Goal: Information Seeking & Learning: Check status

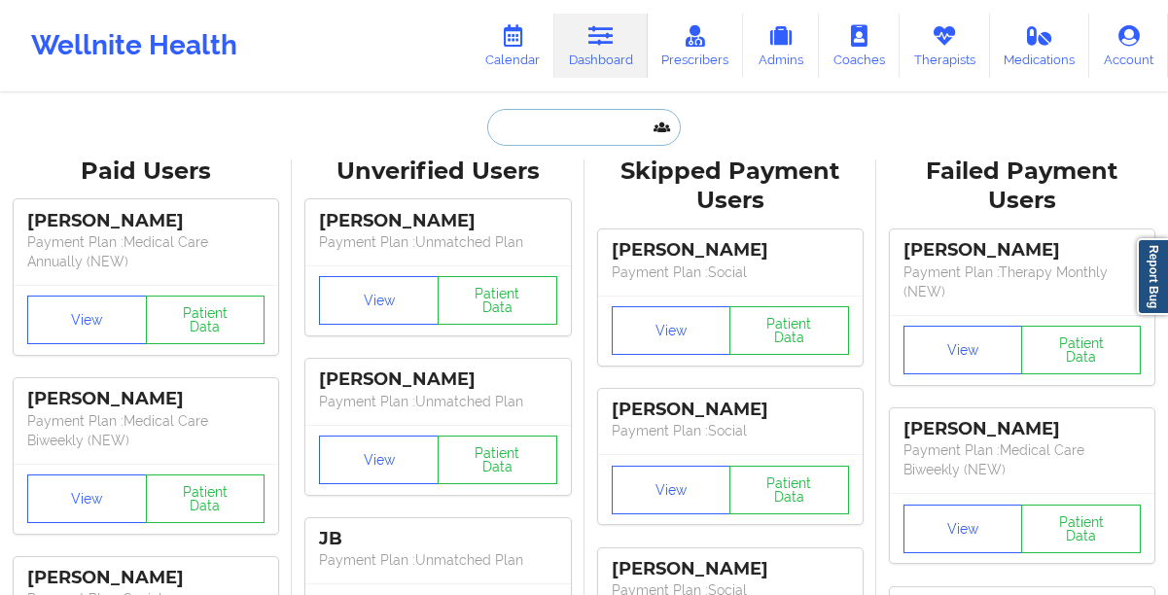
click at [556, 132] on input "text" at bounding box center [583, 127] width 193 height 37
paste input "[PERSON_NAME]"
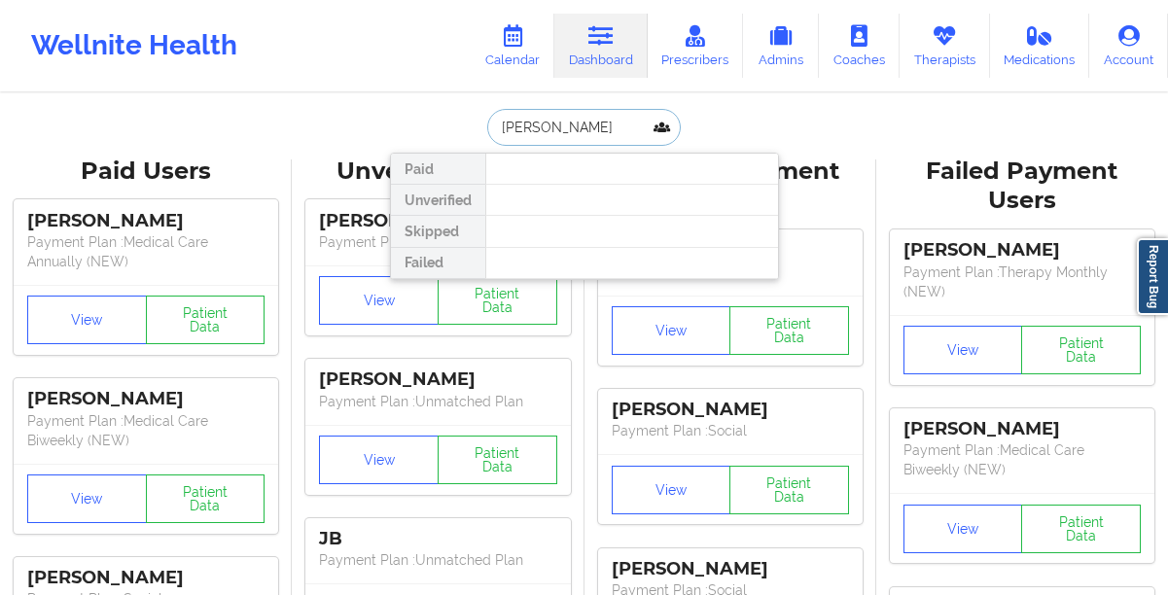
paste input "[EMAIL_ADDRESS][DOMAIN_NAME]"
type input "[EMAIL_ADDRESS][DOMAIN_NAME]"
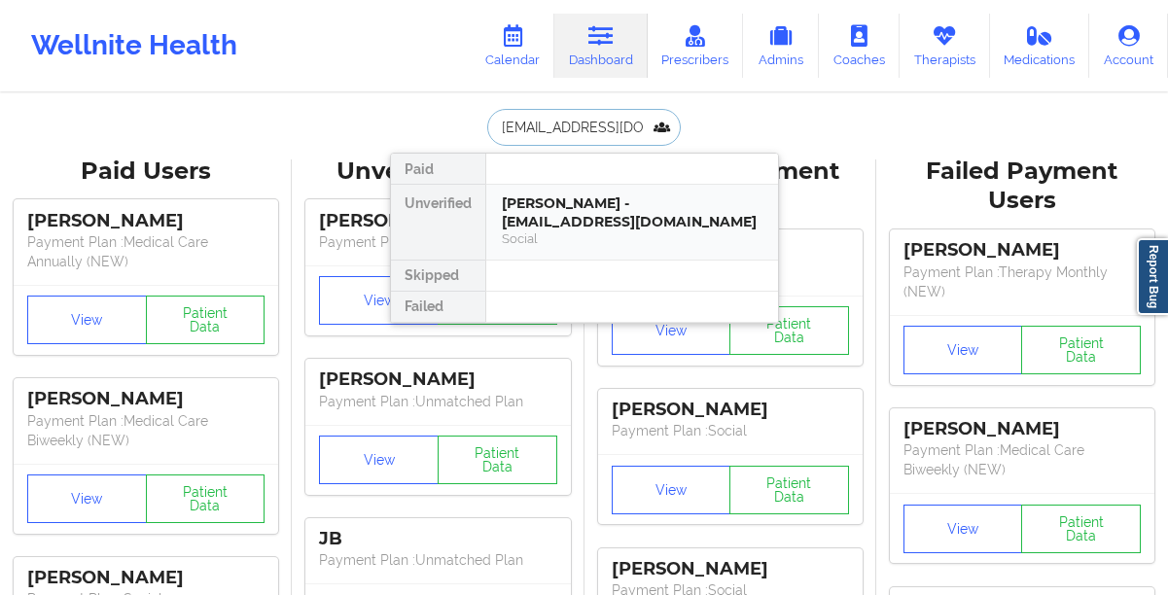
click at [569, 221] on div "[PERSON_NAME] - [EMAIL_ADDRESS][DOMAIN_NAME]" at bounding box center [632, 212] width 261 height 36
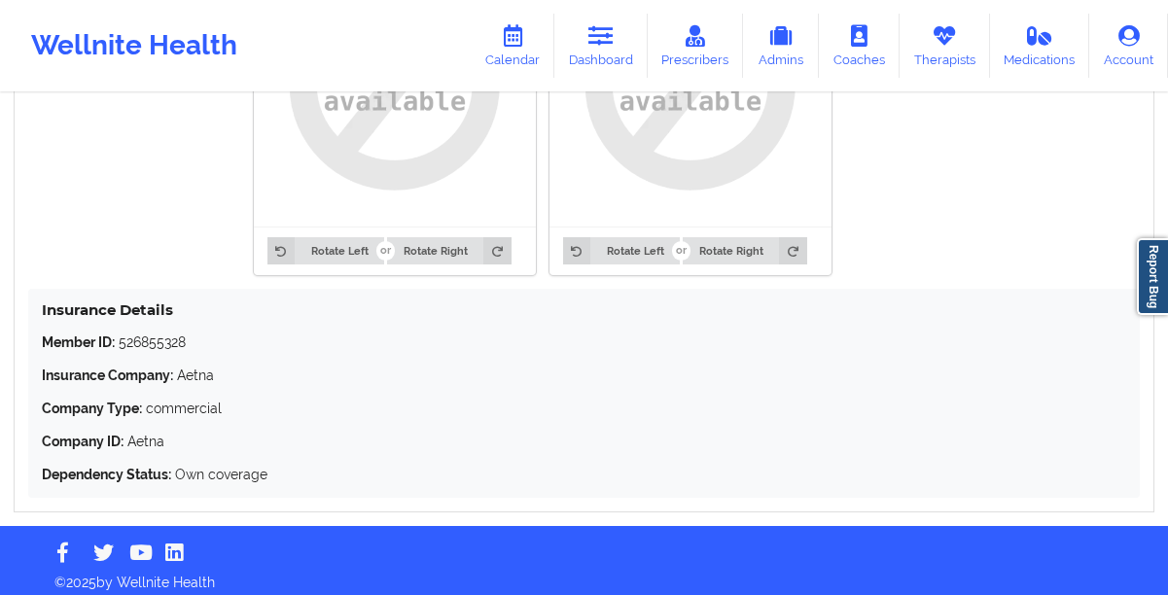
scroll to position [1649, 0]
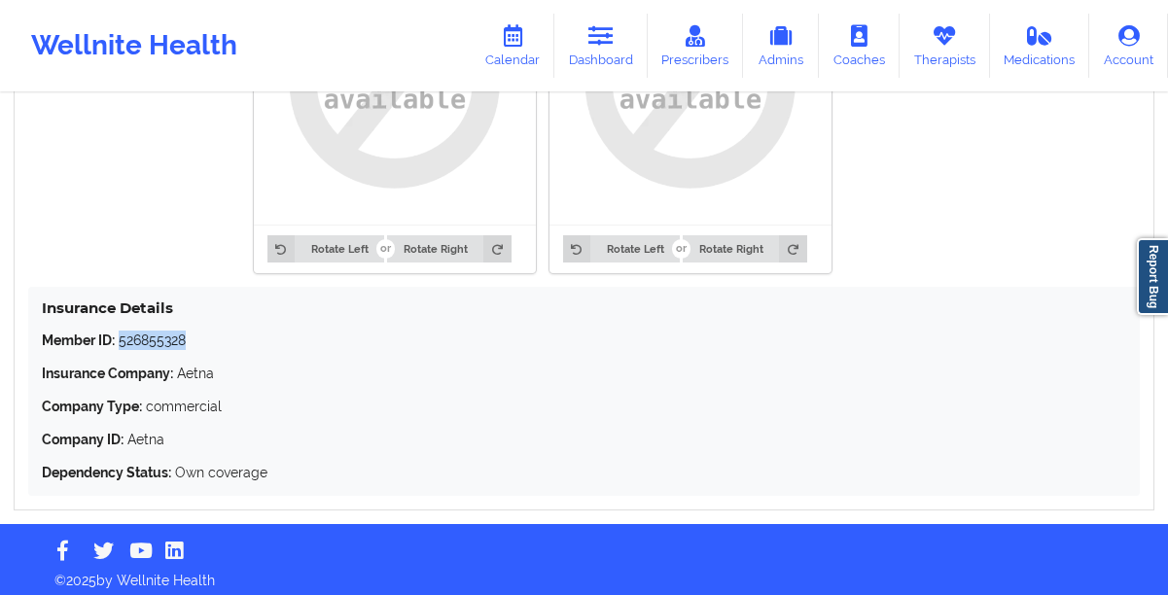
drag, startPoint x: 205, startPoint y: 342, endPoint x: 119, endPoint y: 344, distance: 86.6
click at [119, 344] on p "Member ID: 526855328" at bounding box center [584, 340] width 1084 height 19
copy p "526855328"
click at [511, 54] on link "Calendar" at bounding box center [513, 46] width 84 height 64
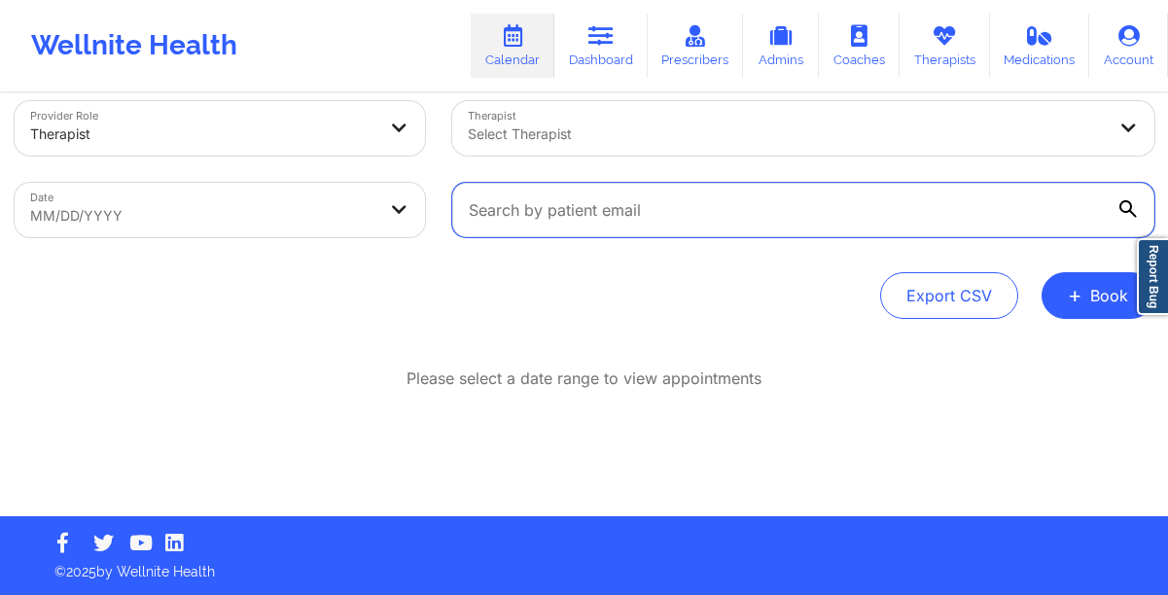
click at [569, 224] on input "text" at bounding box center [803, 210] width 702 height 54
paste input "[EMAIL_ADDRESS][DOMAIN_NAME]"
type input "[EMAIL_ADDRESS][DOMAIN_NAME]"
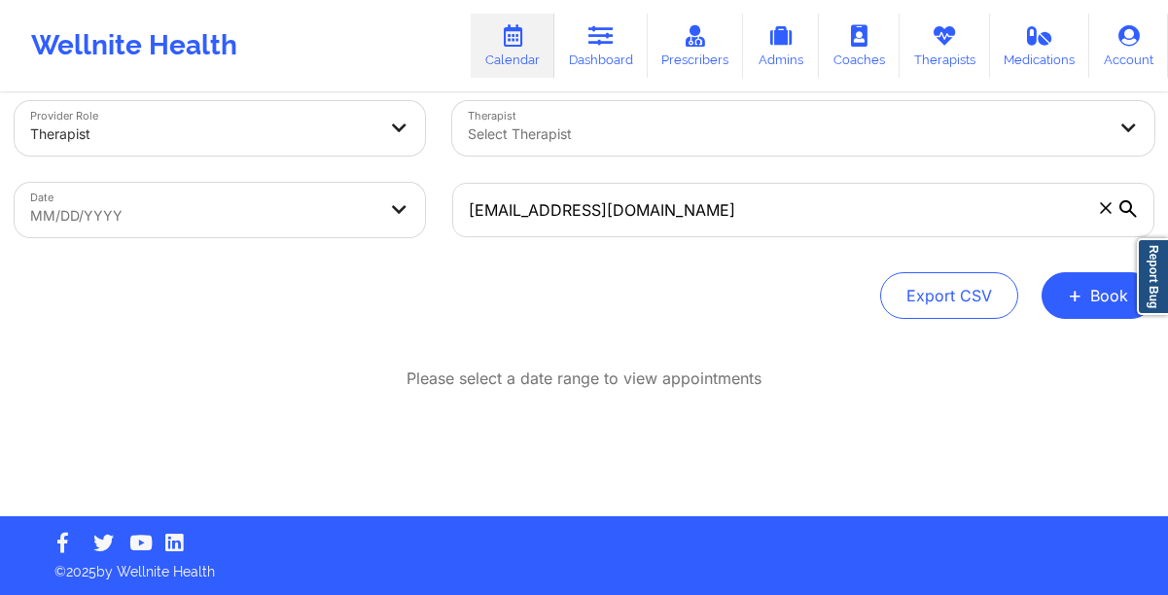
click at [1125, 209] on icon at bounding box center [1128, 209] width 18 height 18
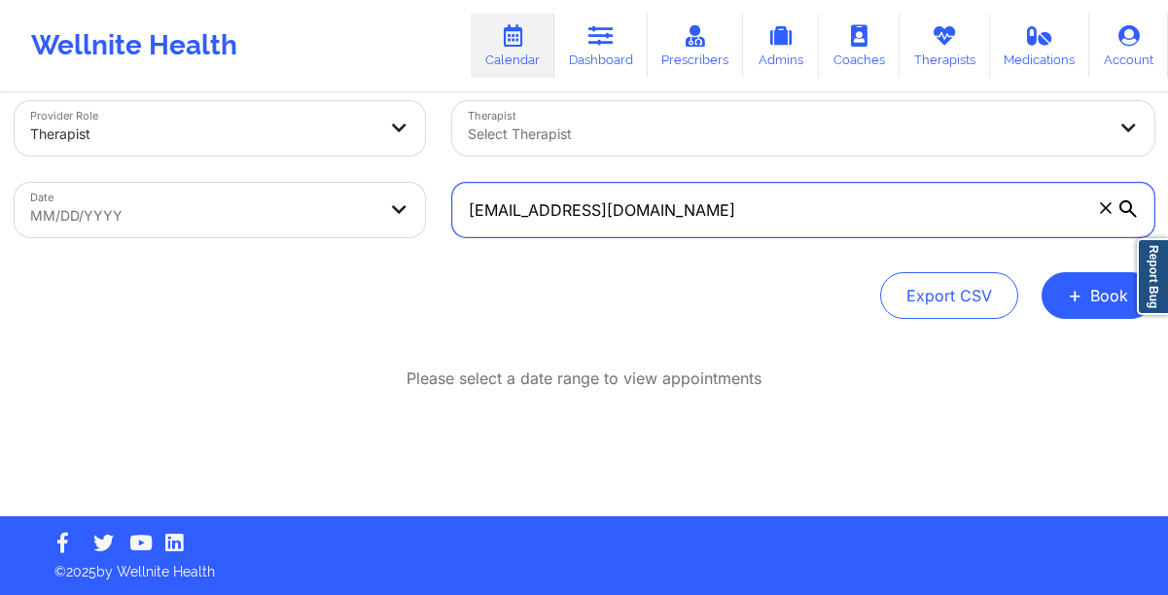
click at [1125, 209] on input "[EMAIL_ADDRESS][DOMAIN_NAME]" at bounding box center [803, 210] width 702 height 54
click at [872, 220] on input "[EMAIL_ADDRESS][DOMAIN_NAME]" at bounding box center [803, 210] width 702 height 54
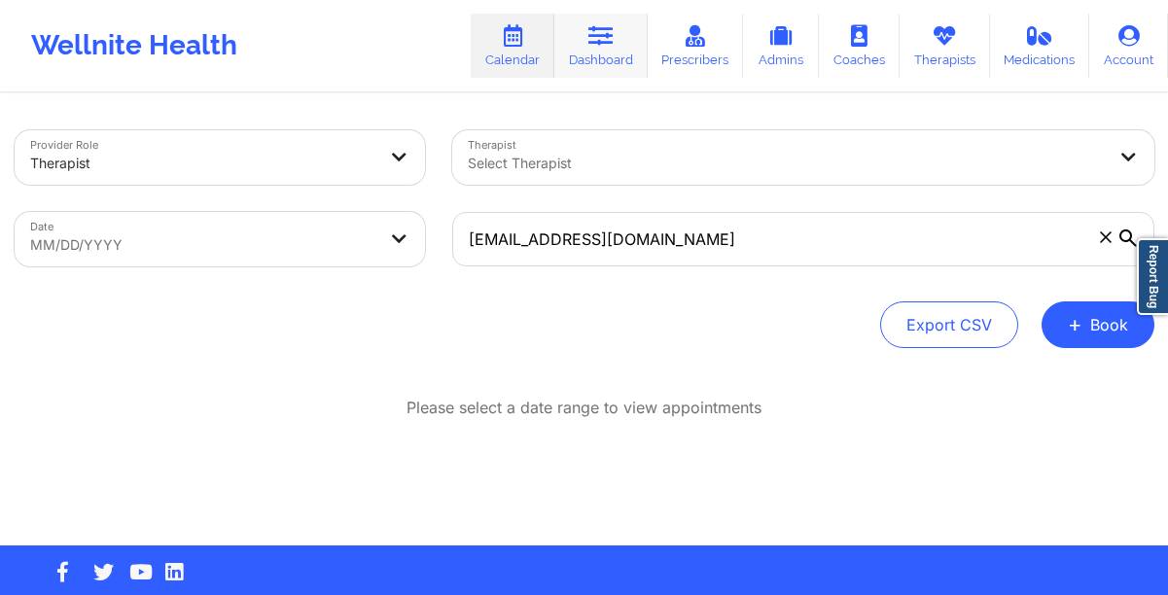
click at [586, 51] on link "Dashboard" at bounding box center [600, 46] width 93 height 64
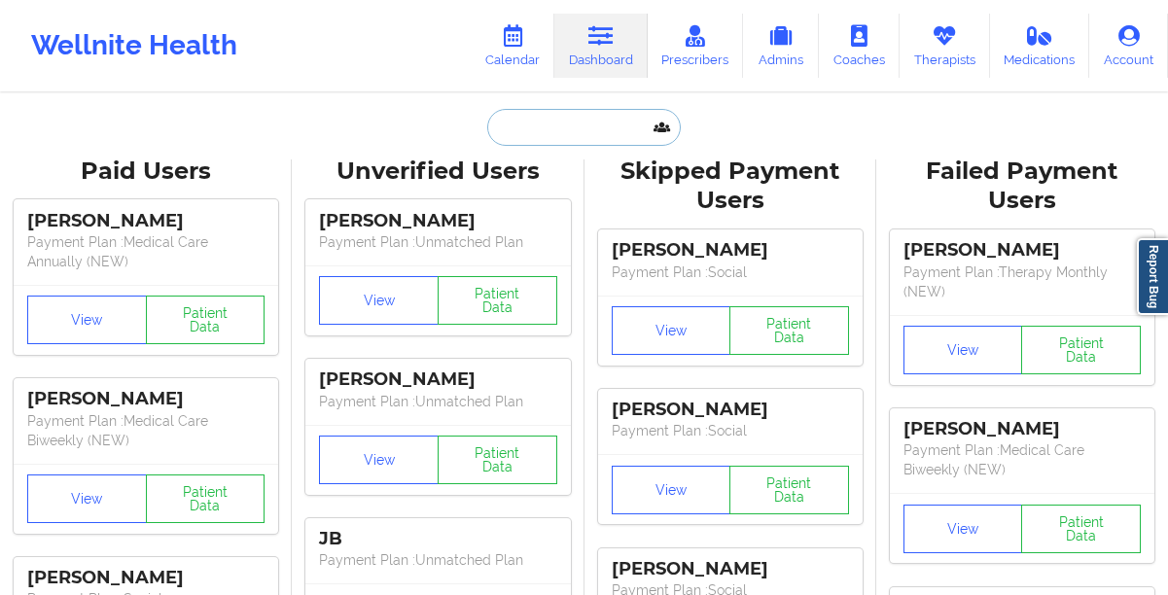
click at [535, 138] on input "text" at bounding box center [583, 127] width 193 height 37
paste input "[EMAIL_ADDRESS][DOMAIN_NAME]"
type input "[EMAIL_ADDRESS][DOMAIN_NAME]"
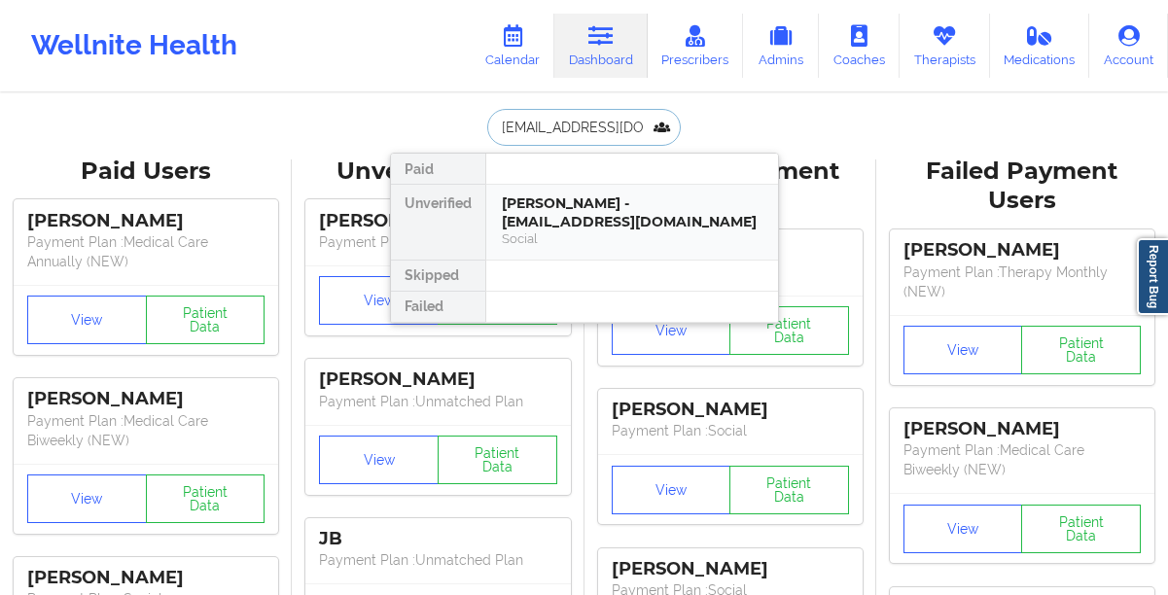
click at [517, 212] on div "[PERSON_NAME] - [EMAIL_ADDRESS][DOMAIN_NAME]" at bounding box center [632, 212] width 261 height 36
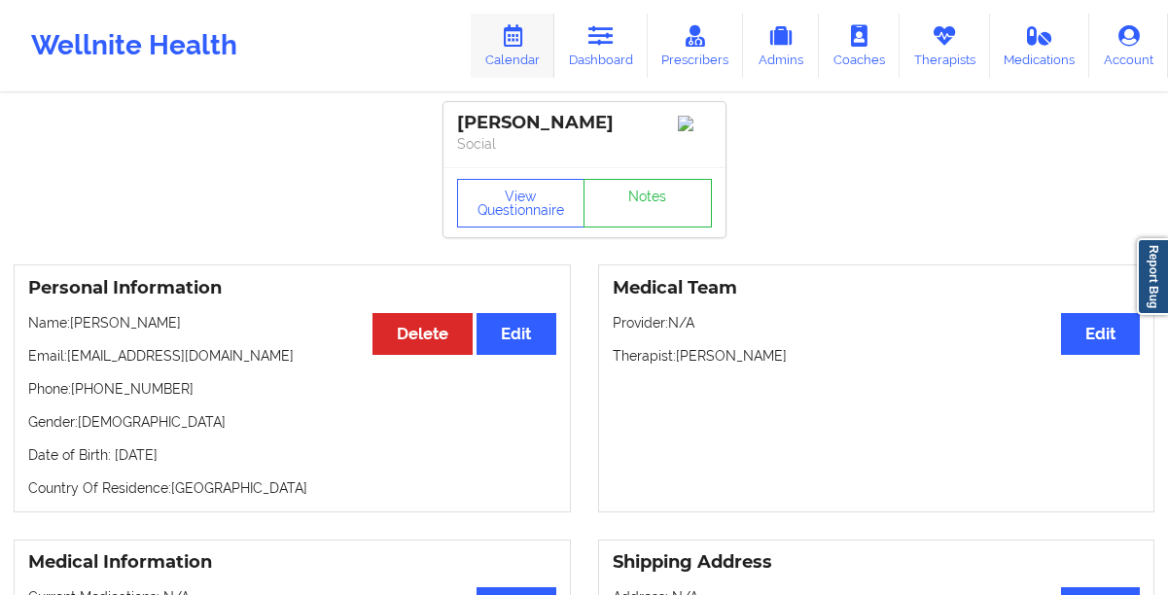
click at [493, 52] on link "Calendar" at bounding box center [513, 46] width 84 height 64
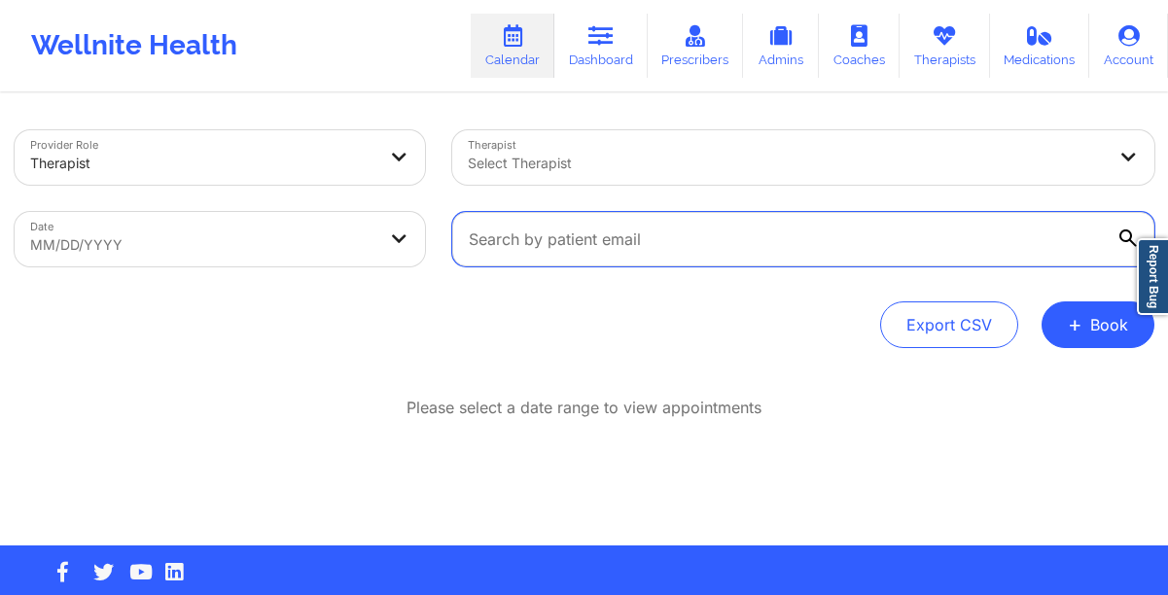
click at [482, 235] on input "text" at bounding box center [803, 239] width 702 height 54
paste input "[EMAIL_ADDRESS][DOMAIN_NAME]"
type input "[EMAIL_ADDRESS][DOMAIN_NAME]"
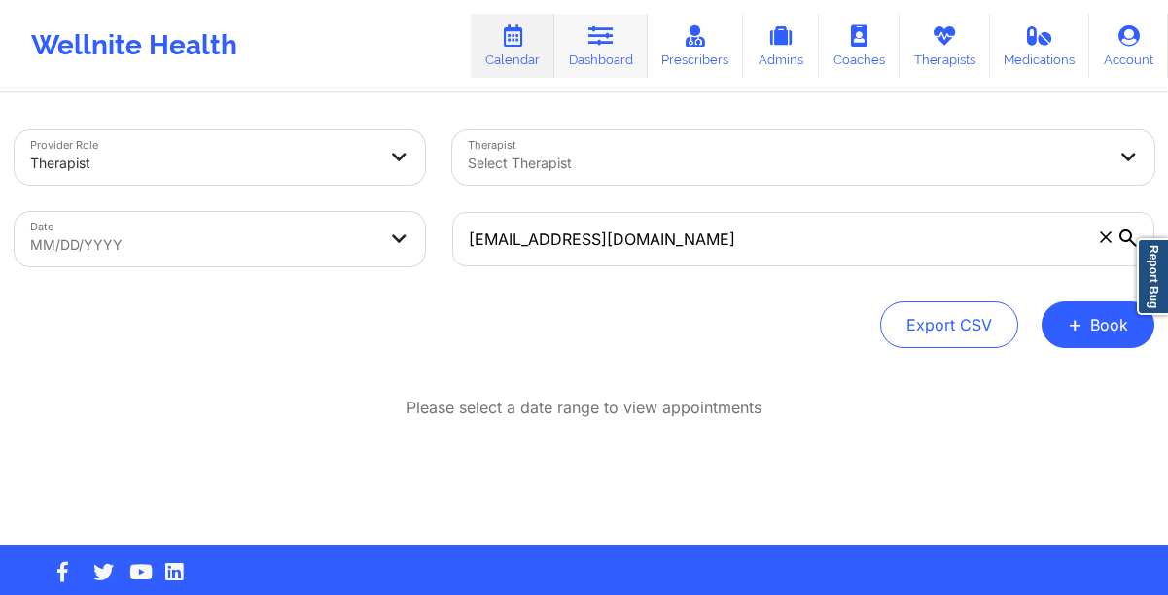
click at [603, 45] on icon at bounding box center [600, 35] width 25 height 21
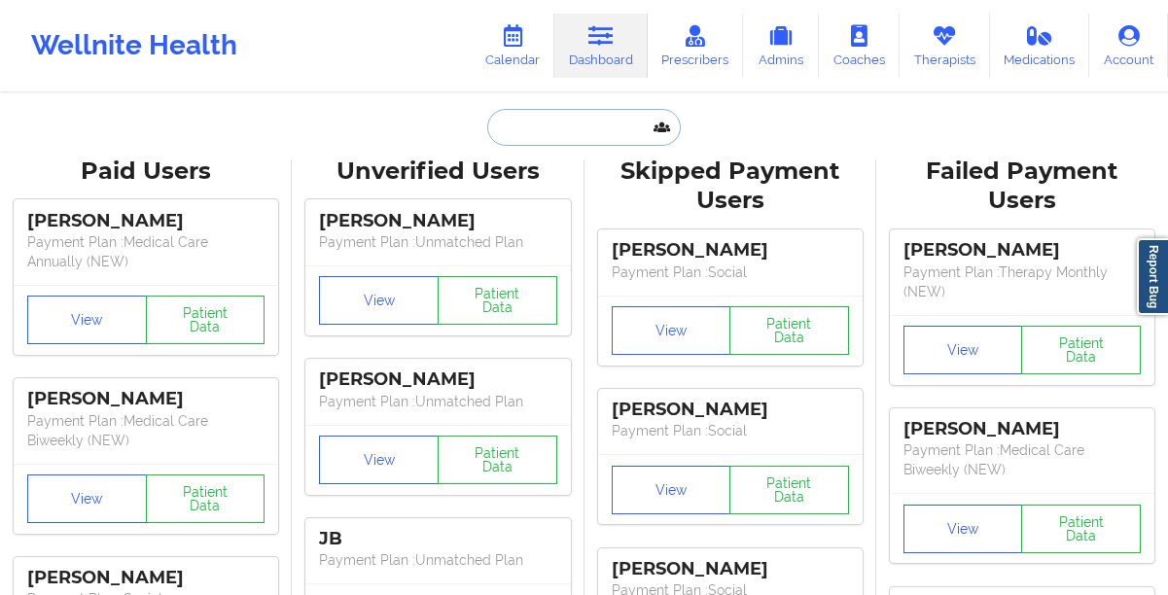
click at [542, 128] on input "text" at bounding box center [583, 127] width 193 height 37
paste input "[EMAIL_ADDRESS][DOMAIN_NAME]"
type input "[EMAIL_ADDRESS][DOMAIN_NAME]"
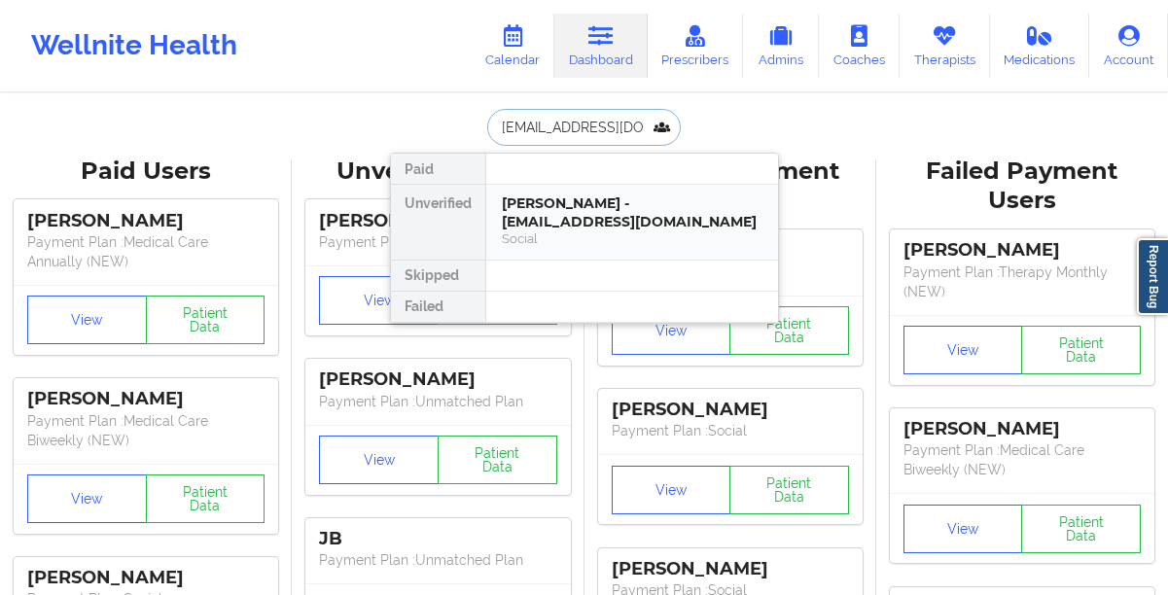
click at [541, 221] on div "[PERSON_NAME] - [EMAIL_ADDRESS][DOMAIN_NAME]" at bounding box center [632, 212] width 261 height 36
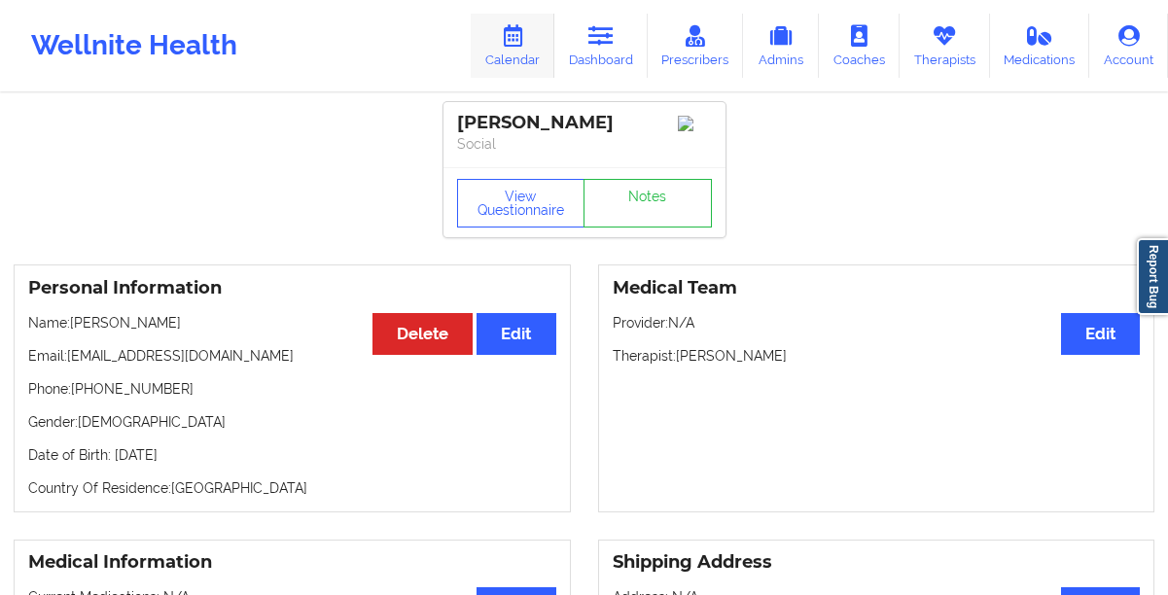
click at [513, 49] on link "Calendar" at bounding box center [513, 46] width 84 height 64
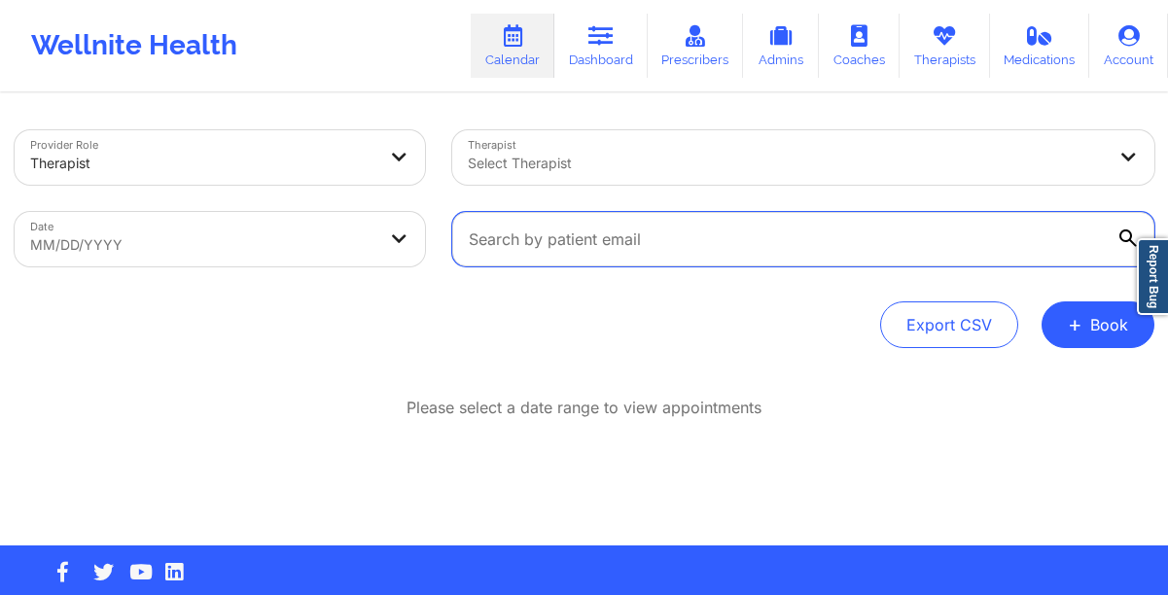
click at [735, 256] on input "text" at bounding box center [803, 239] width 702 height 54
paste input "[EMAIL_ADDRESS][DOMAIN_NAME]"
type input "[EMAIL_ADDRESS][DOMAIN_NAME]"
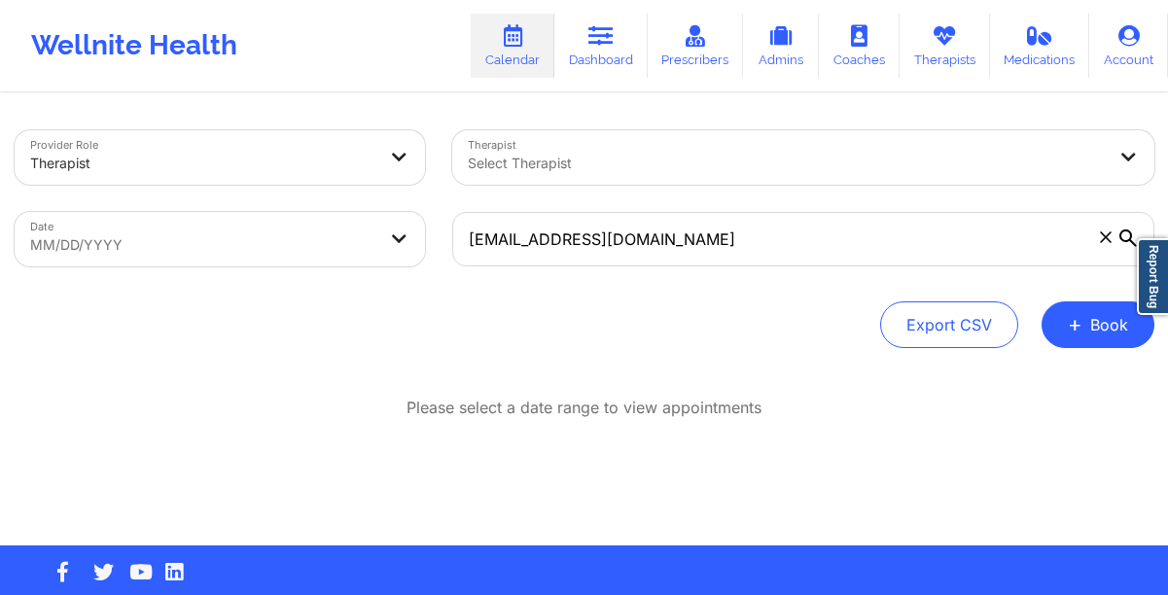
select select "2025-7"
select select "2025-8"
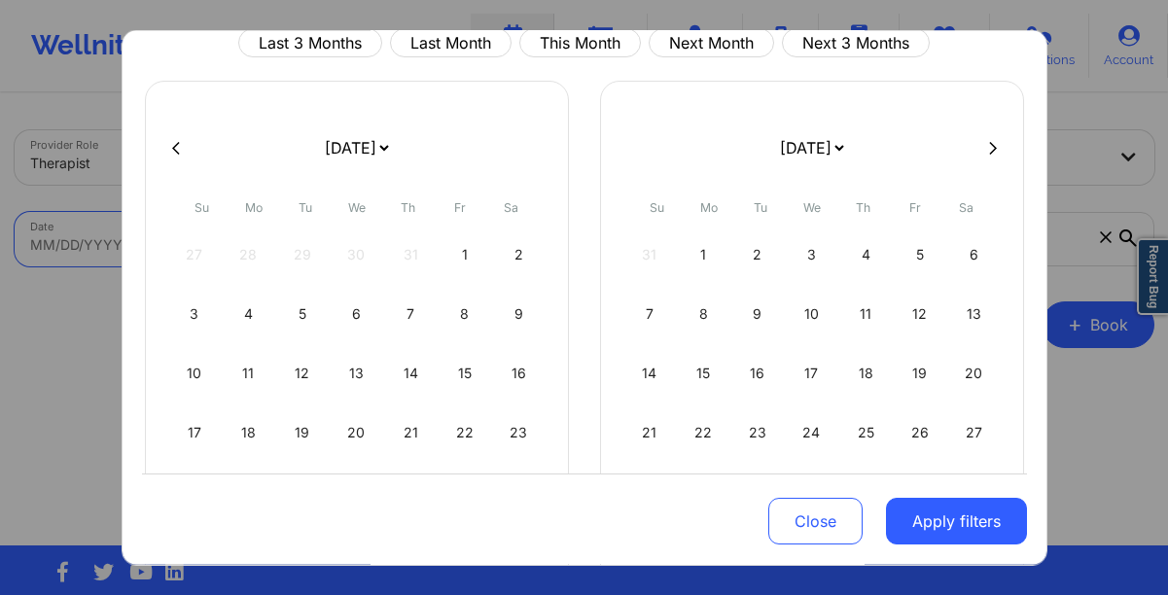
scroll to position [142, 0]
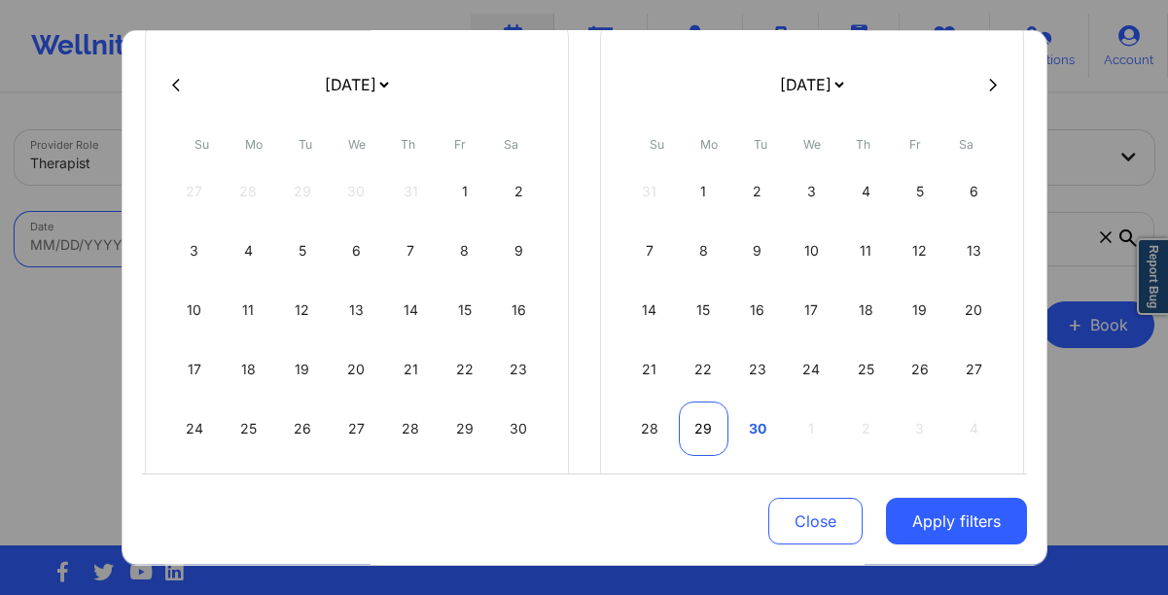
click at [711, 427] on div "29" at bounding box center [704, 429] width 50 height 54
select select "2025-8"
select select "2025-9"
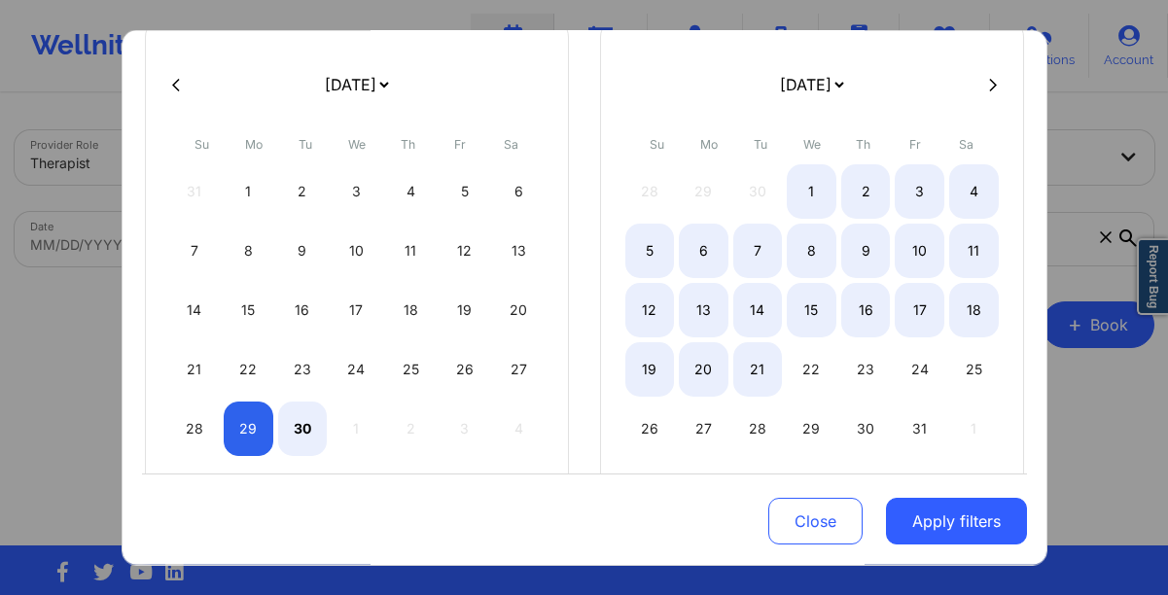
select select "2025-8"
select select "2025-9"
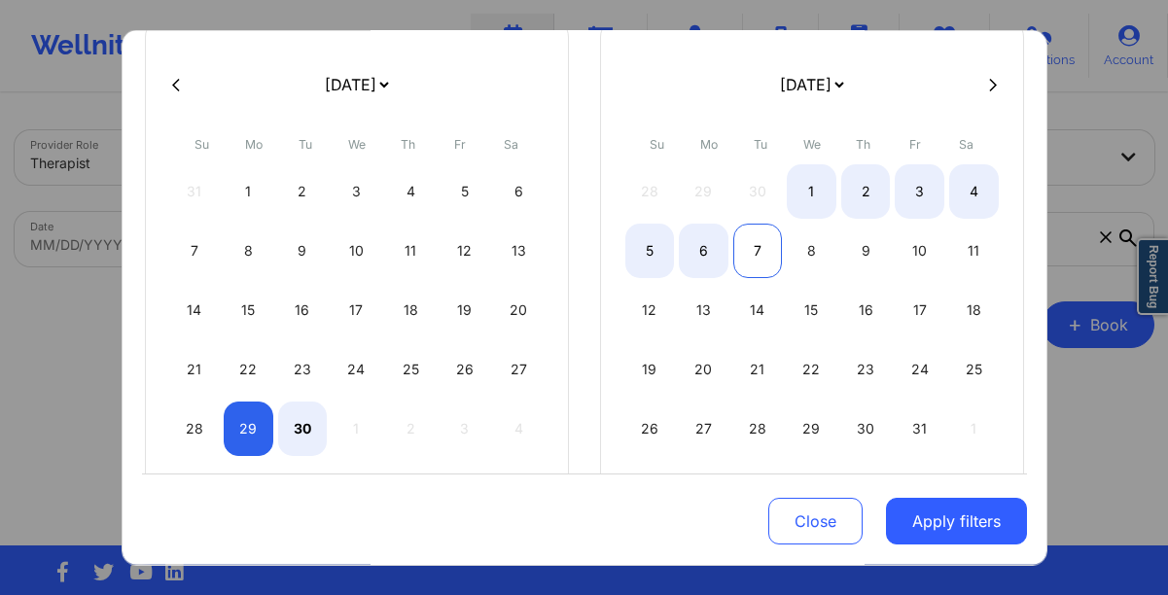
select select "2025-8"
select select "2025-9"
select select "2025-8"
select select "2025-9"
click at [654, 247] on div "5" at bounding box center [650, 251] width 50 height 54
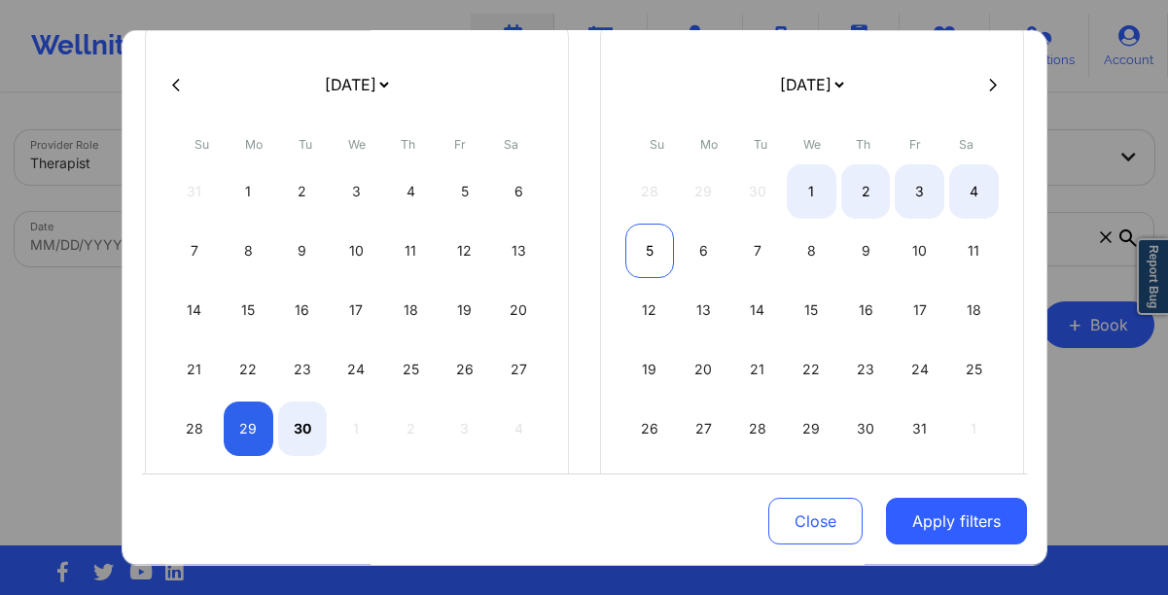
select select "2025-8"
select select "2025-9"
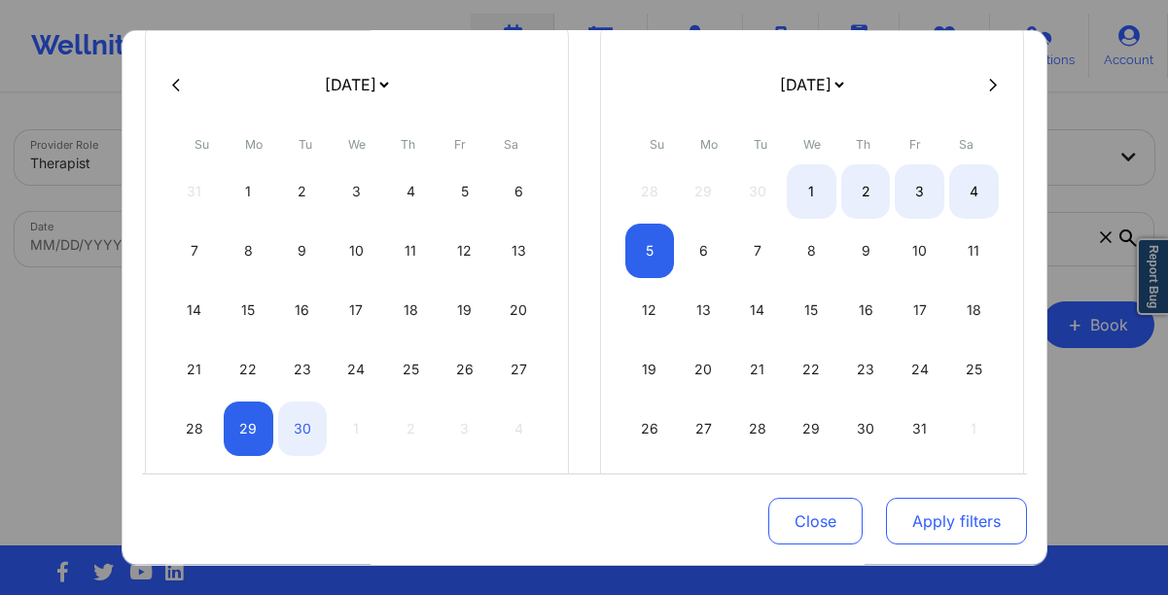
click at [934, 523] on button "Apply filters" at bounding box center [956, 521] width 141 height 47
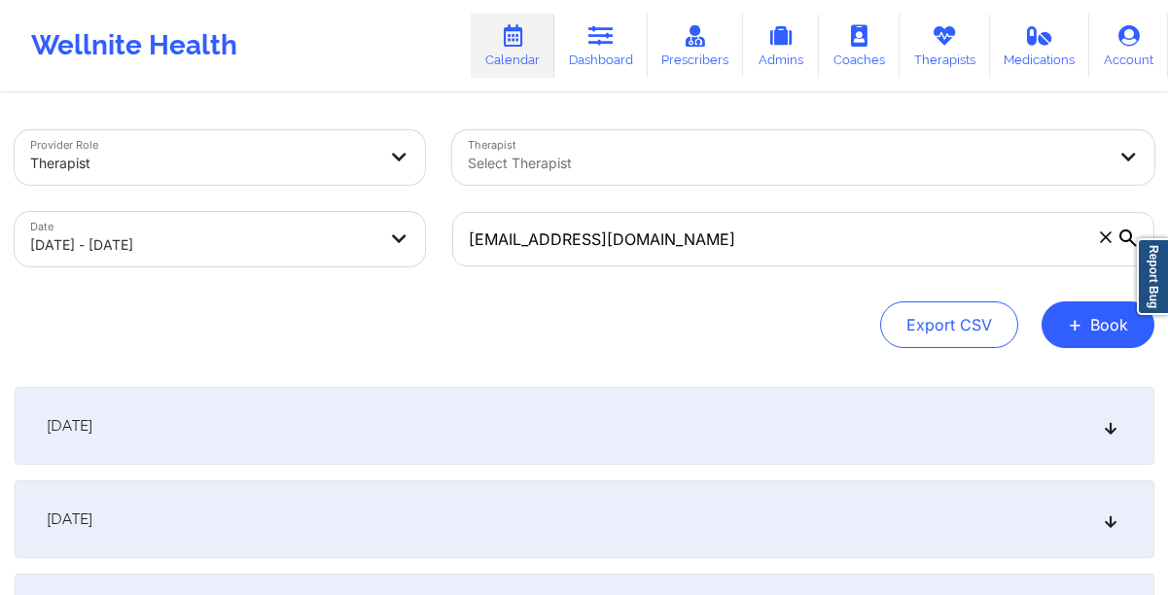
click at [438, 440] on div "[DATE]" at bounding box center [585, 426] width 1140 height 78
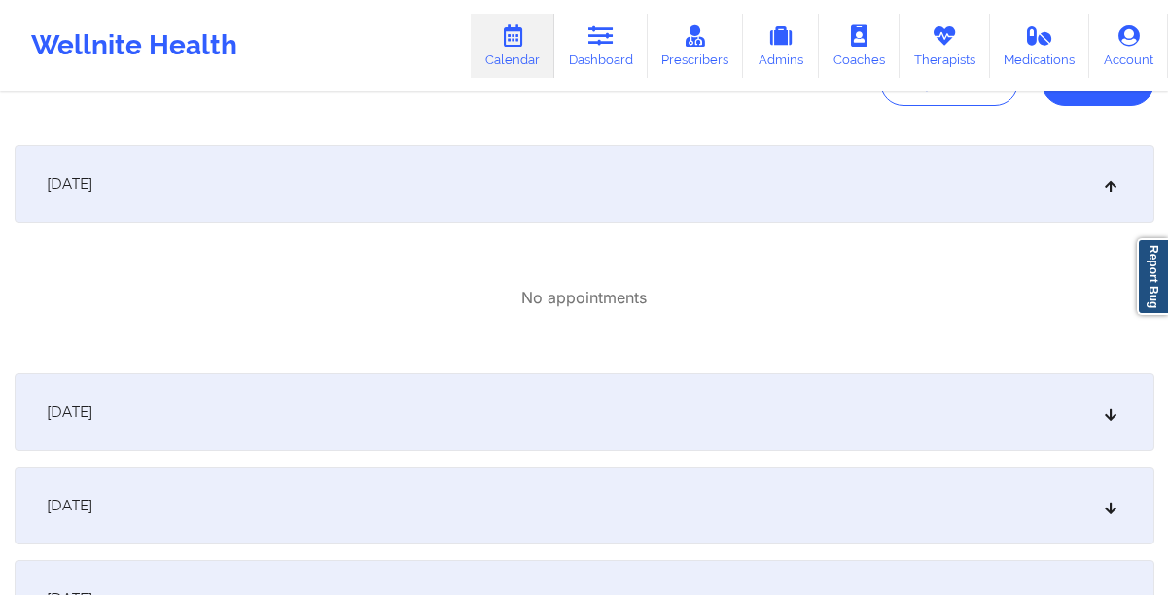
scroll to position [357, 0]
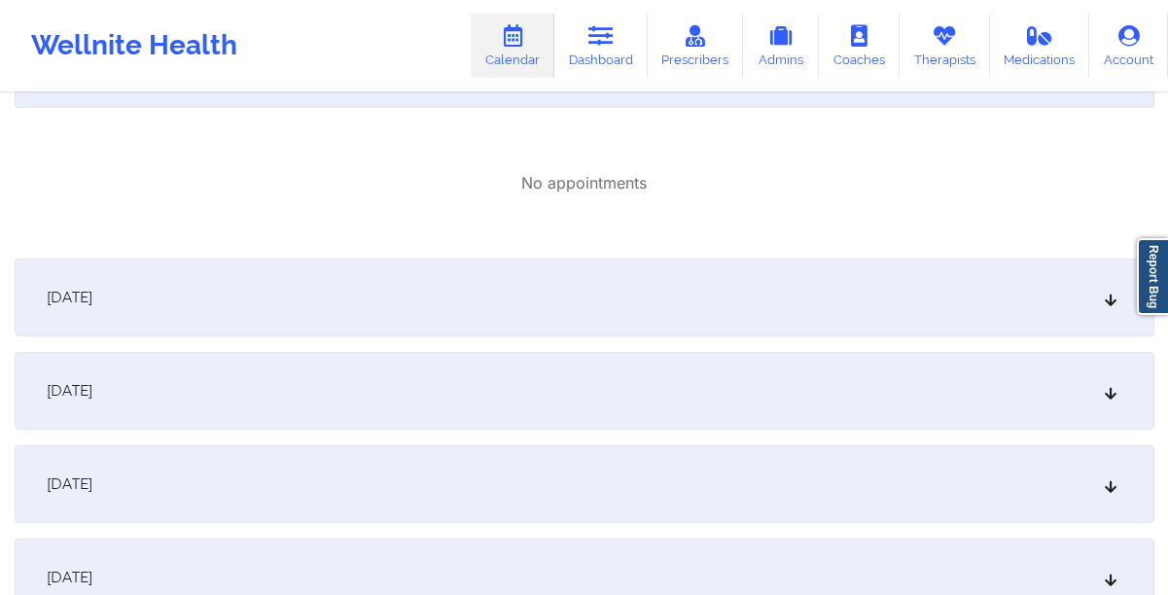
click at [438, 440] on div "[DATE] No appointments [DATE] No appointments [DATE] No appointments [DATE] No …" at bounding box center [585, 416] width 1140 height 773
click at [369, 399] on div "[DATE]" at bounding box center [585, 391] width 1140 height 78
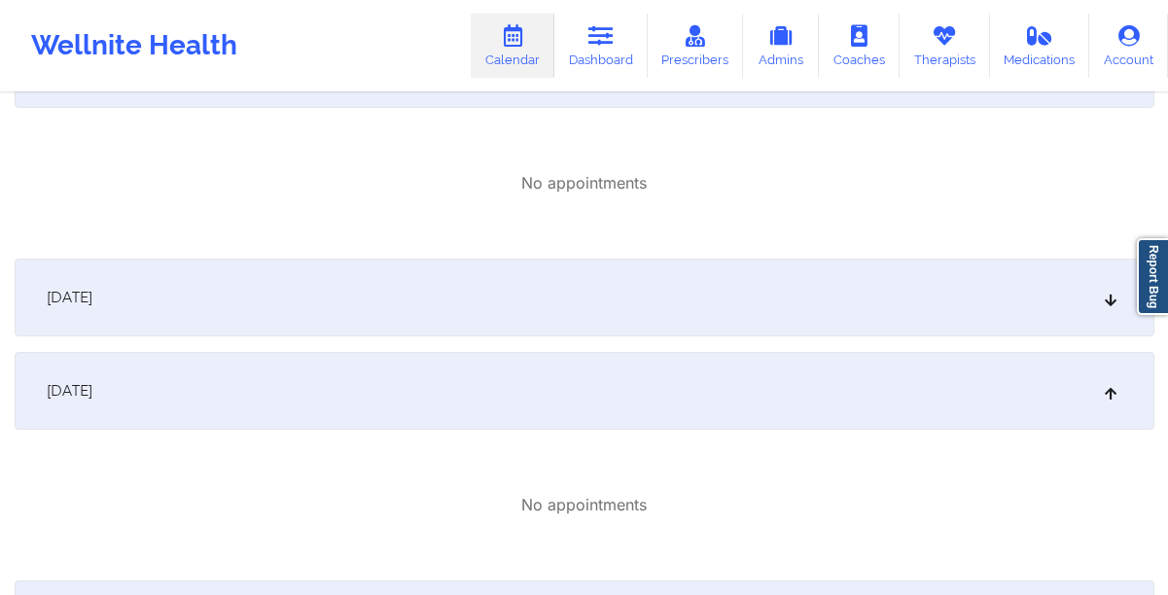
click at [302, 300] on div "[DATE]" at bounding box center [585, 298] width 1140 height 78
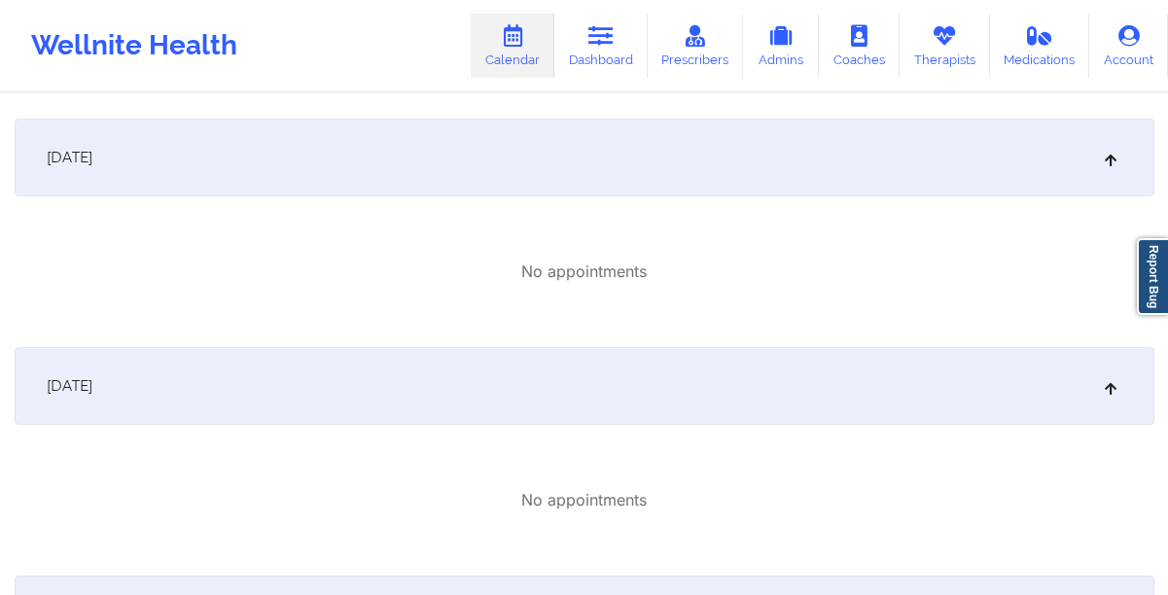
scroll to position [0, 0]
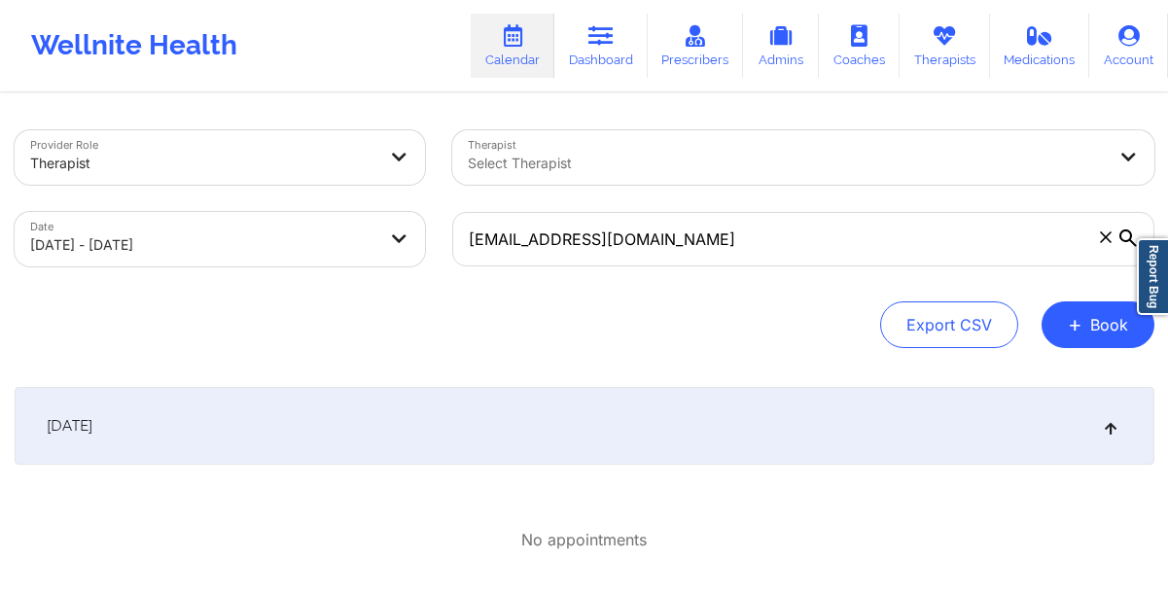
click at [165, 234] on body "Wellnite Health Calendar Dashboard Prescribers Admins Coaches Therapists Medica…" at bounding box center [584, 297] width 1168 height 595
select select "2025-8"
select select "2025-9"
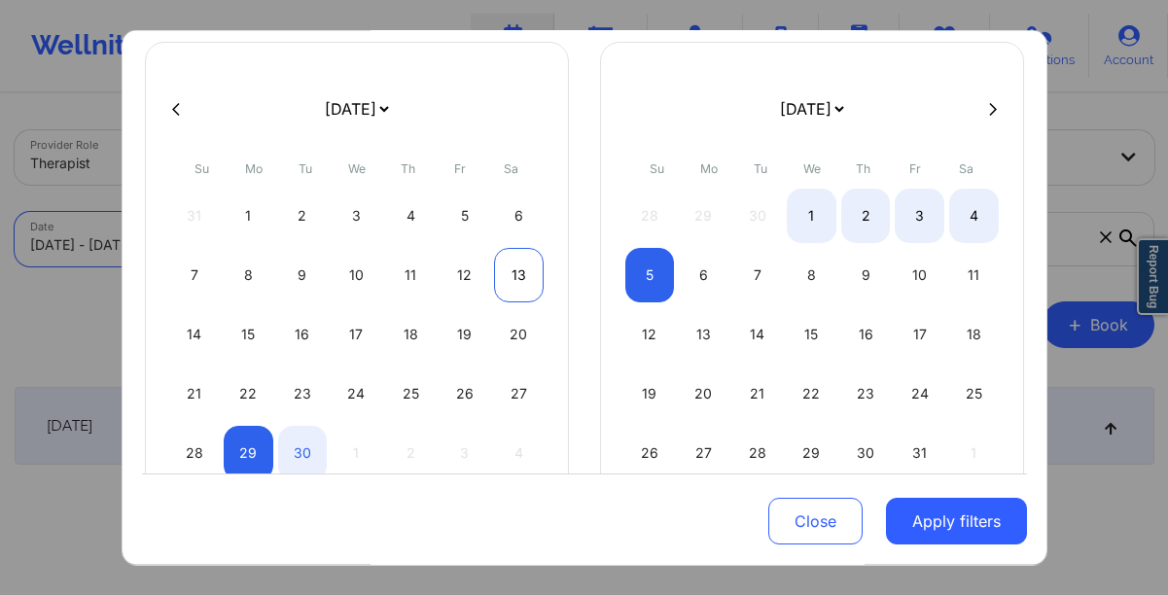
scroll to position [120, 0]
click at [508, 403] on div "27" at bounding box center [519, 392] width 50 height 54
select select "2025-8"
select select "2025-9"
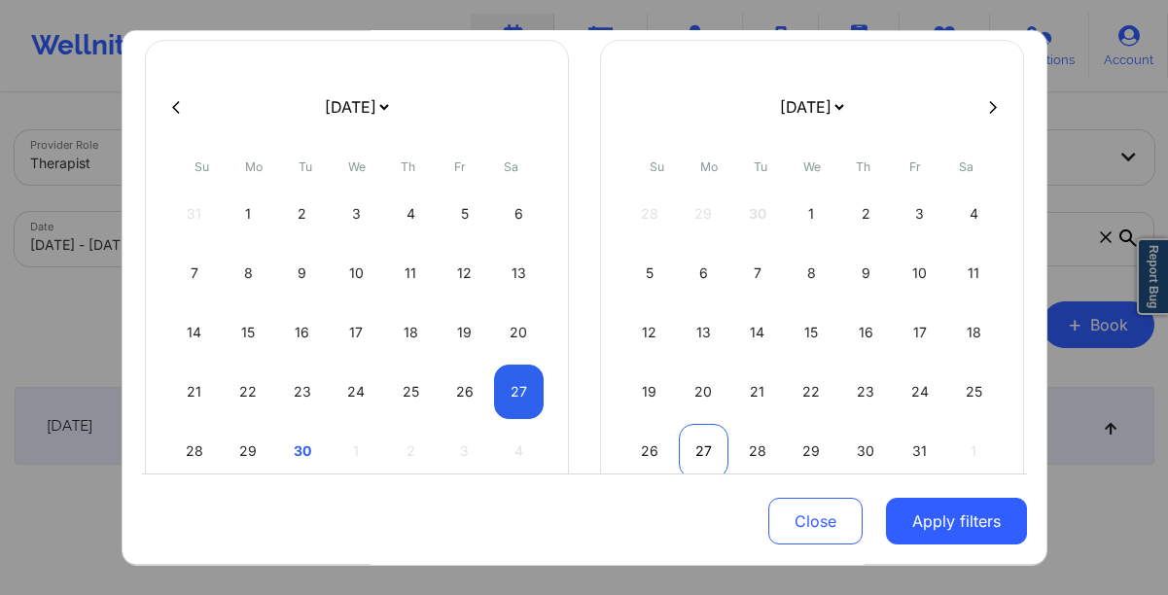
select select "2025-8"
select select "2025-9"
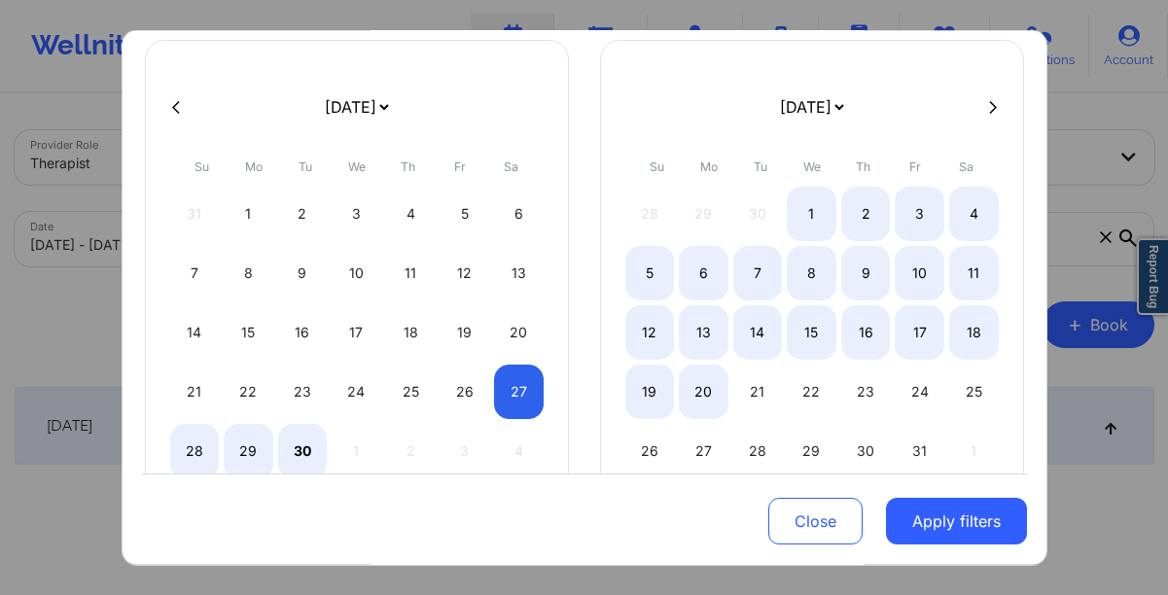
select select "2025-8"
select select "2025-9"
select select "2025-8"
select select "2025-9"
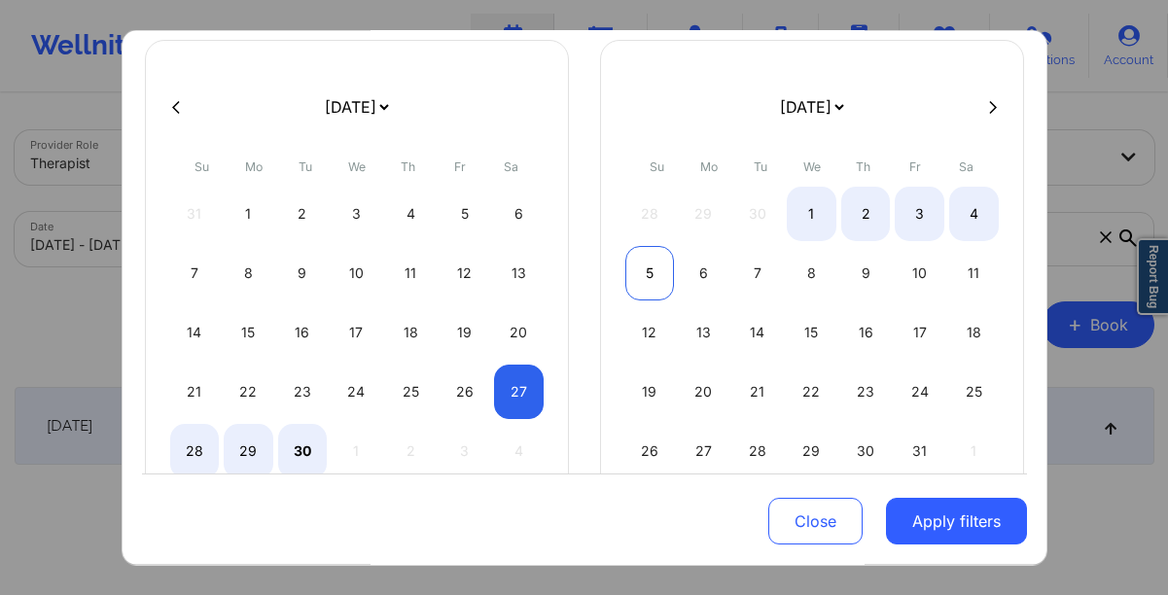
click at [639, 270] on div "5" at bounding box center [650, 273] width 50 height 54
select select "2025-8"
select select "2025-9"
click at [691, 260] on div "6" at bounding box center [704, 273] width 50 height 54
select select "2025-9"
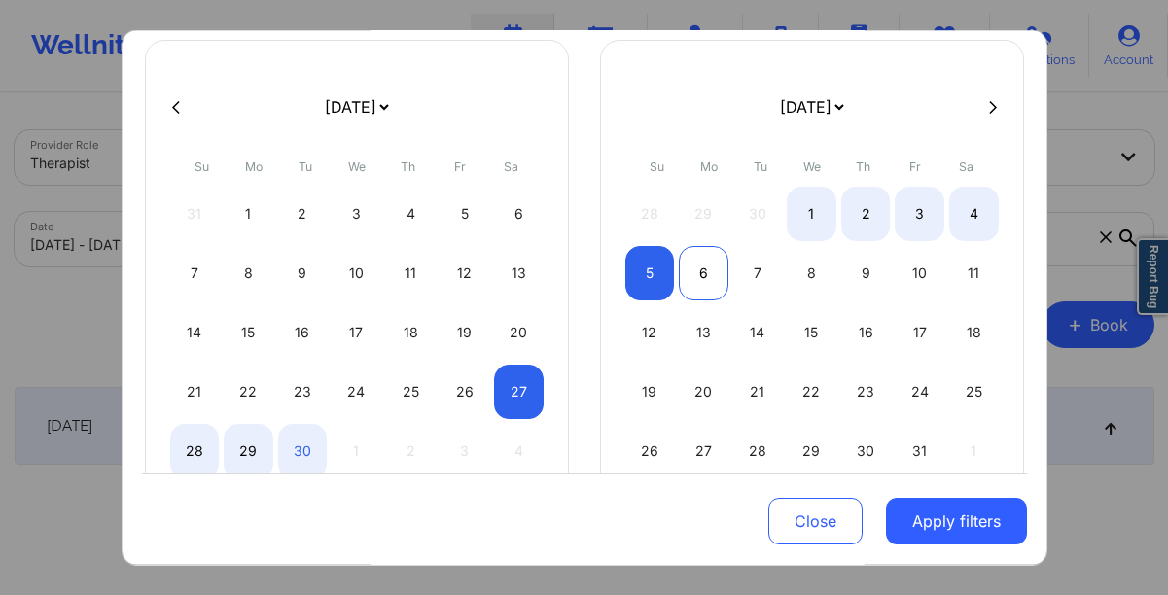
select select "2025-10"
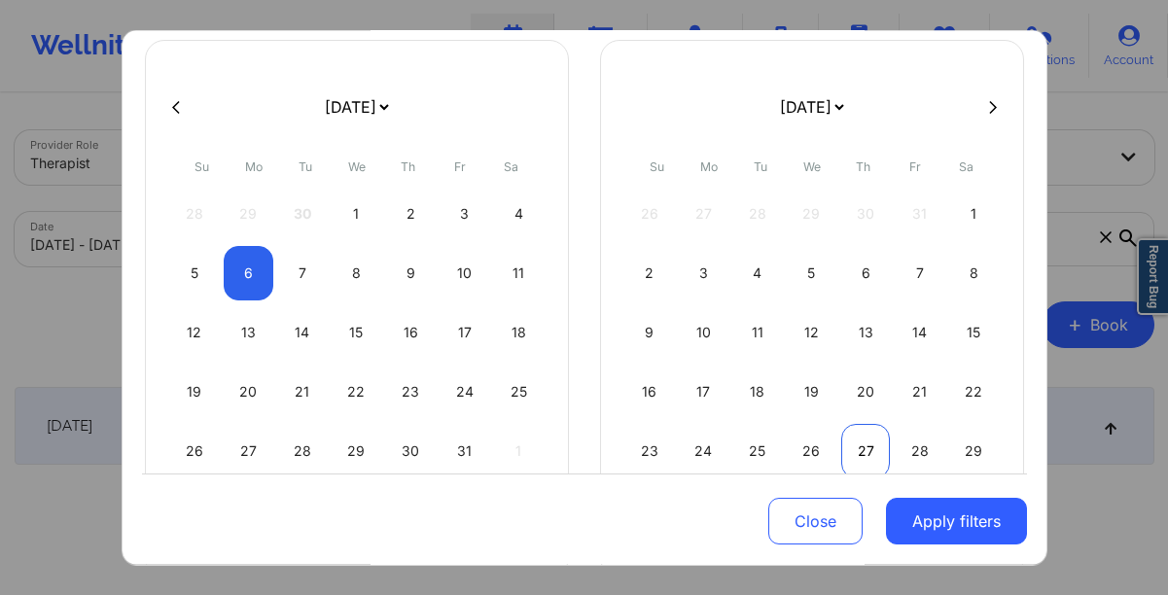
select select "2025-9"
select select "2025-10"
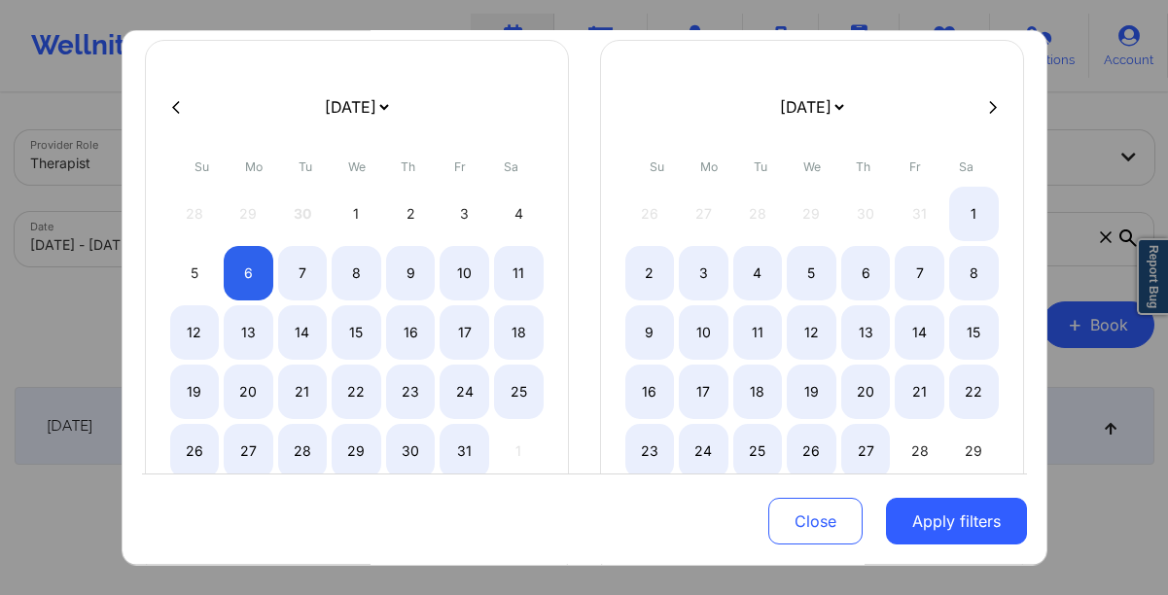
select select "2025-9"
select select "2025-10"
select select "2025-9"
select select "2025-10"
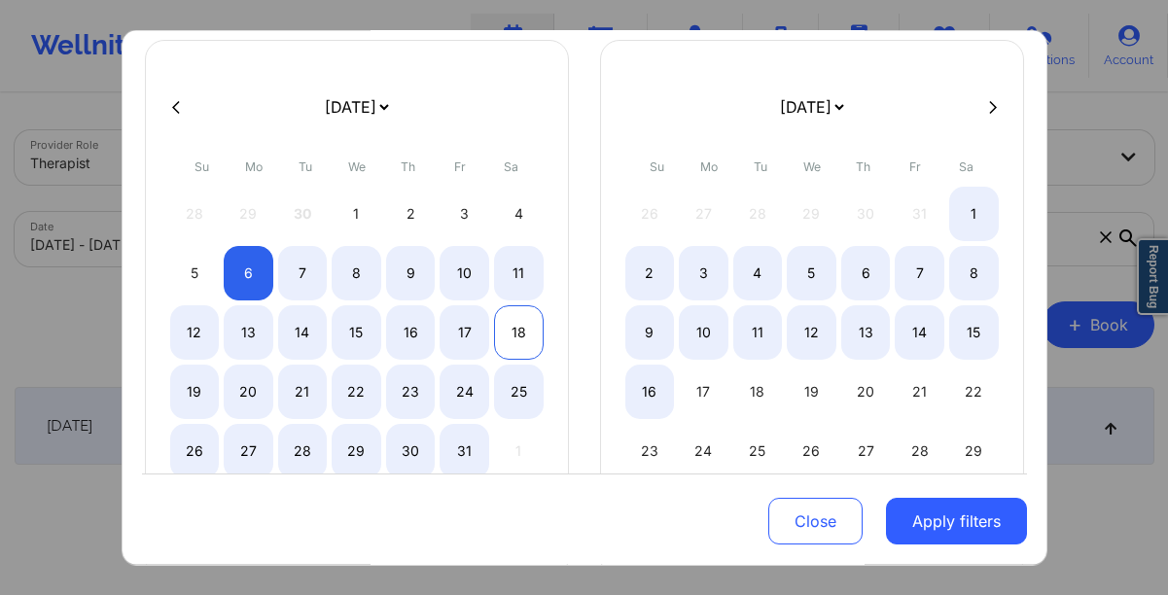
select select "2025-9"
select select "2025-10"
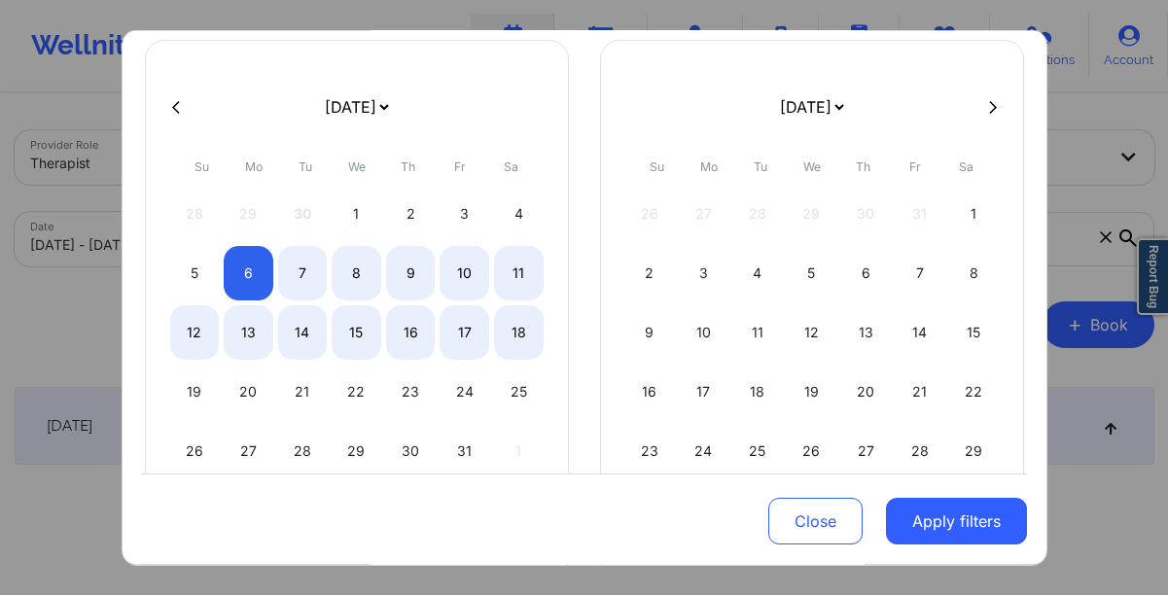
select select "2025-9"
select select "2025-10"
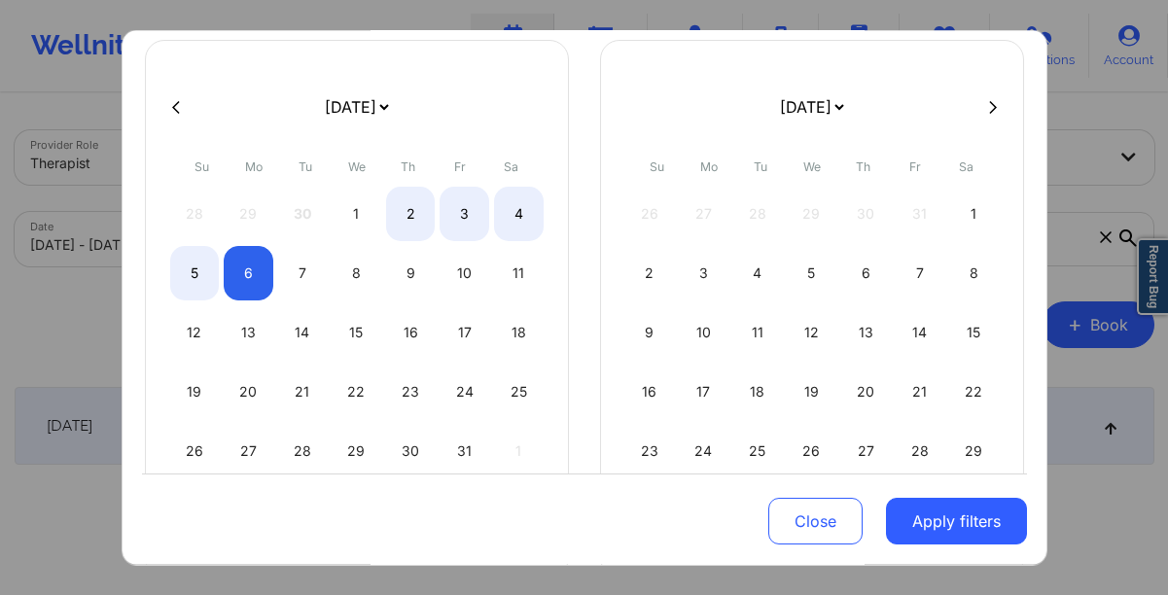
click at [179, 118] on div at bounding box center [584, 106] width 885 height 29
click at [175, 110] on icon at bounding box center [176, 106] width 8 height 13
select select "2025-8"
select select "2025-9"
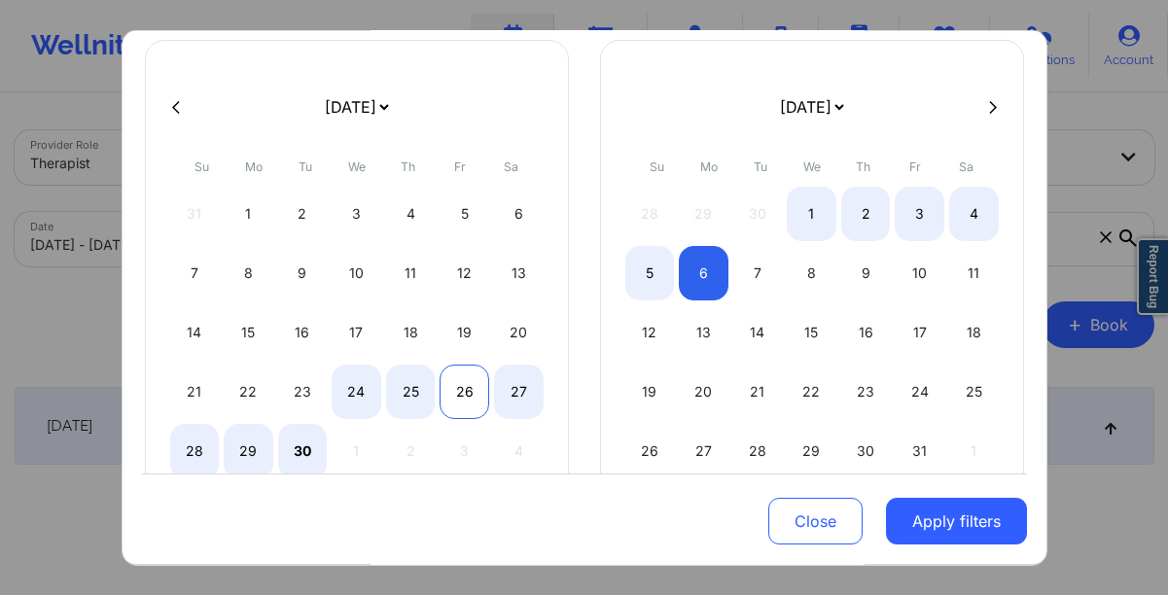
select select "2025-8"
select select "2025-9"
click at [468, 398] on div "26" at bounding box center [465, 392] width 50 height 54
select select "2025-8"
select select "2025-9"
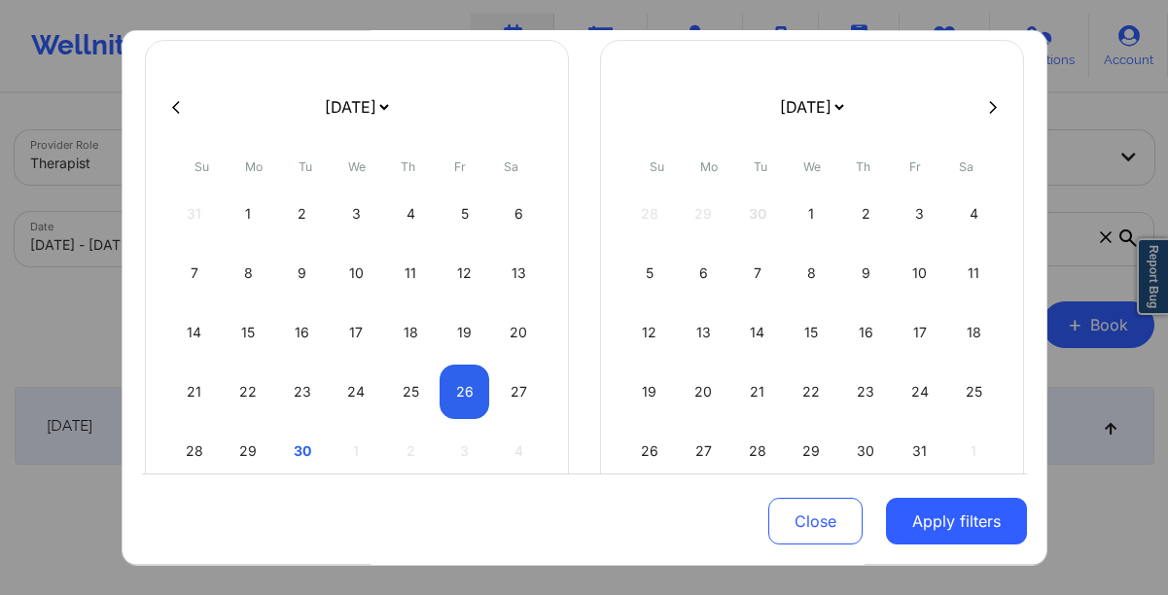
select select "2025-8"
select select "2025-9"
select select "2025-8"
select select "2025-9"
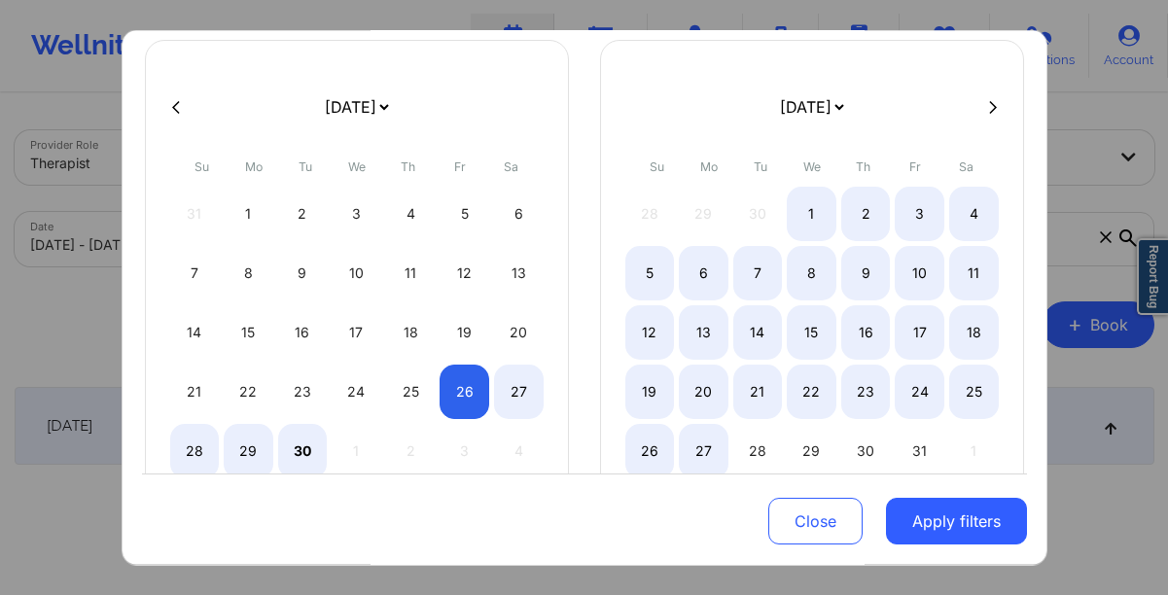
select select "2025-8"
select select "2025-9"
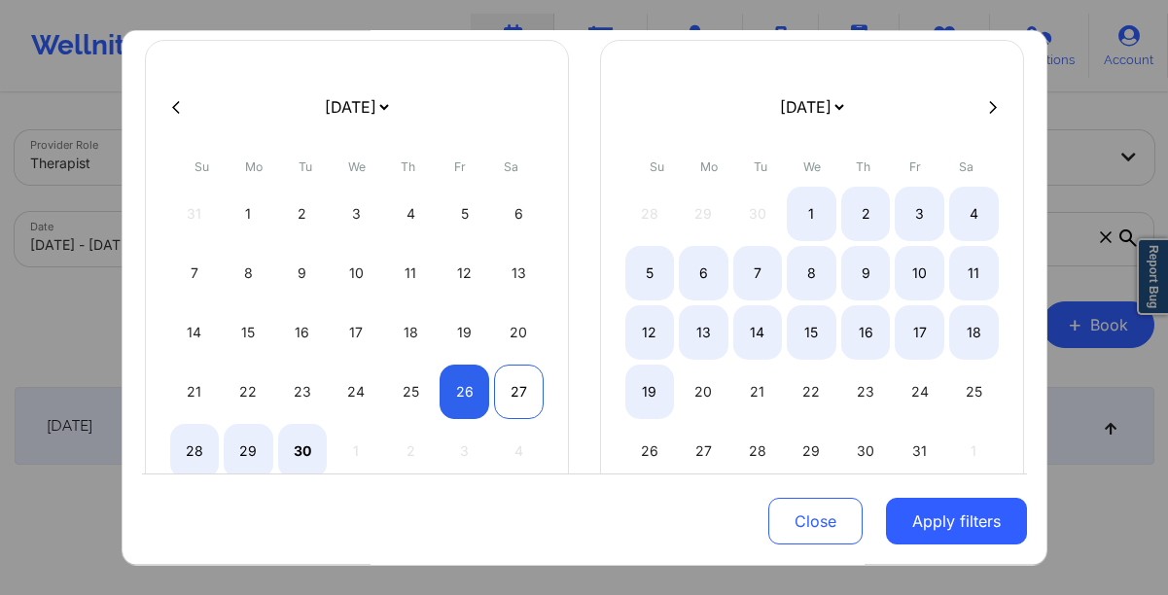
select select "2025-8"
select select "2025-9"
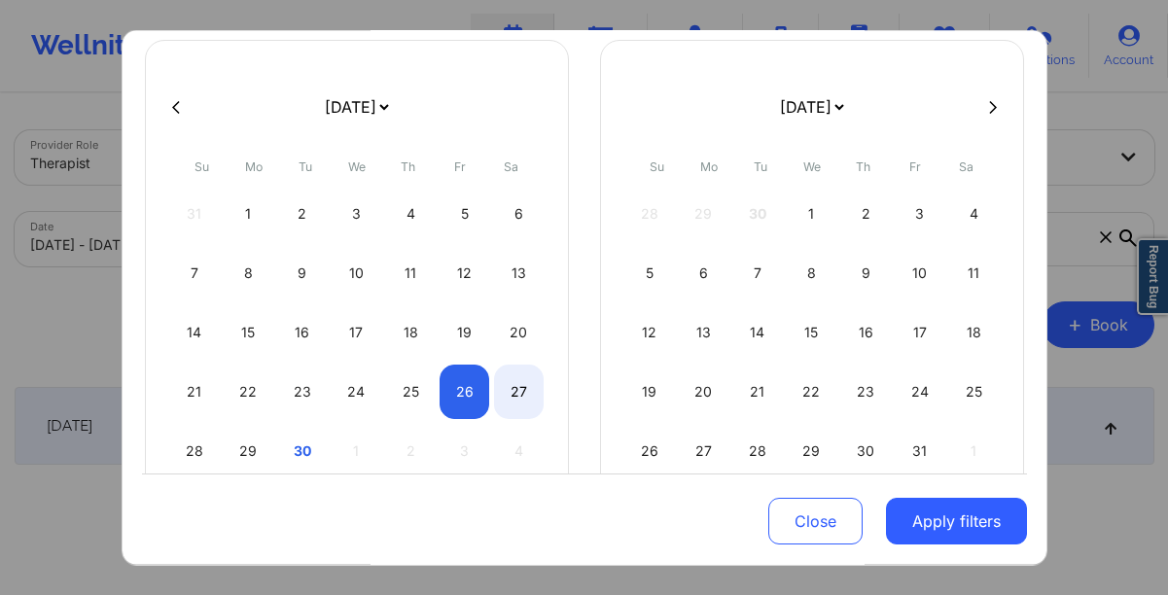
select select "2025-8"
select select "2025-9"
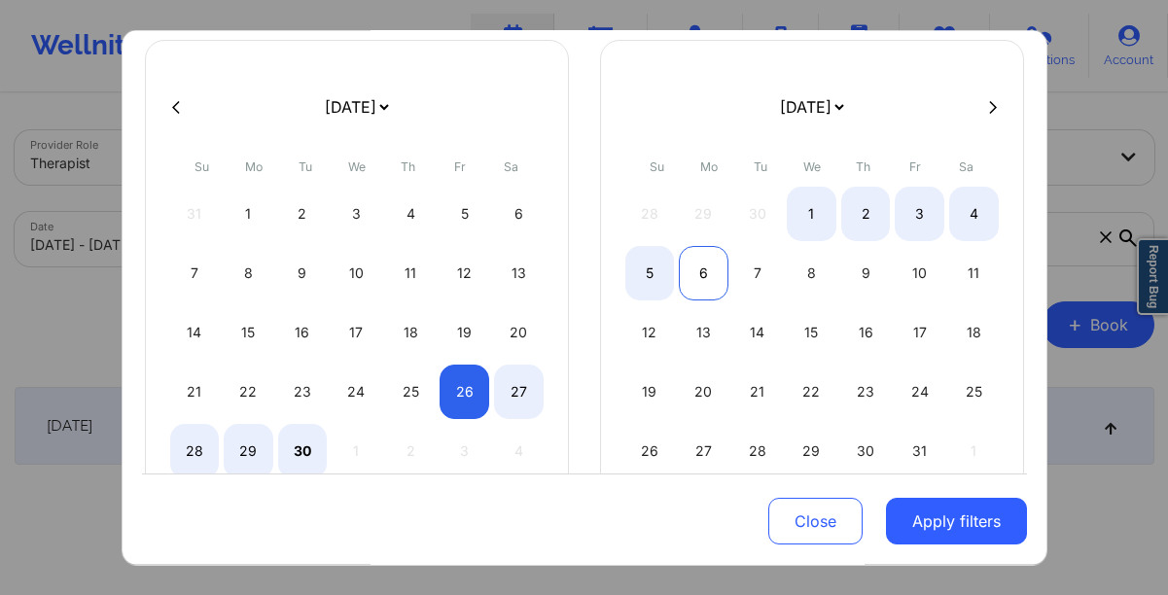
select select "2025-8"
select select "2025-9"
click at [699, 273] on div "6" at bounding box center [704, 273] width 50 height 54
select select "2025-8"
select select "2025-9"
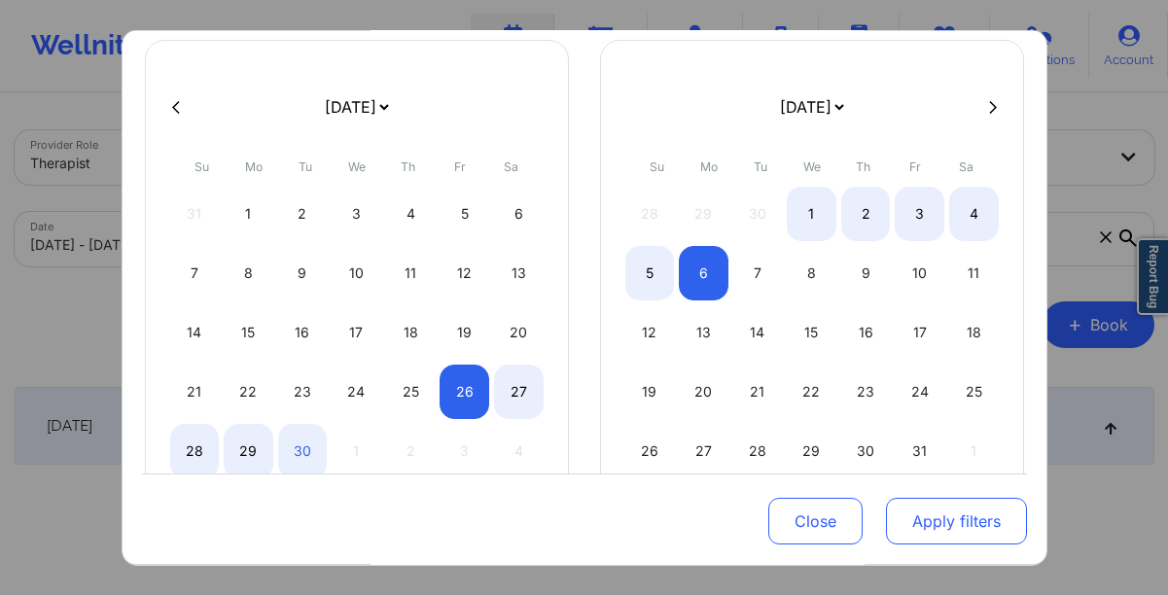
click at [902, 521] on button "Apply filters" at bounding box center [956, 521] width 141 height 47
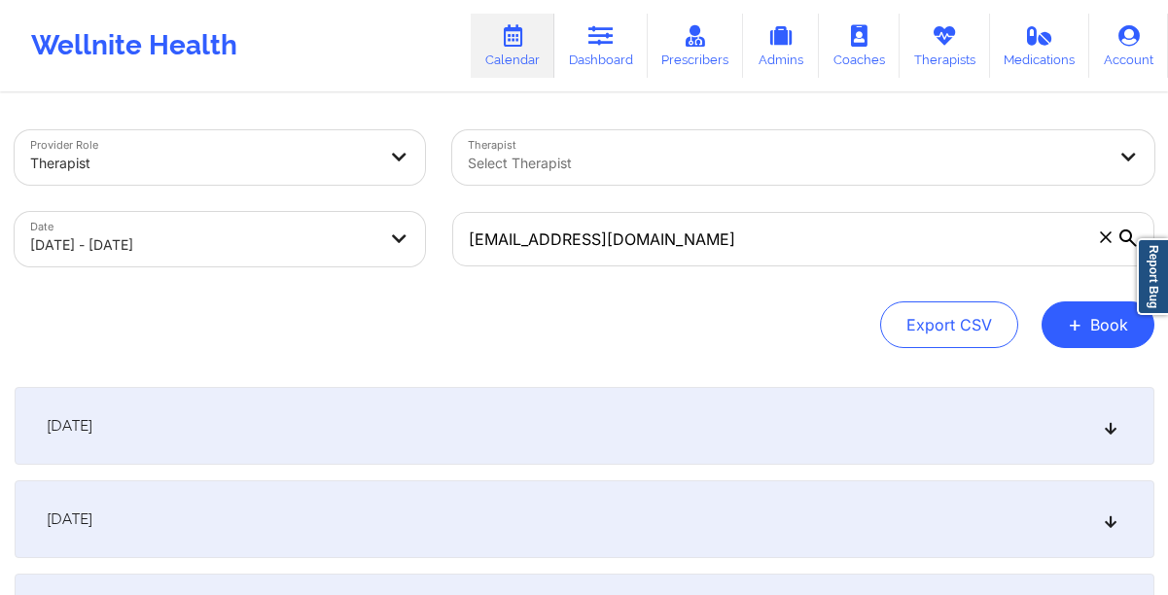
click at [589, 411] on div "[DATE]" at bounding box center [585, 426] width 1140 height 78
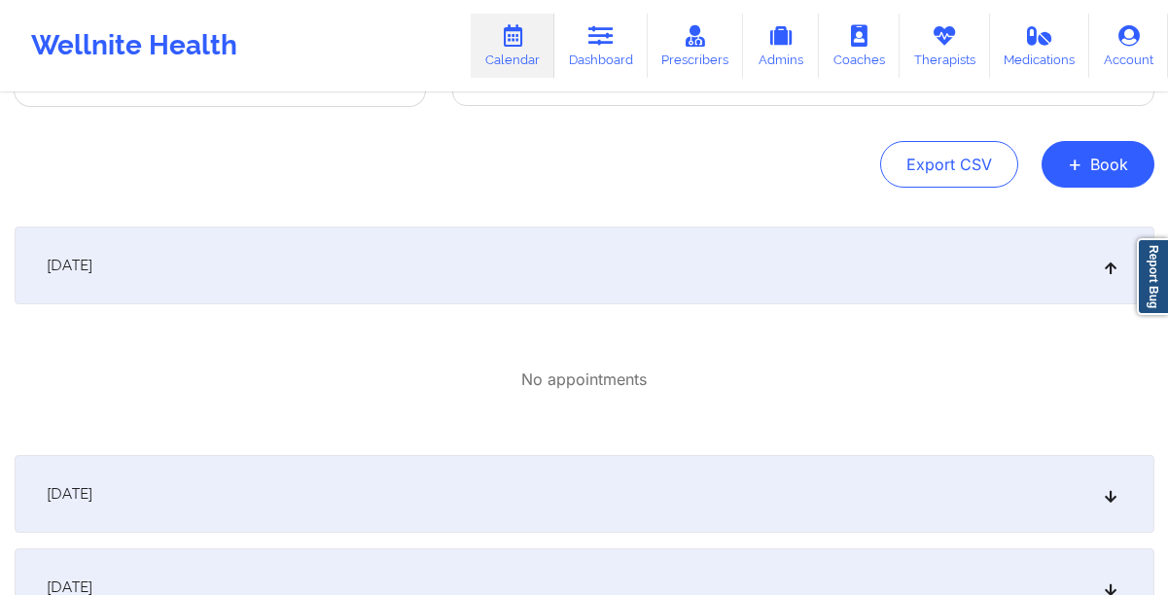
scroll to position [178, 0]
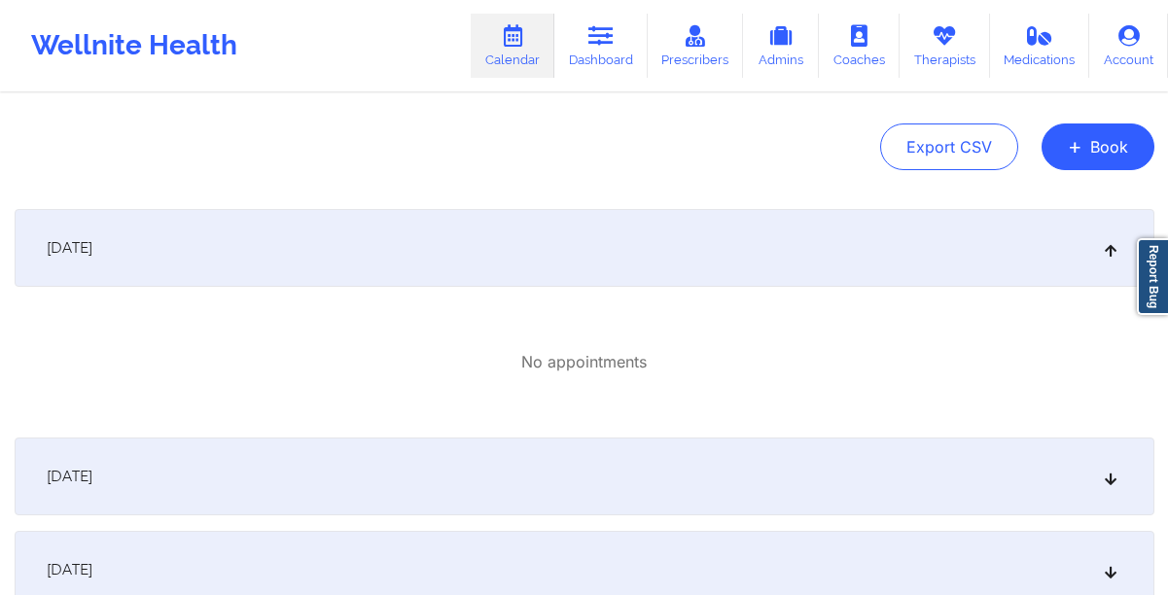
click at [570, 474] on div "[DATE]" at bounding box center [585, 477] width 1140 height 78
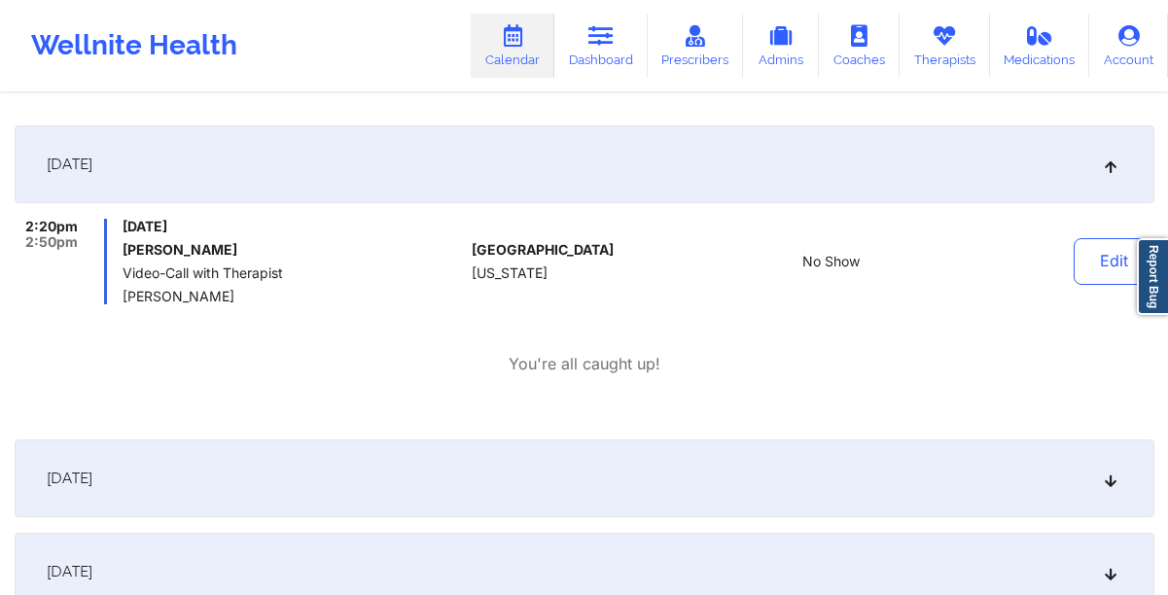
scroll to position [504, 0]
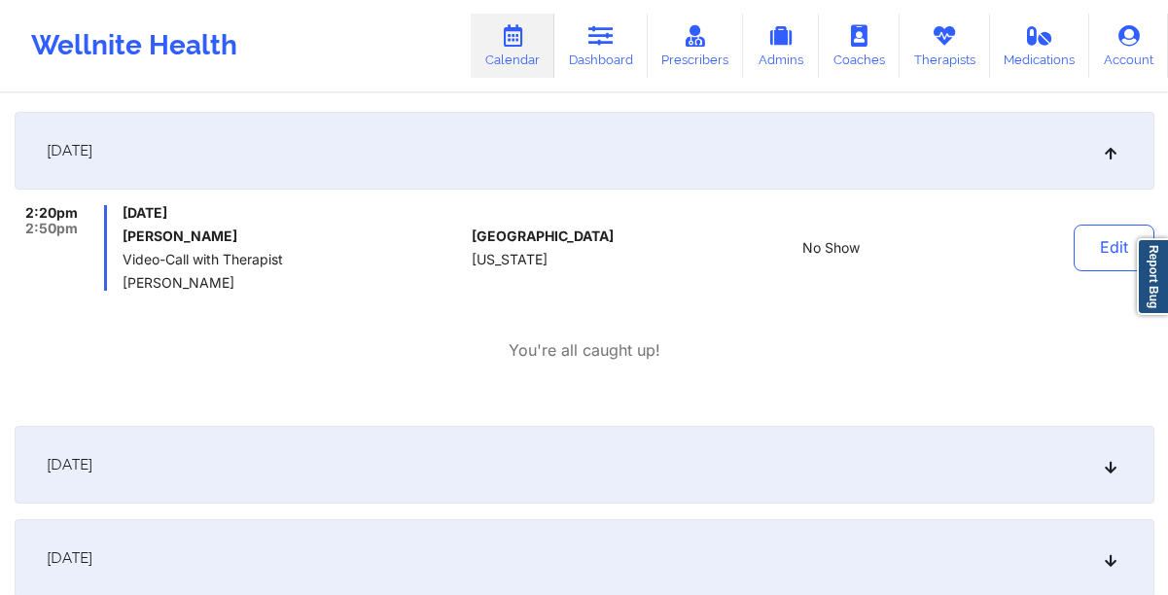
click at [569, 473] on div "[DATE]" at bounding box center [585, 465] width 1140 height 78
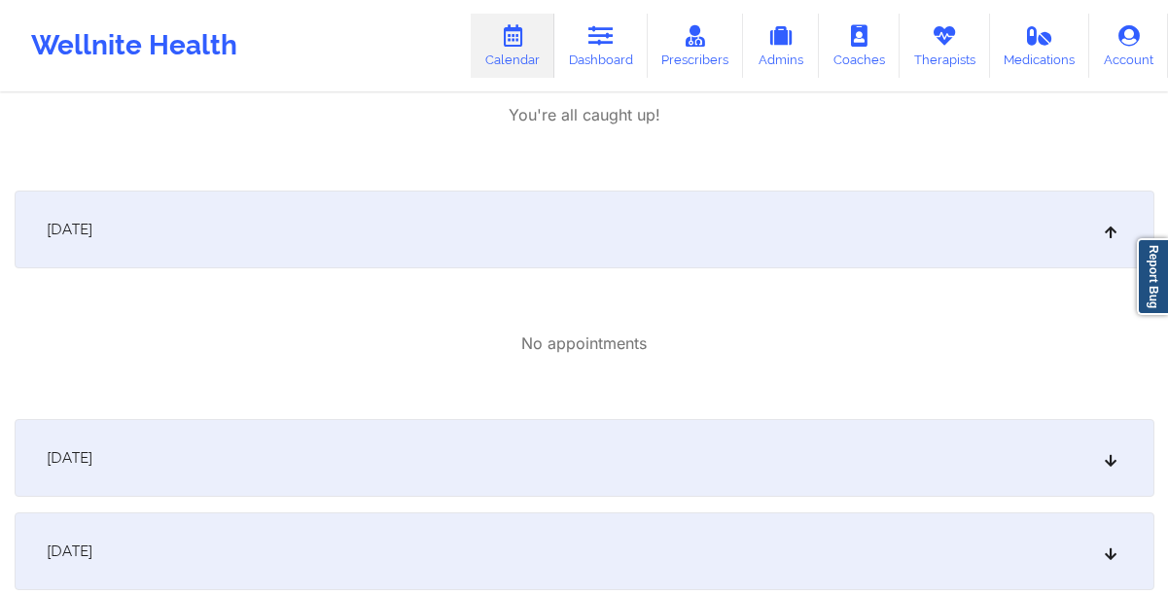
scroll to position [931, 0]
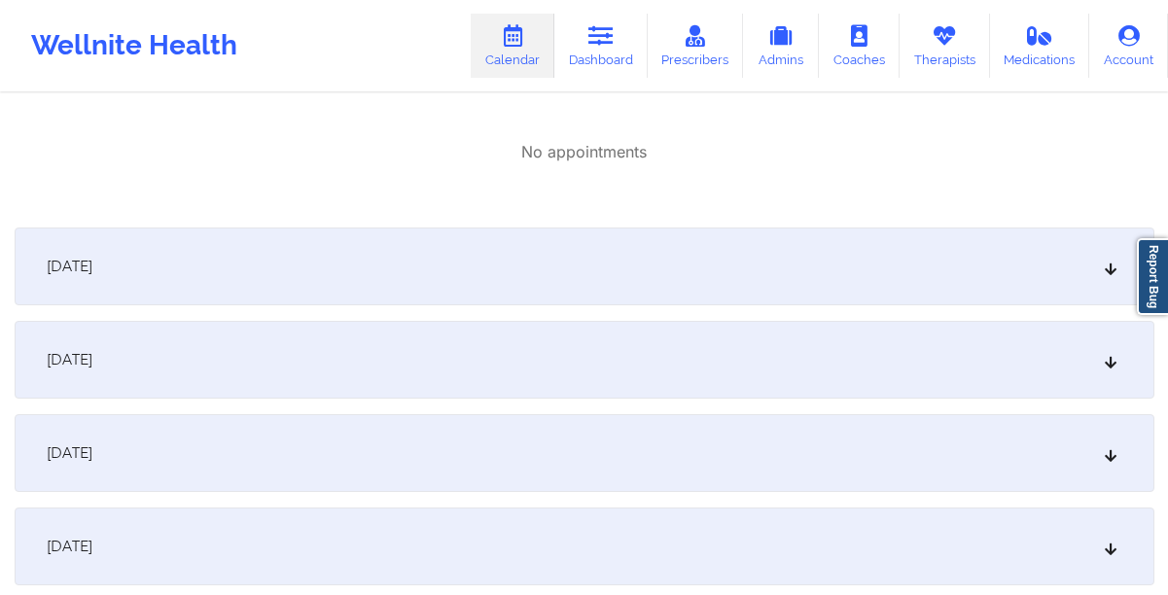
click at [481, 249] on div "[DATE]" at bounding box center [585, 267] width 1140 height 78
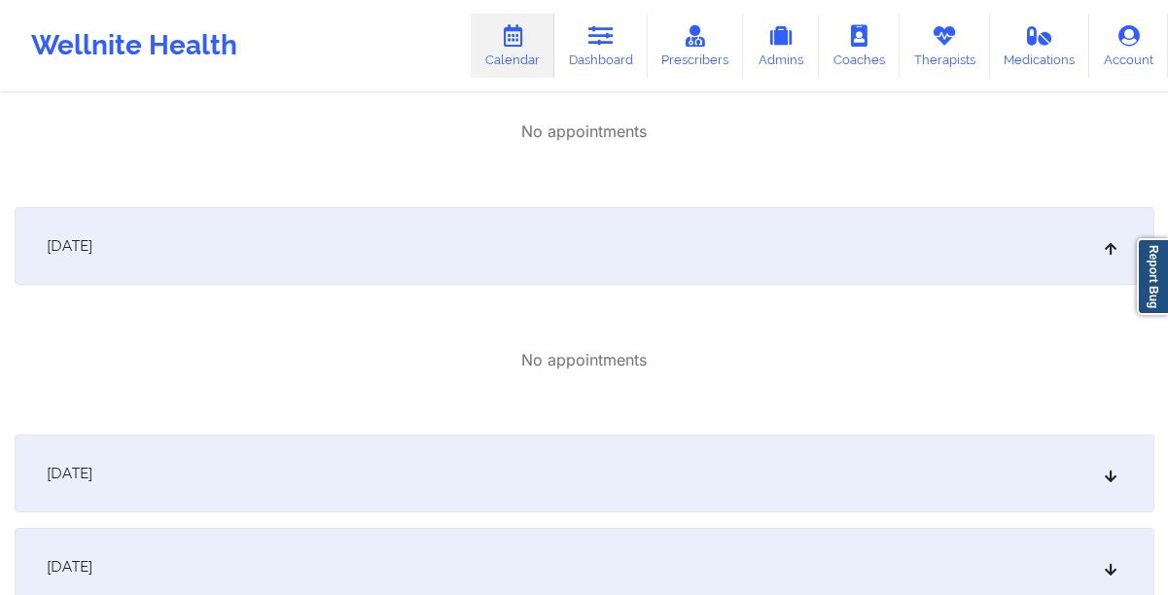
scroll to position [1058, 0]
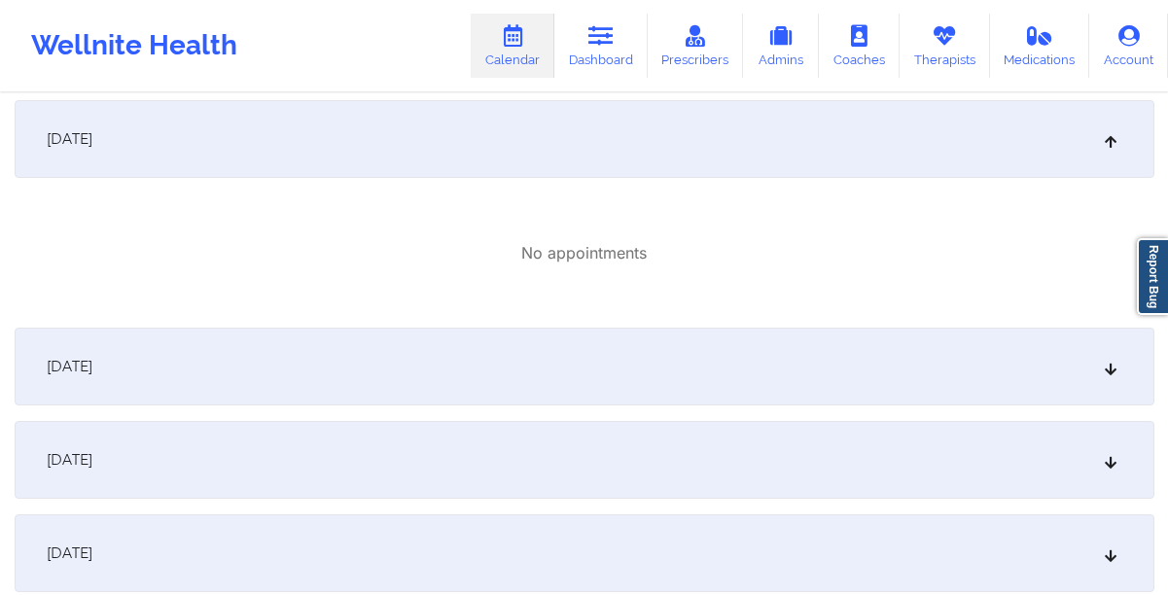
click at [232, 355] on div "[DATE]" at bounding box center [585, 367] width 1140 height 78
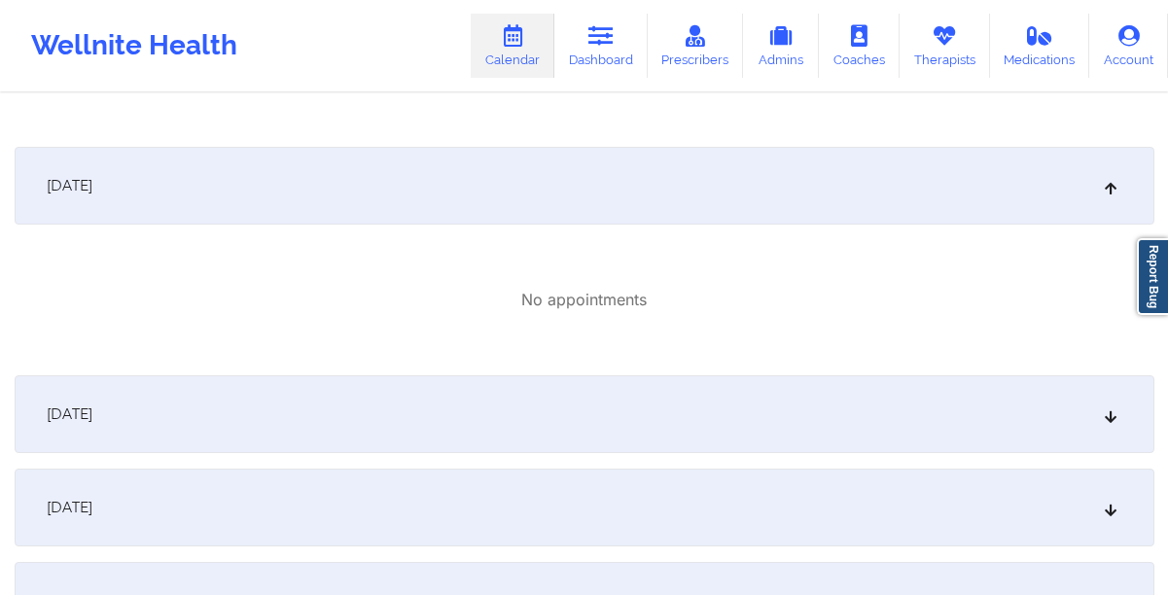
click at [240, 390] on div "[DATE]" at bounding box center [585, 414] width 1140 height 78
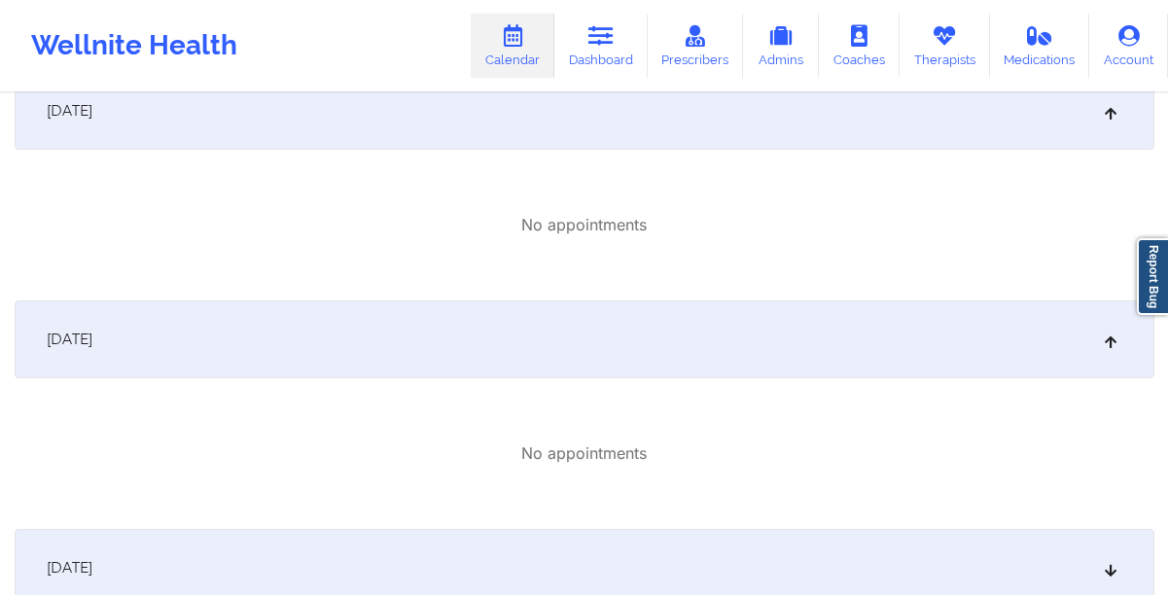
scroll to position [1392, 0]
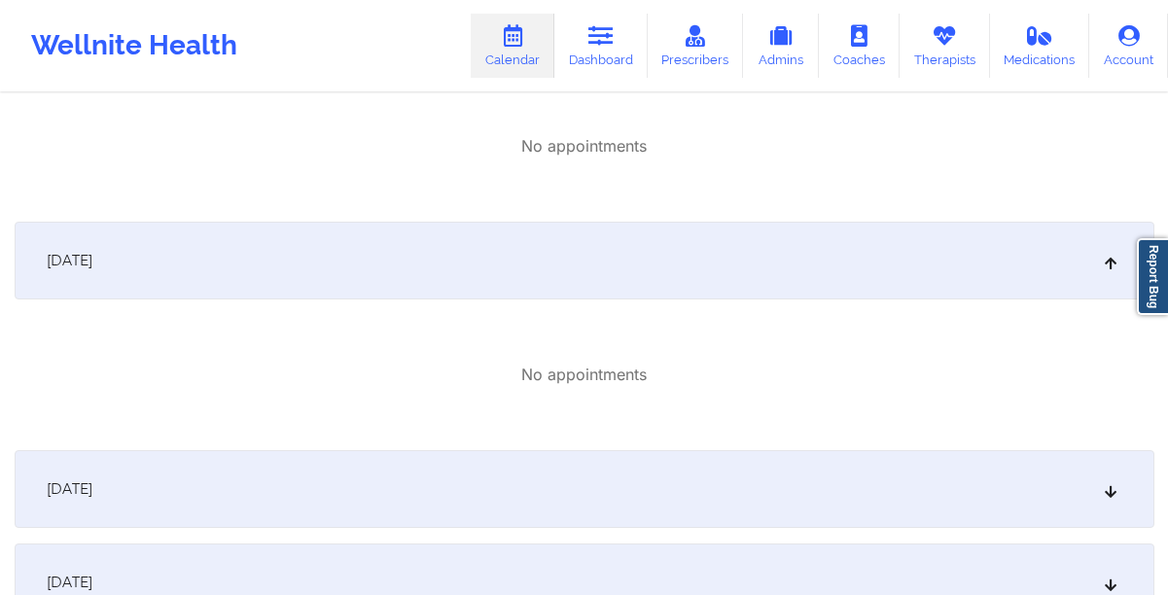
click at [243, 456] on div "[DATE]" at bounding box center [585, 489] width 1140 height 78
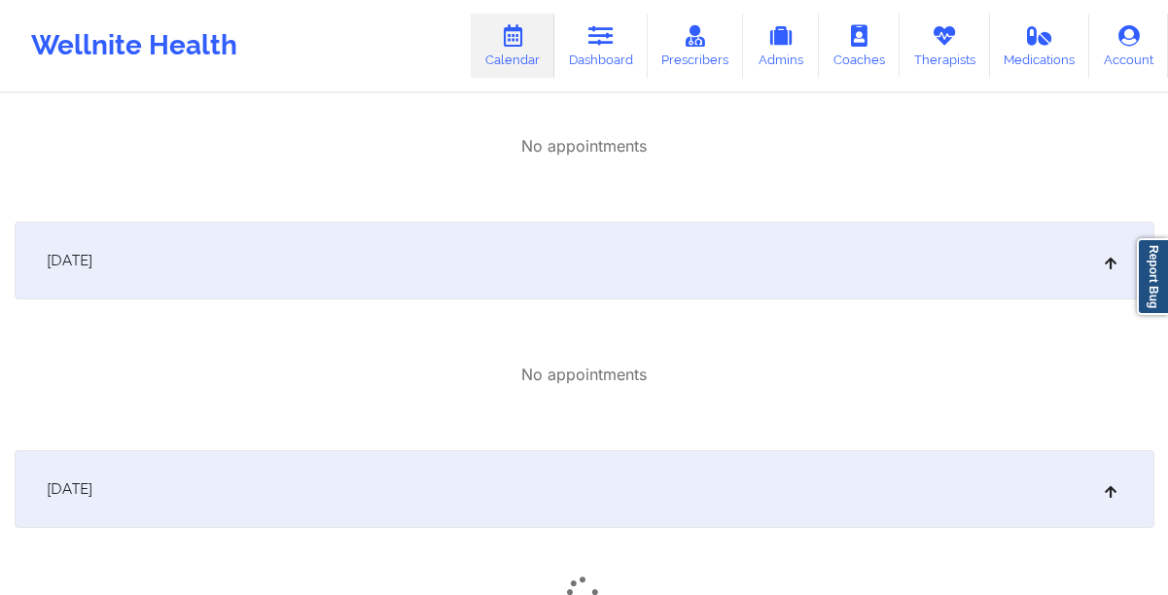
click at [243, 456] on div "[DATE]" at bounding box center [585, 489] width 1140 height 78
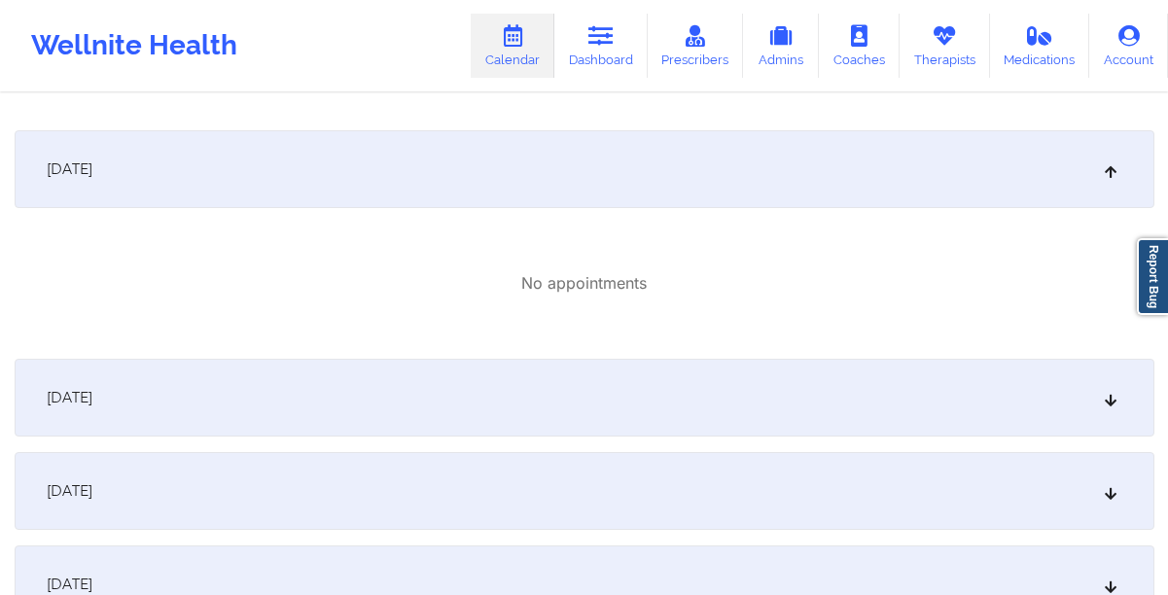
click at [210, 405] on div "[DATE]" at bounding box center [585, 398] width 1140 height 78
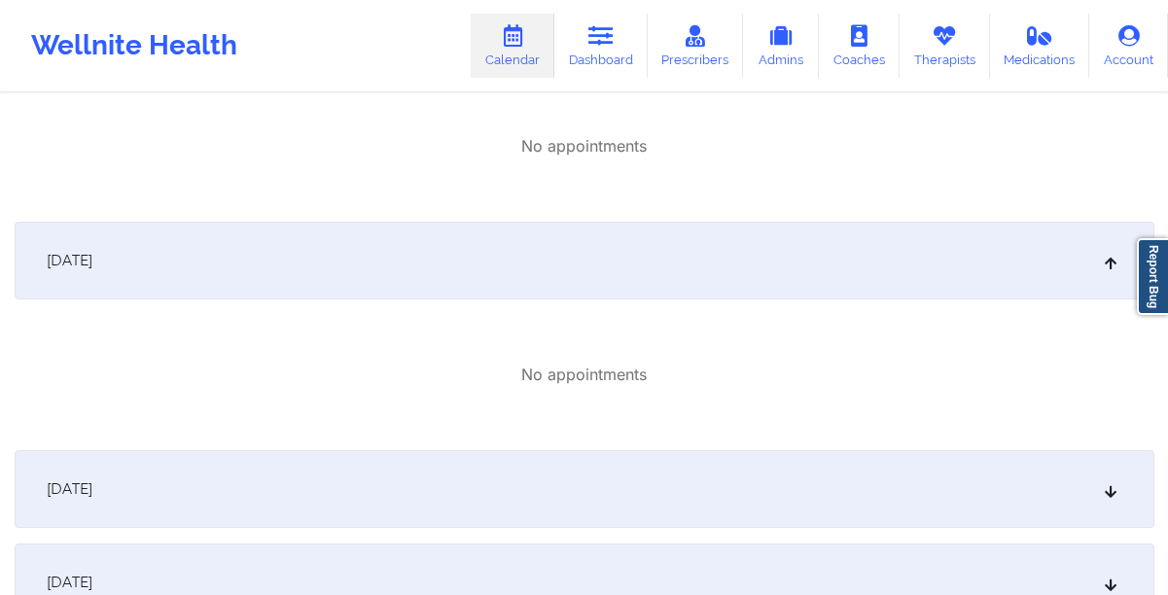
scroll to position [1636, 0]
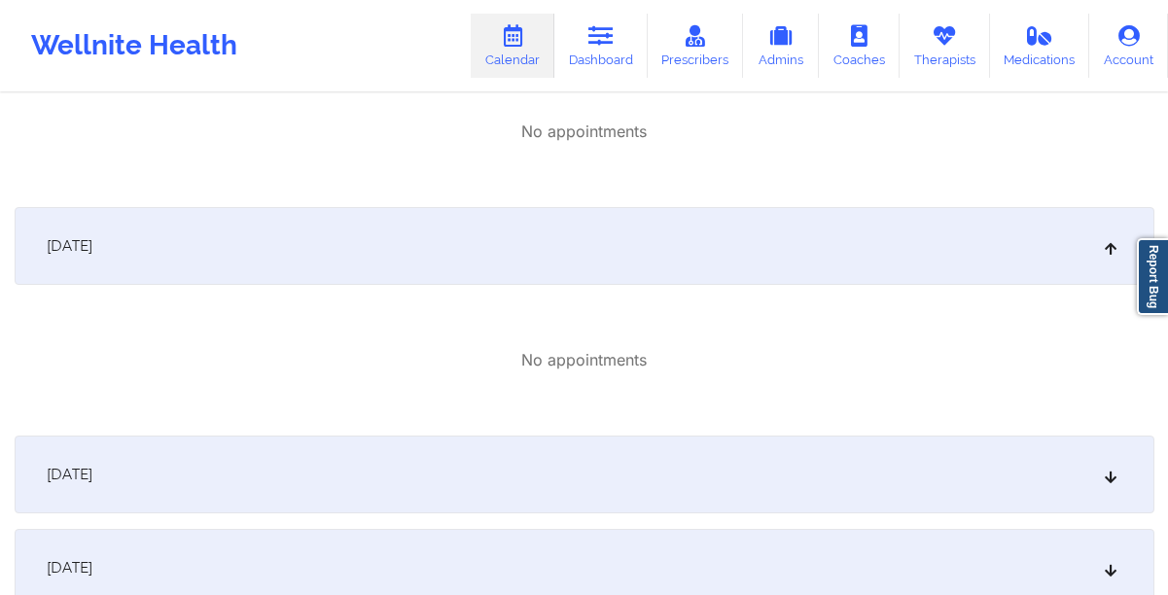
click at [193, 463] on div "[DATE]" at bounding box center [585, 475] width 1140 height 78
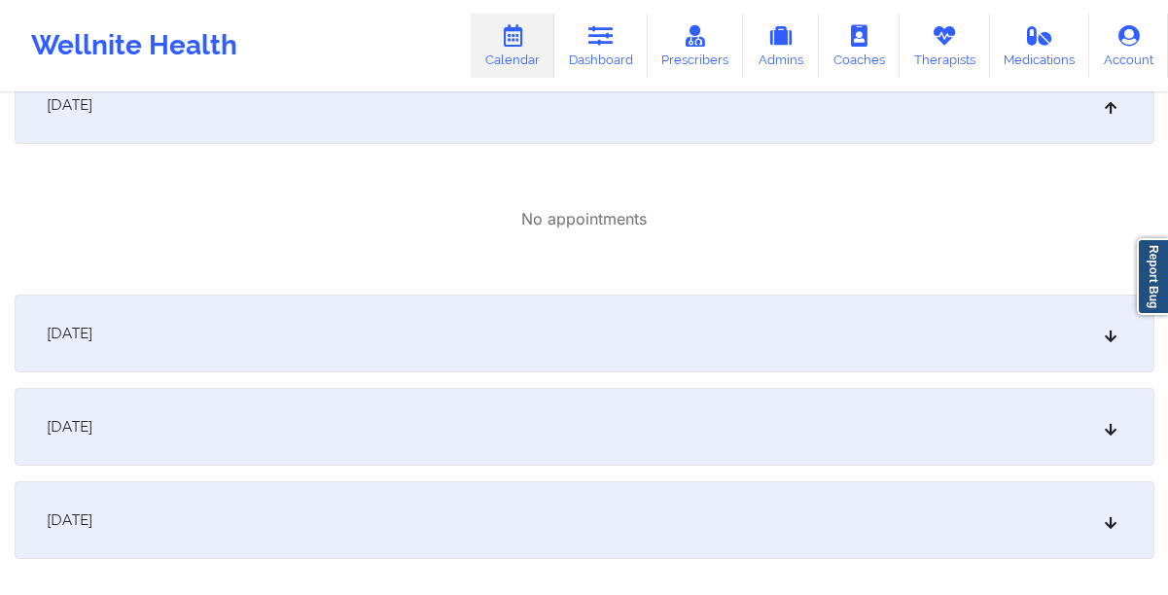
click at [172, 438] on div "[DATE]" at bounding box center [585, 427] width 1140 height 78
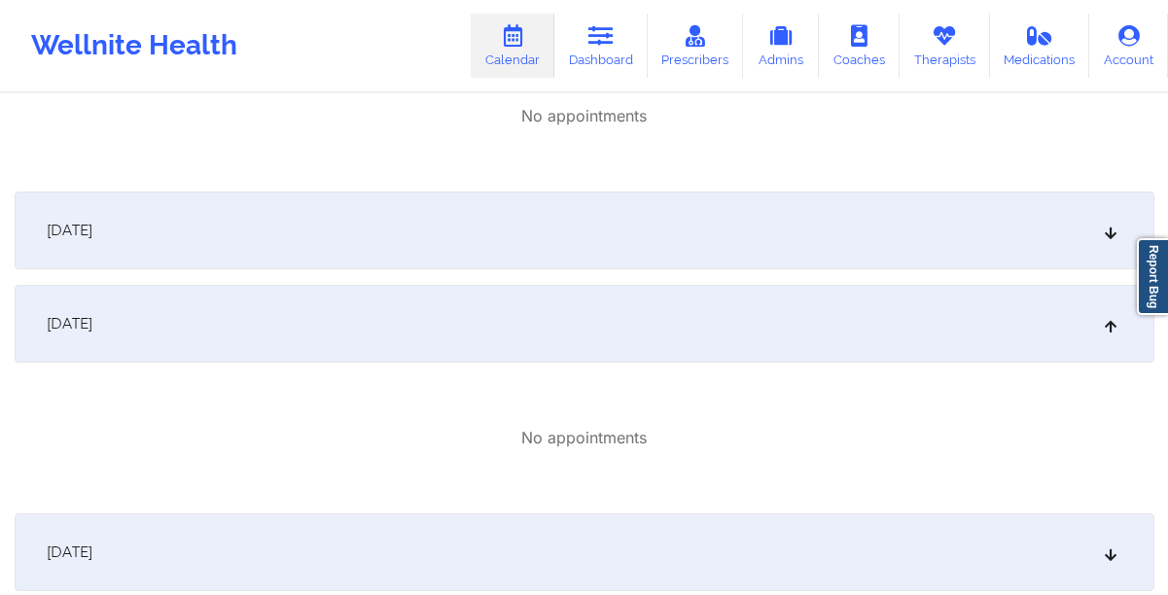
scroll to position [2118, 0]
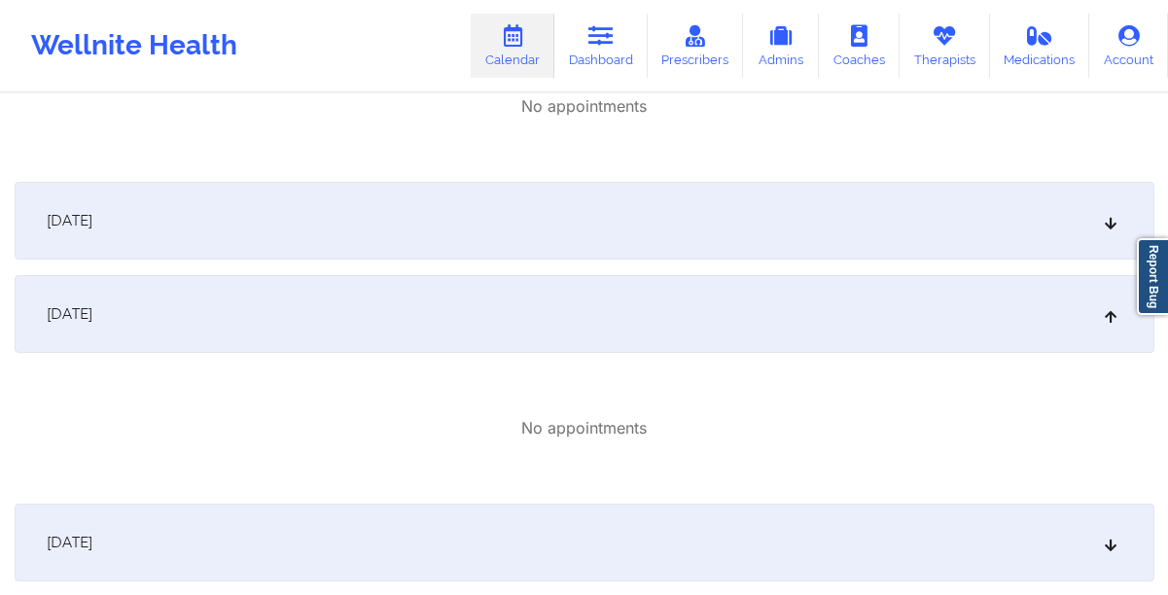
click at [161, 533] on div "[DATE]" at bounding box center [585, 543] width 1140 height 78
click at [161, 532] on div "[DATE]" at bounding box center [585, 543] width 1140 height 78
click at [229, 537] on div "[DATE]" at bounding box center [585, 543] width 1140 height 78
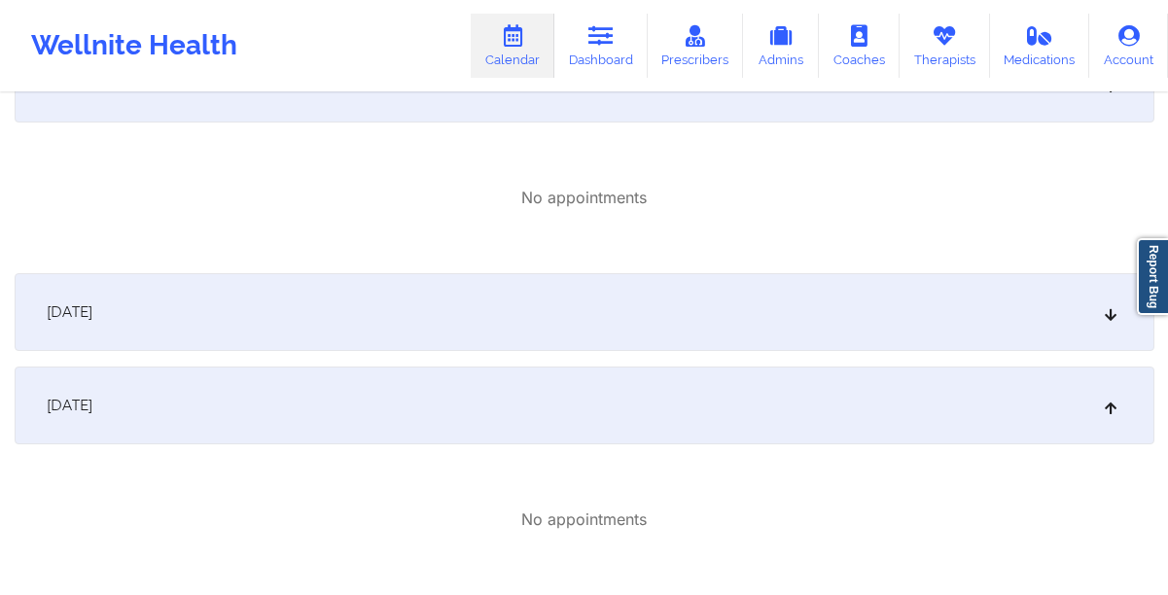
scroll to position [1952, 0]
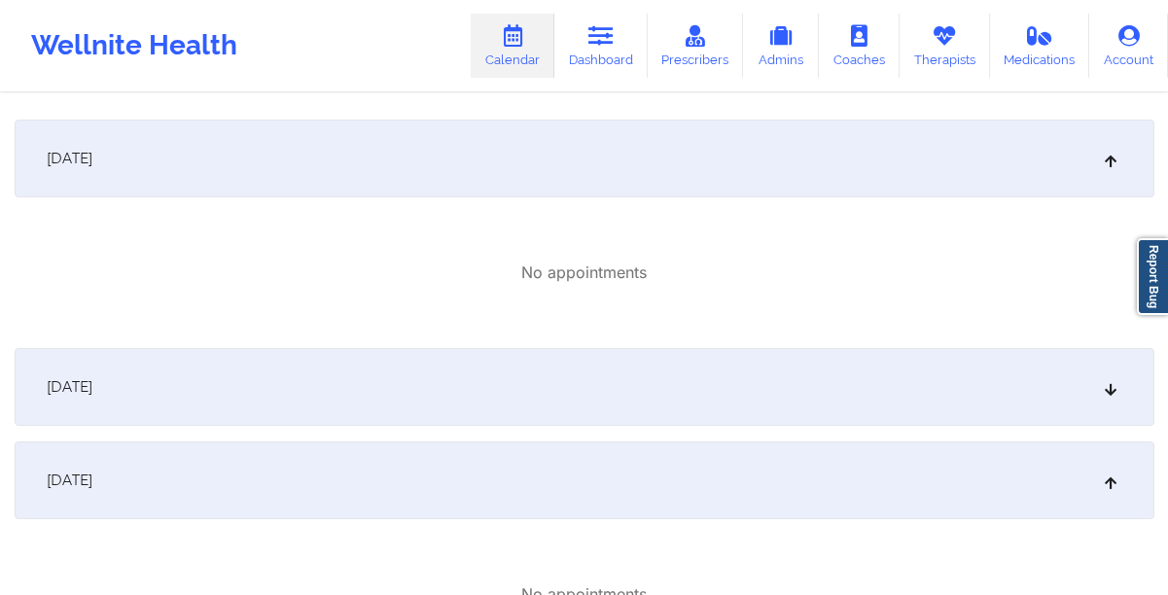
click at [210, 400] on div "[DATE]" at bounding box center [585, 387] width 1140 height 78
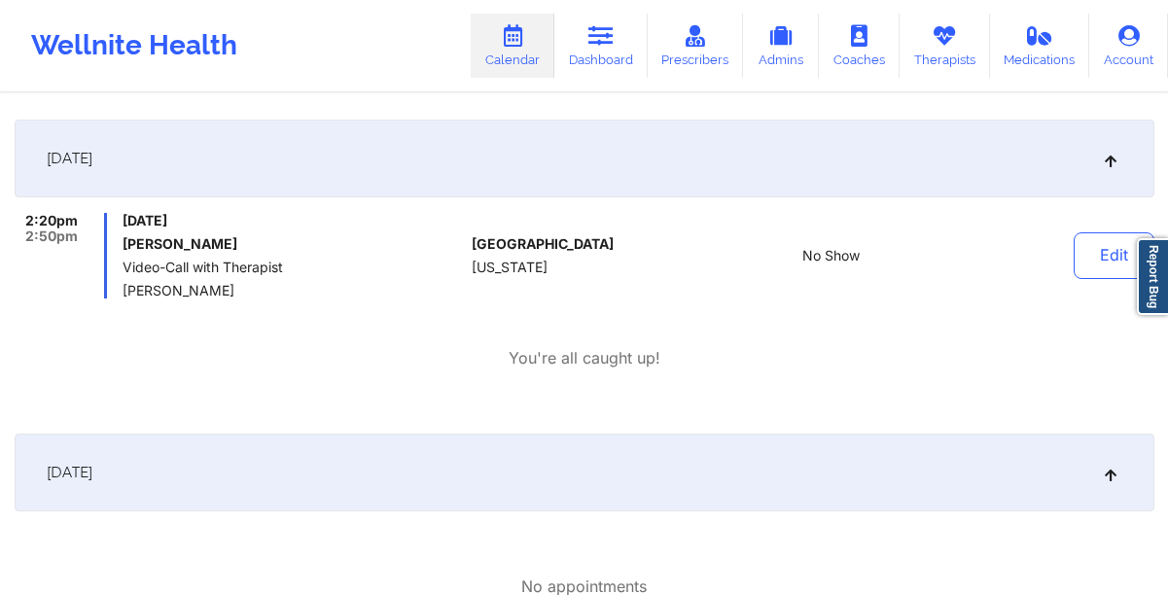
scroll to position [454, 0]
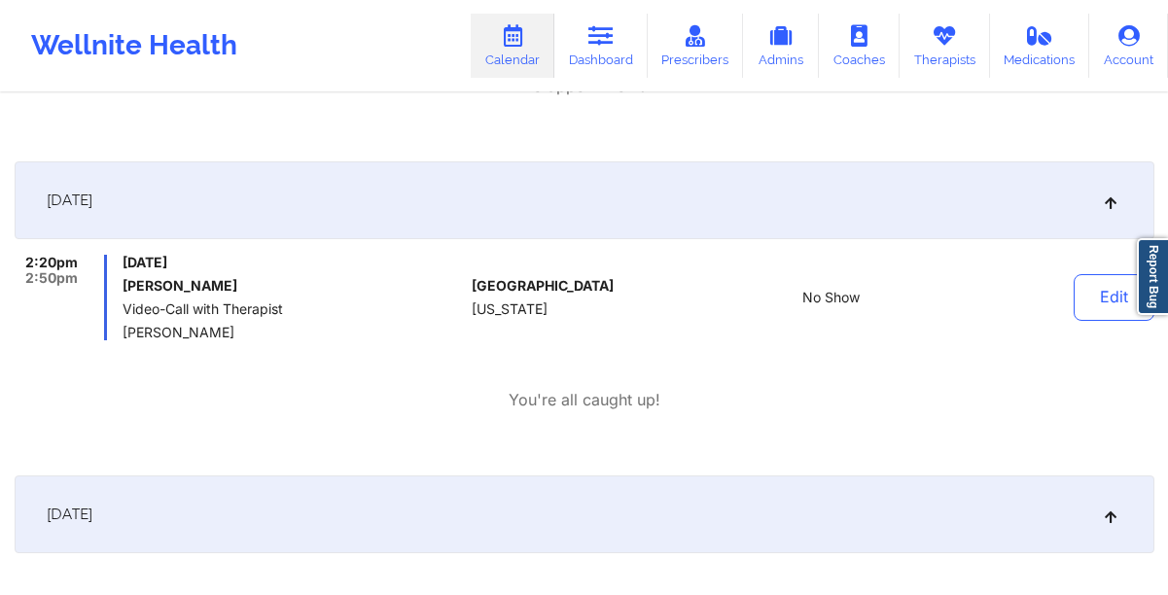
drag, startPoint x: 252, startPoint y: 286, endPoint x: 123, endPoint y: 289, distance: 128.4
click at [123, 289] on h6 "[PERSON_NAME]" at bounding box center [293, 286] width 341 height 16
copy h6 "[PERSON_NAME]"
click at [273, 285] on h6 "[PERSON_NAME]" at bounding box center [293, 286] width 341 height 16
drag, startPoint x: 273, startPoint y: 285, endPoint x: 123, endPoint y: 289, distance: 150.8
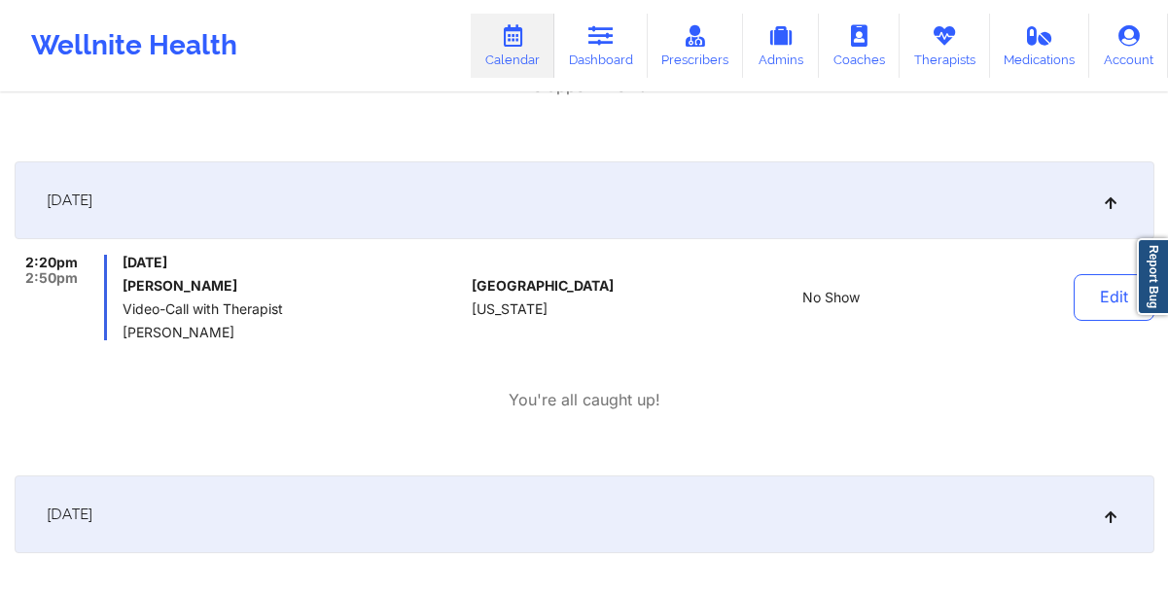
click at [123, 289] on h6 "[PERSON_NAME]" at bounding box center [293, 286] width 341 height 16
copy h6 "[PERSON_NAME]"
click at [511, 59] on link "Calendar" at bounding box center [513, 46] width 84 height 64
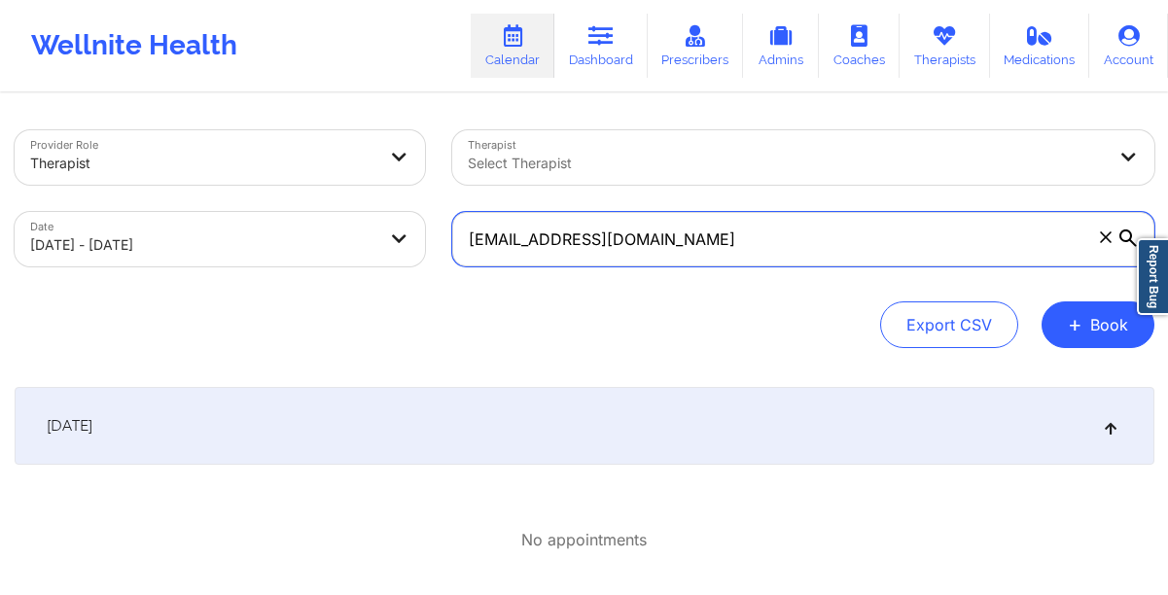
click at [653, 242] on input "[EMAIL_ADDRESS][DOMAIN_NAME]" at bounding box center [803, 239] width 702 height 54
paste input "yasminesot15"
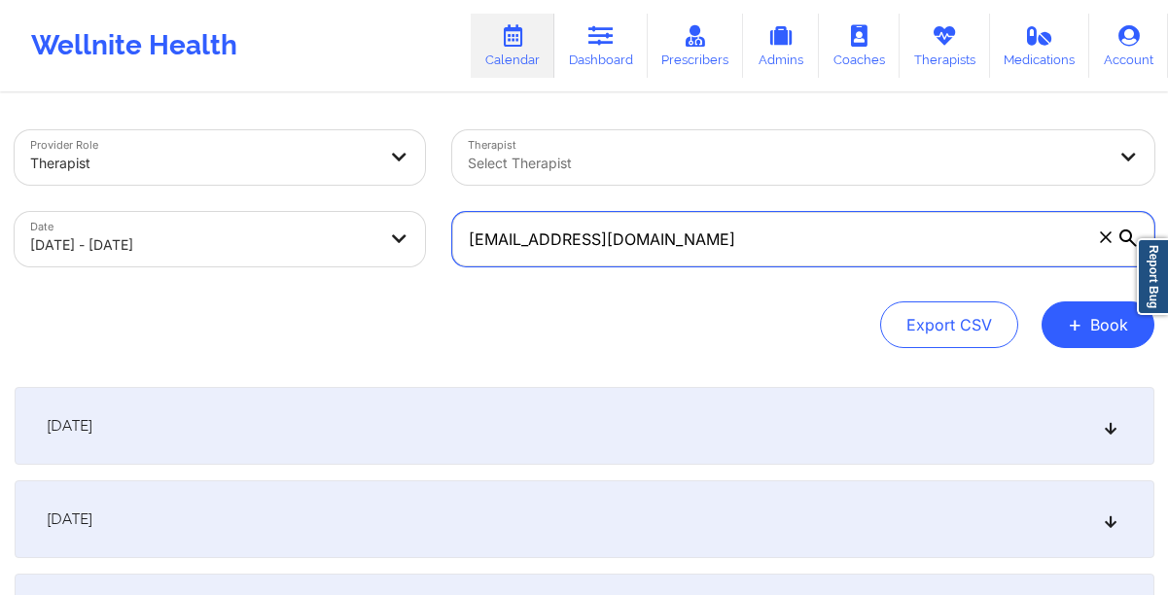
type input "[EMAIL_ADDRESS][DOMAIN_NAME]"
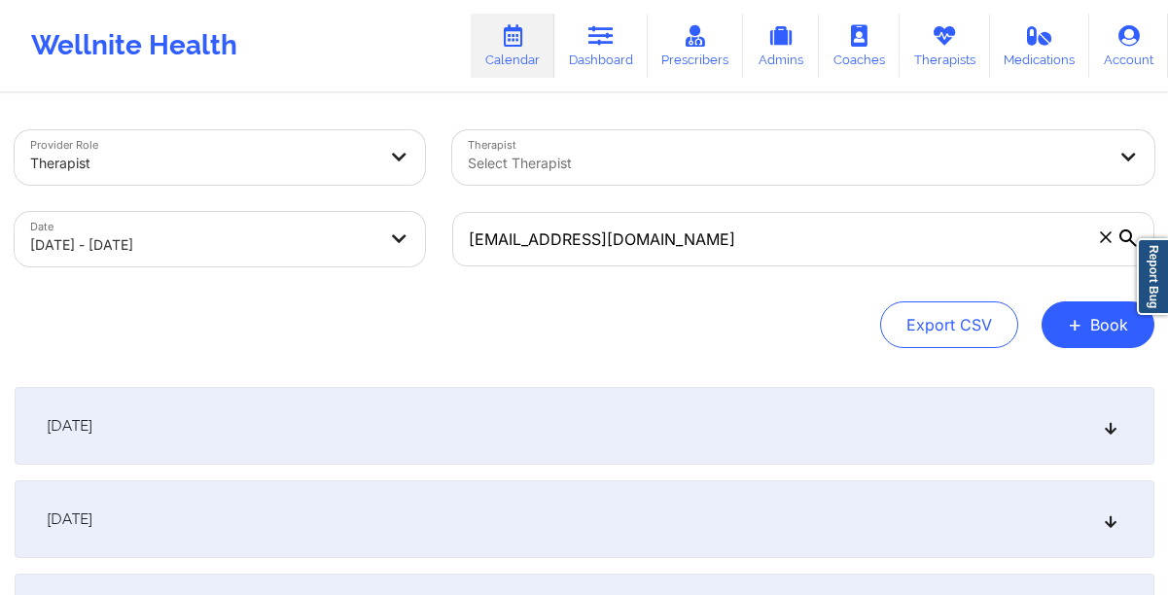
click at [236, 244] on body "Wellnite Health Calendar Dashboard Prescribers Admins Coaches Therapists Medica…" at bounding box center [584, 297] width 1168 height 595
select select "2025-8"
select select "2025-9"
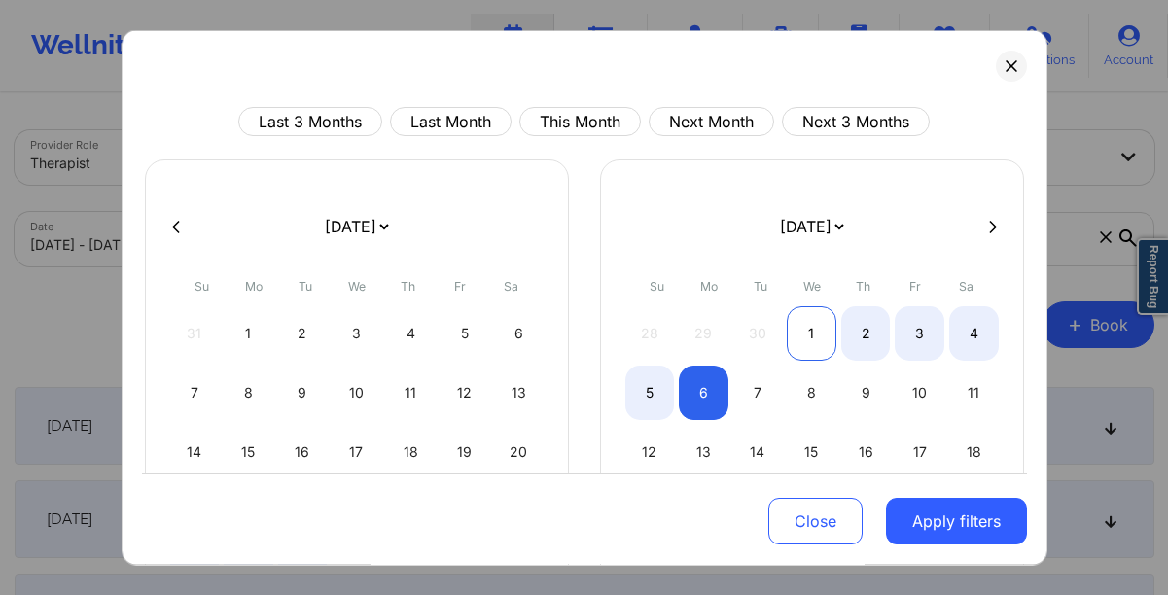
click at [792, 329] on div "1" at bounding box center [812, 333] width 50 height 54
select select "2025-9"
select select "2025-10"
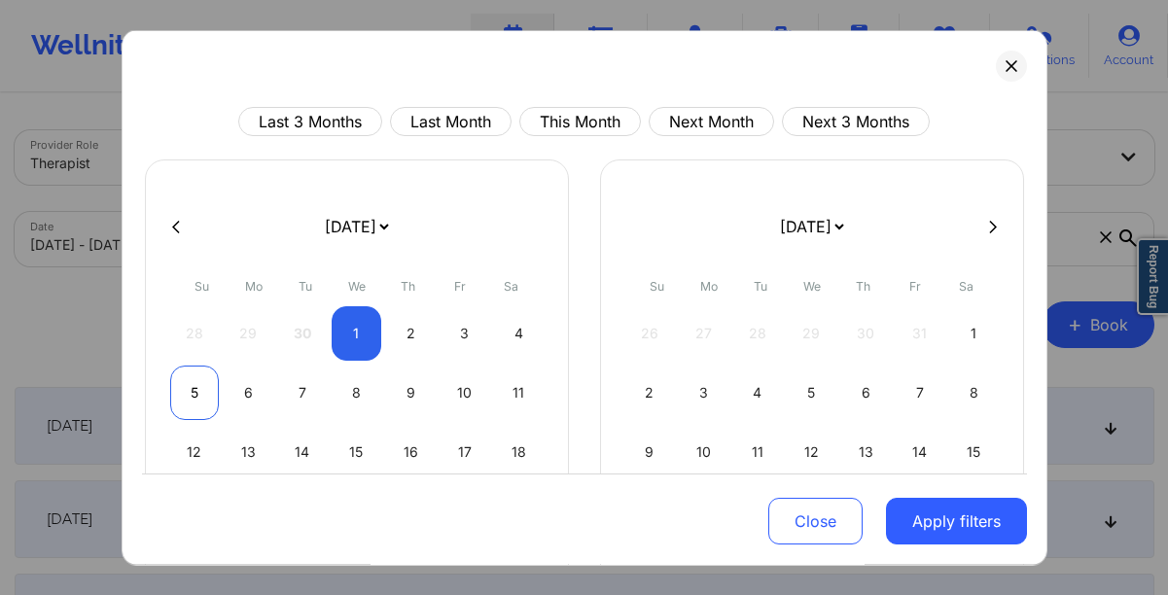
select select "2025-9"
select select "2025-10"
click at [194, 403] on div "5" at bounding box center [195, 393] width 50 height 54
select select "2025-9"
select select "2025-10"
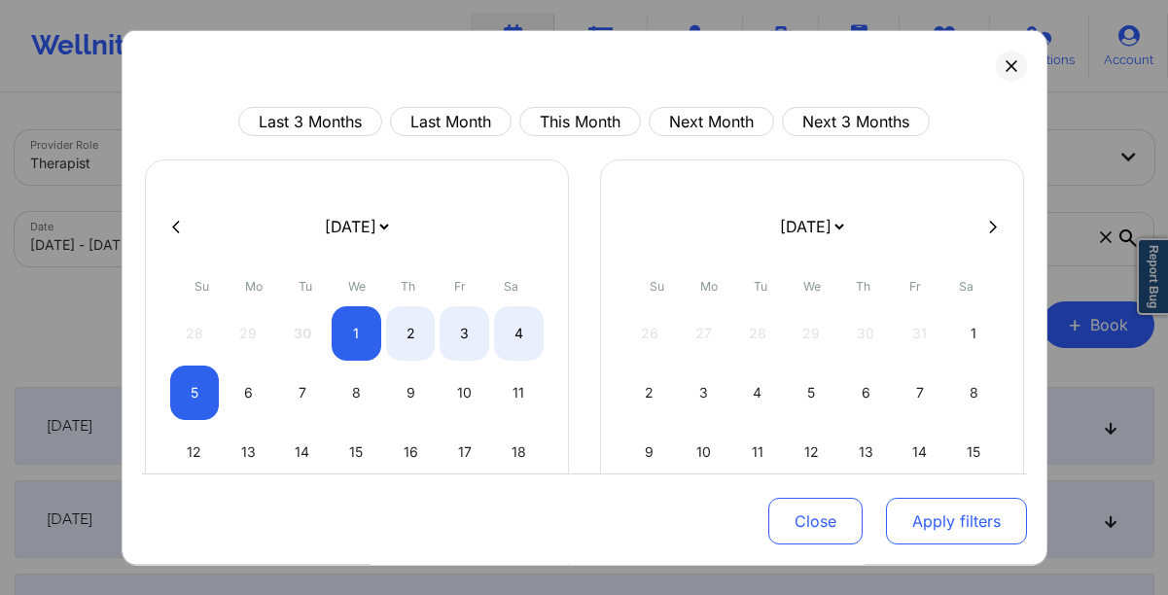
click at [917, 533] on button "Apply filters" at bounding box center [956, 521] width 141 height 47
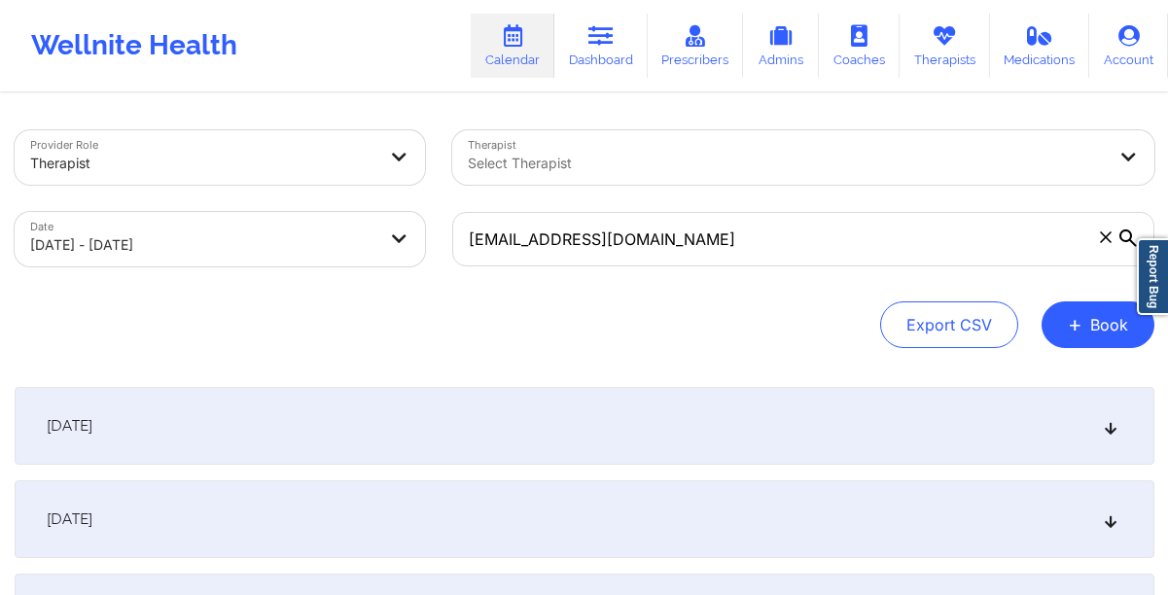
click at [829, 426] on div "[DATE]" at bounding box center [585, 426] width 1140 height 78
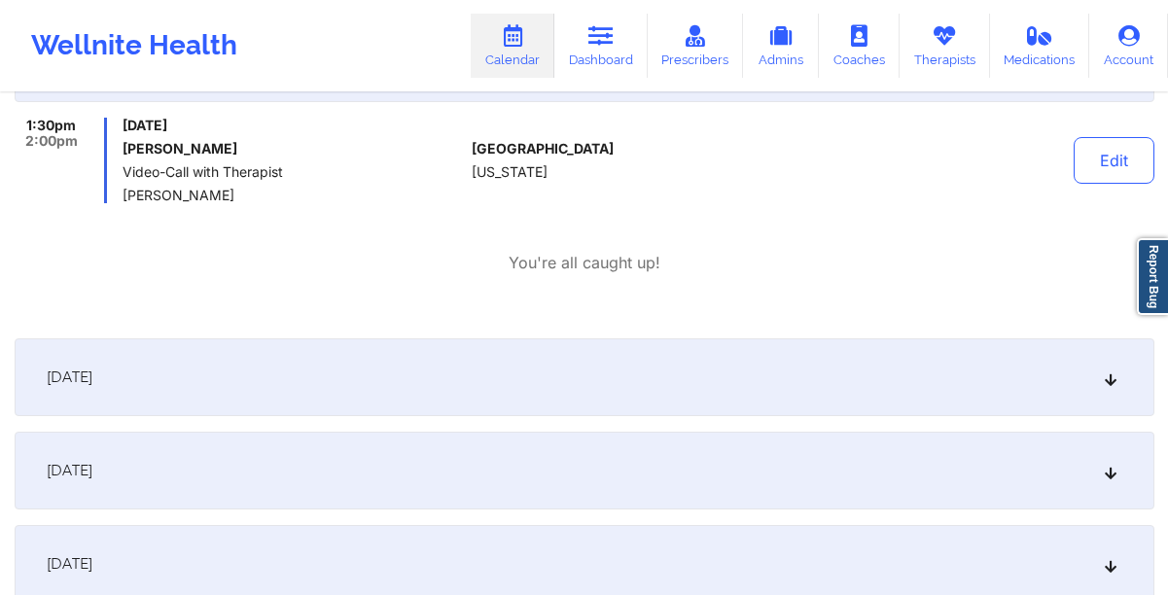
scroll to position [354, 0]
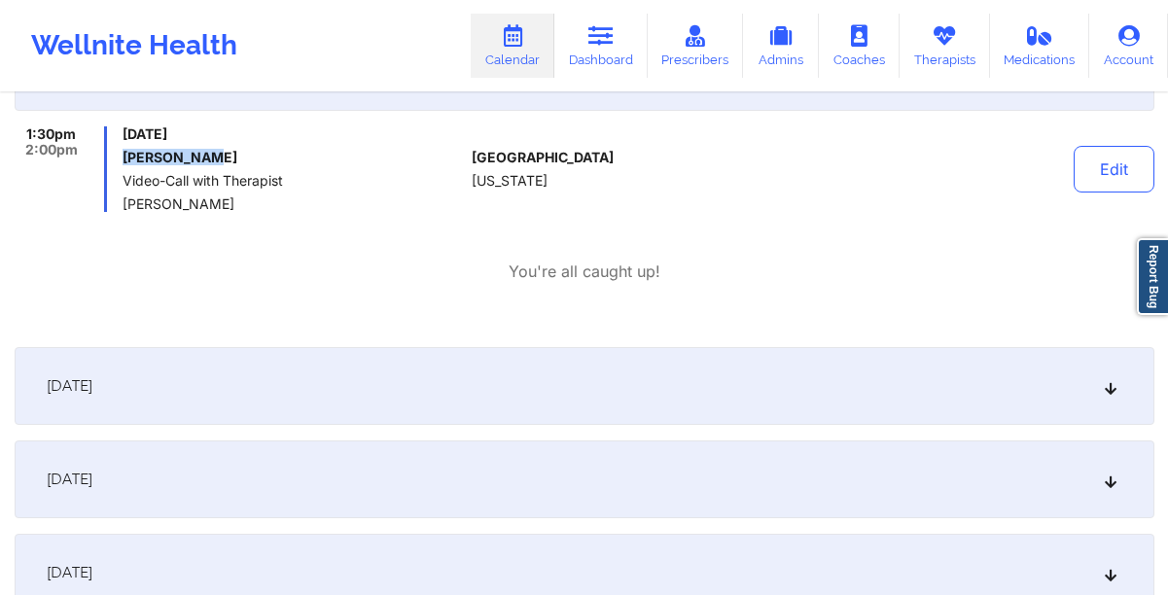
drag, startPoint x: 240, startPoint y: 161, endPoint x: 123, endPoint y: 159, distance: 116.7
click at [123, 159] on h6 "[PERSON_NAME]" at bounding box center [293, 158] width 341 height 16
copy h6 "[PERSON_NAME]"
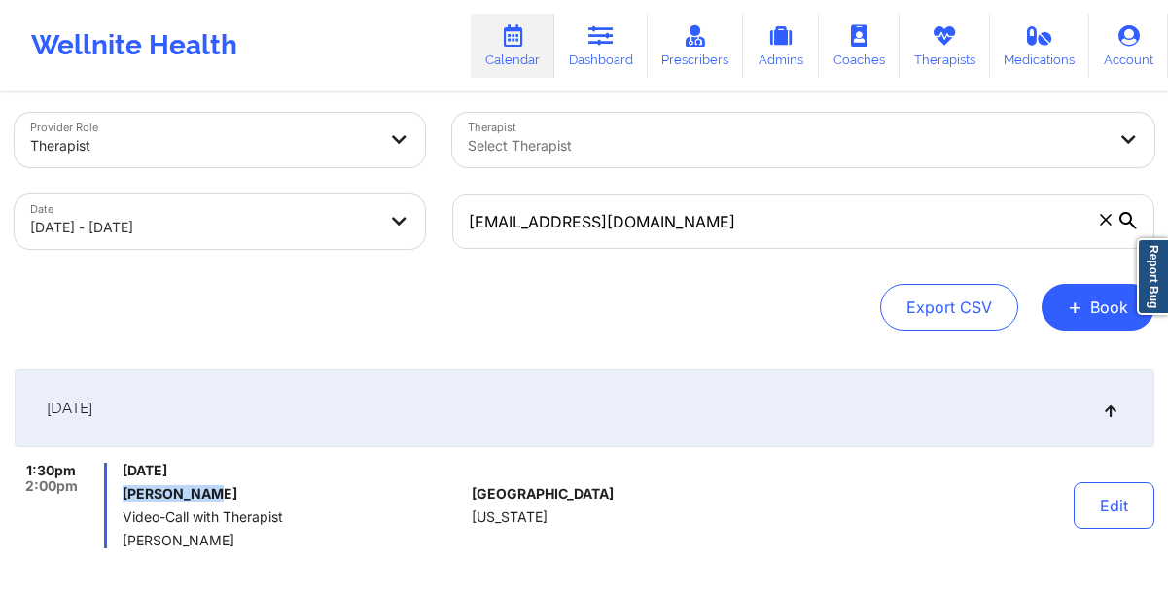
scroll to position [0, 0]
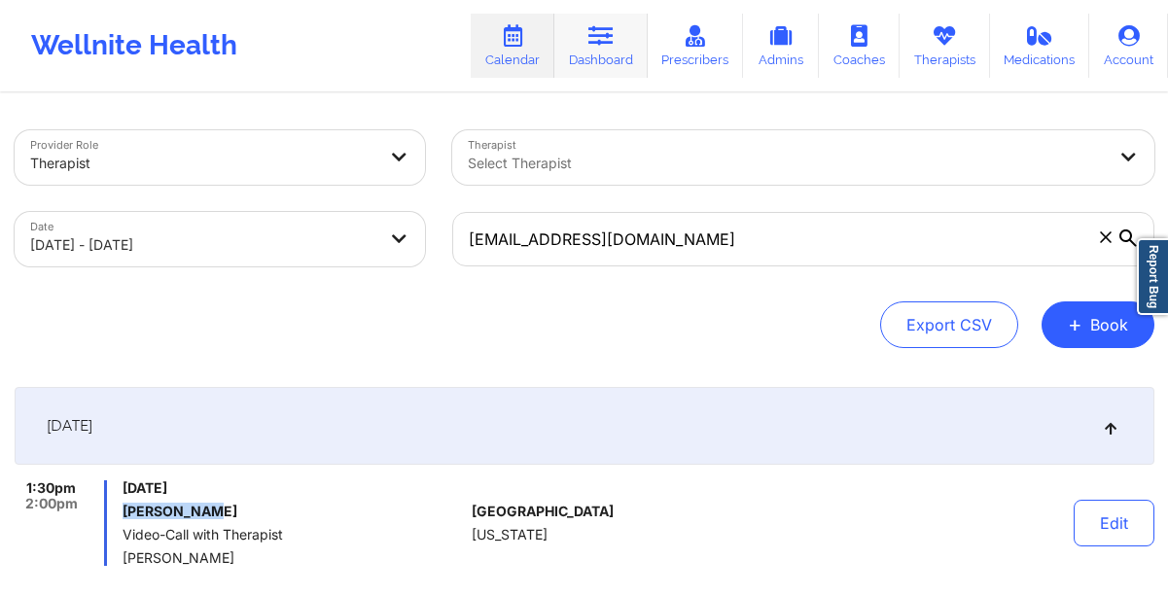
click at [600, 31] on icon at bounding box center [600, 35] width 25 height 21
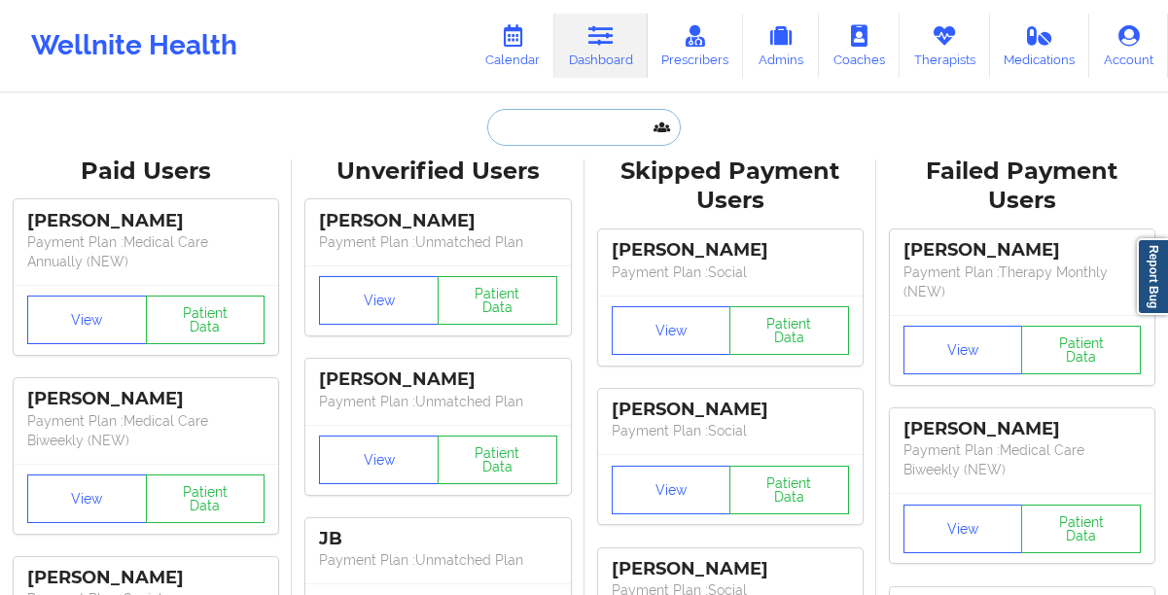
click at [587, 126] on input "text" at bounding box center [583, 127] width 193 height 37
paste input "[PERSON_NAME]"
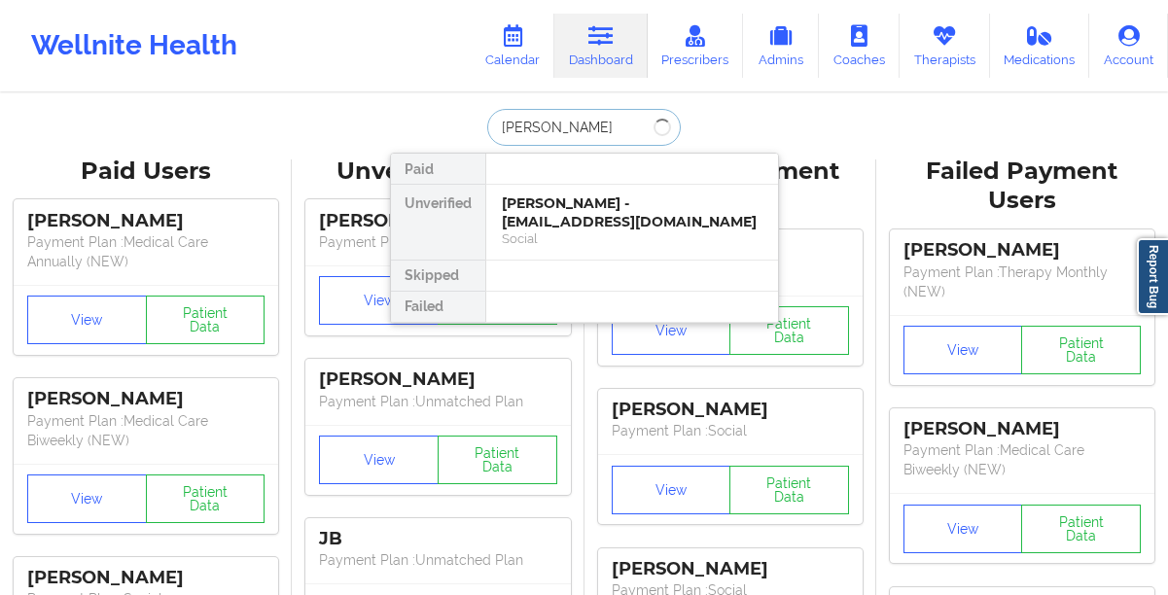
type input "[PERSON_NAME]"
click at [560, 209] on div "[PERSON_NAME] - [EMAIL_ADDRESS][DOMAIN_NAME]" at bounding box center [632, 212] width 261 height 36
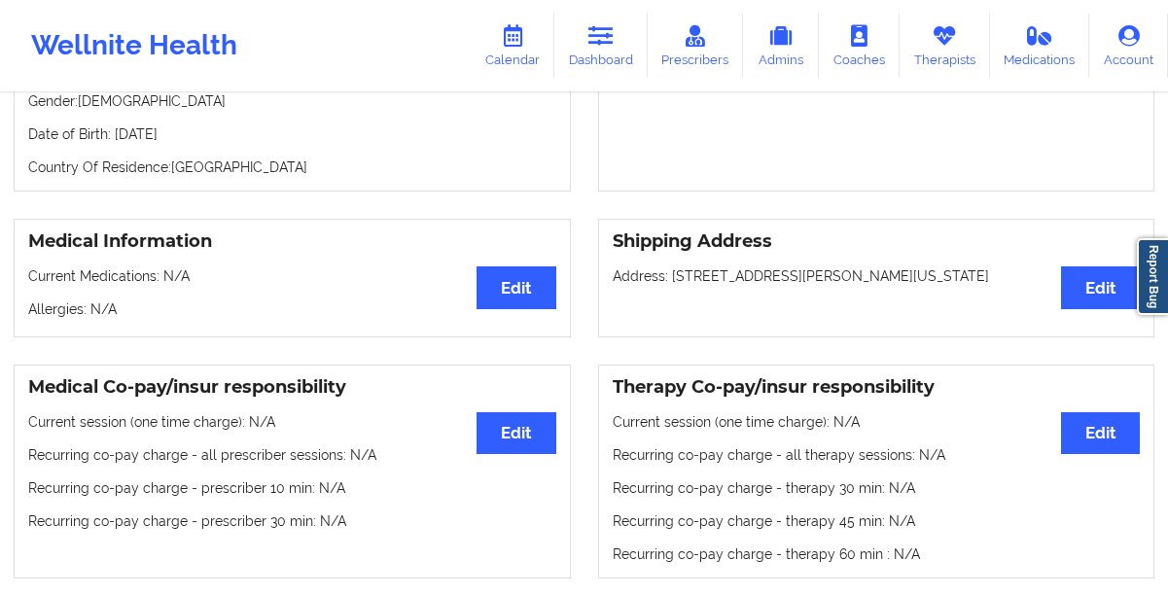
scroll to position [296, 0]
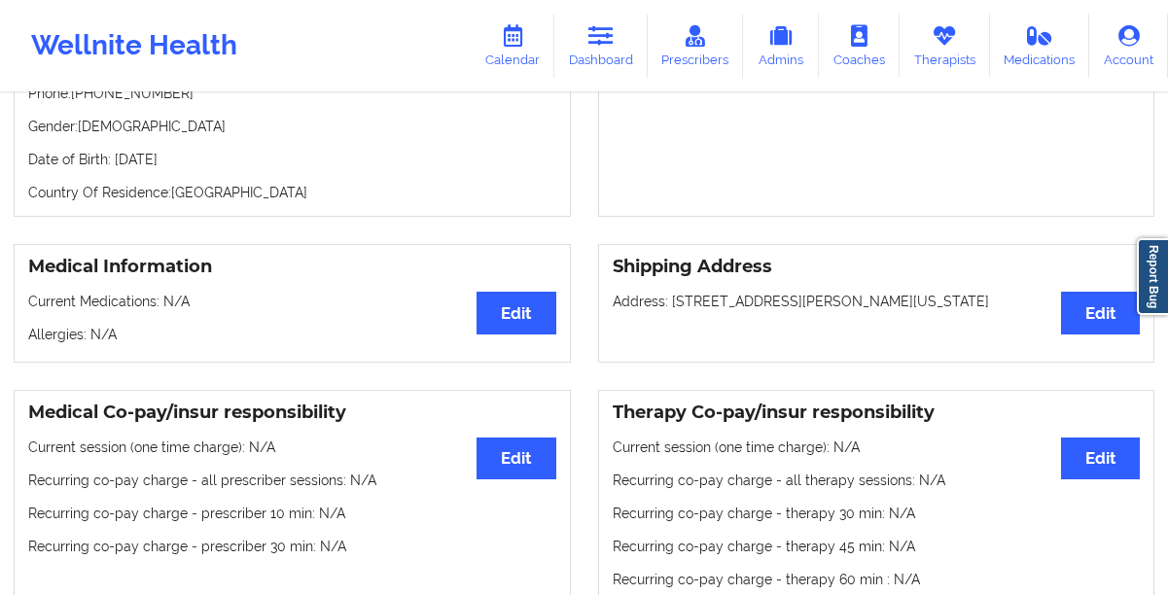
drag, startPoint x: 267, startPoint y: 162, endPoint x: 112, endPoint y: 167, distance: 155.7
click at [112, 167] on p "Date of Birth: [DEMOGRAPHIC_DATA]" at bounding box center [292, 159] width 528 height 19
copy p "[DATE]"
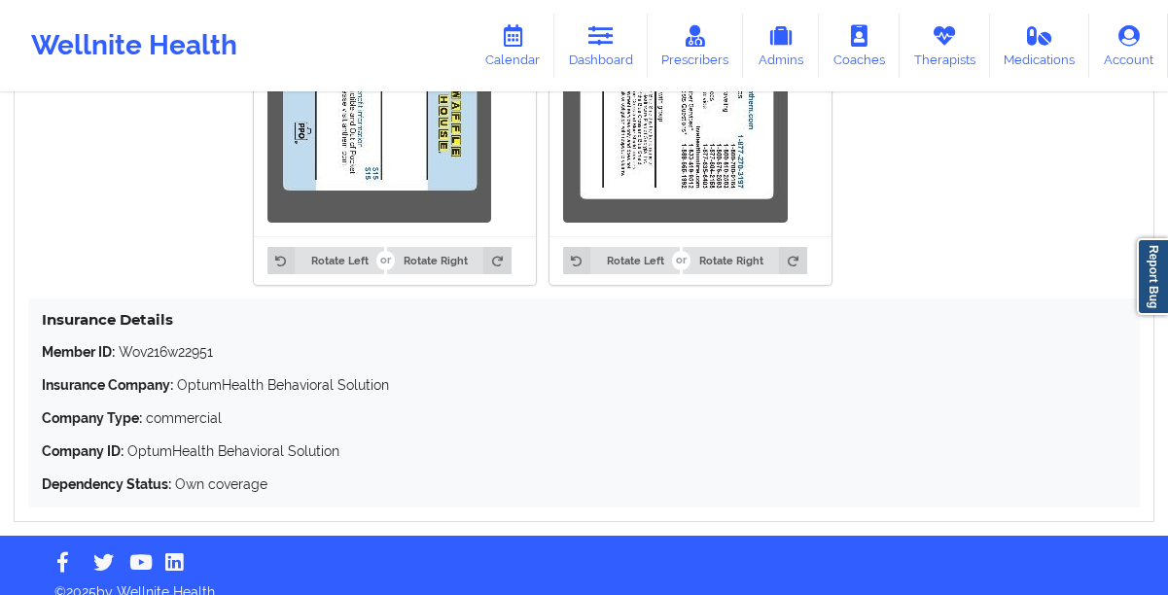
scroll to position [1749, 0]
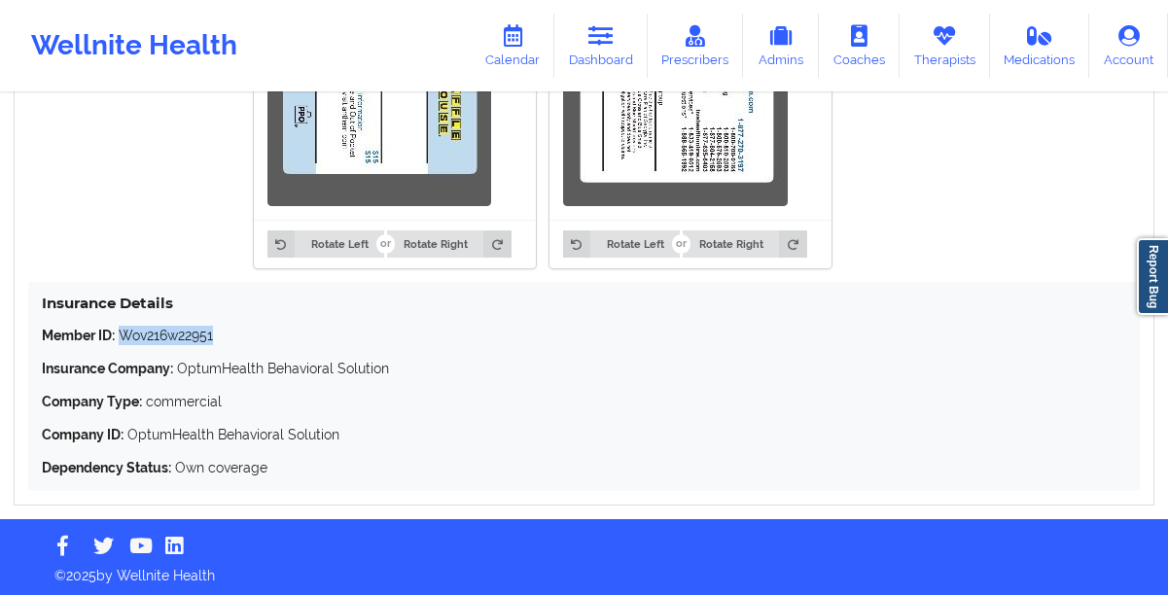
drag, startPoint x: 256, startPoint y: 338, endPoint x: 123, endPoint y: 340, distance: 132.3
click at [123, 340] on p "Member ID: Wov216w22951" at bounding box center [584, 335] width 1084 height 19
copy p "Wov216w22951"
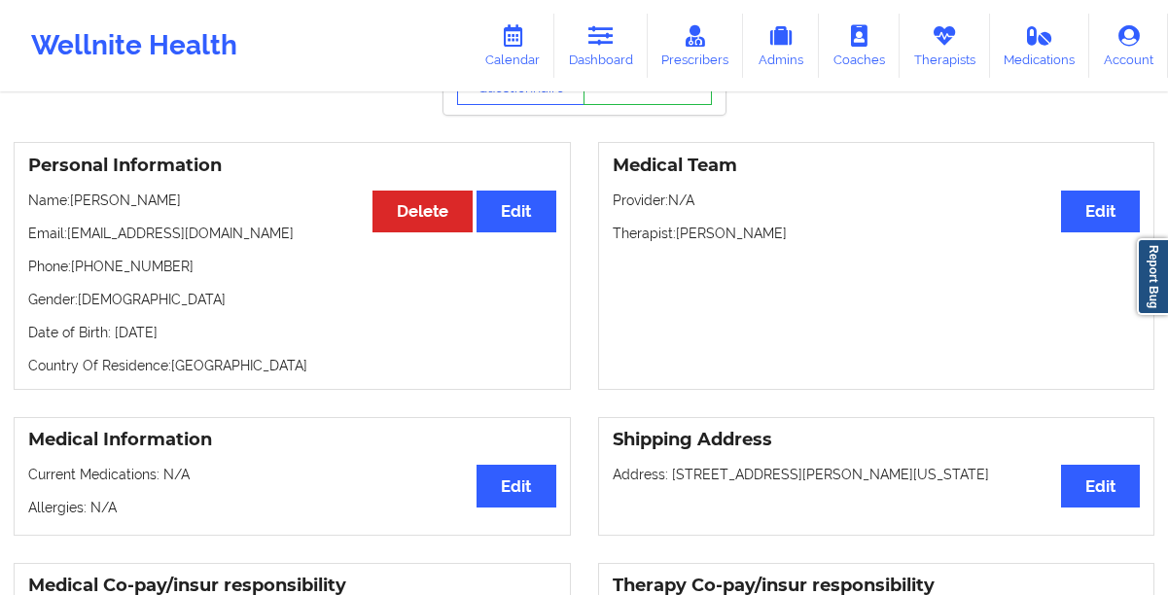
scroll to position [0, 0]
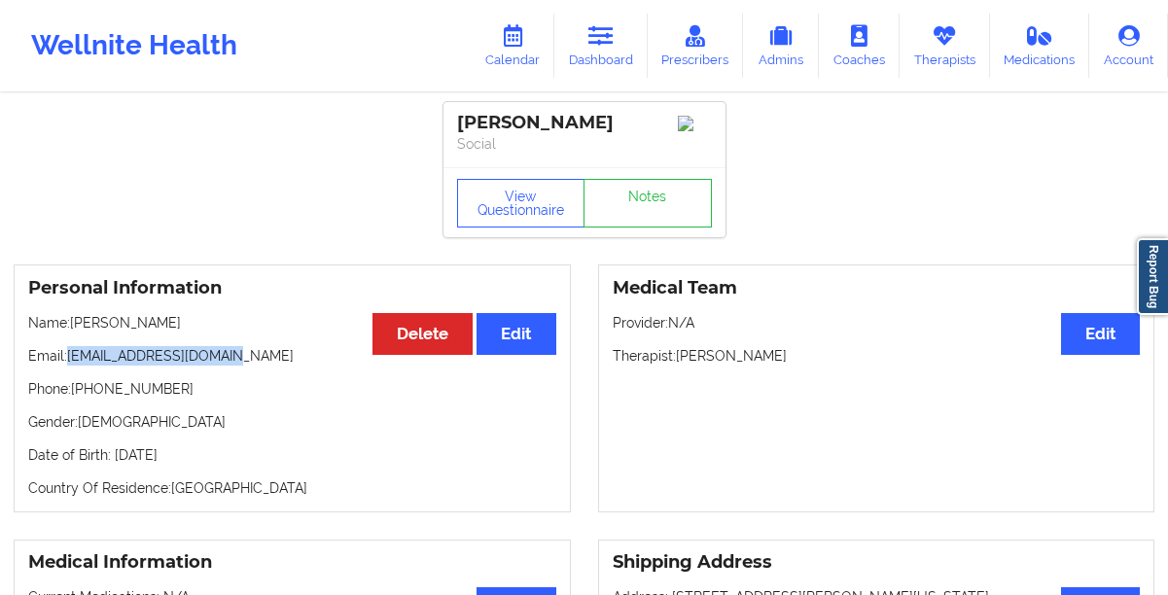
drag, startPoint x: 228, startPoint y: 358, endPoint x: 69, endPoint y: 369, distance: 158.9
click at [69, 366] on p "Email: [EMAIL_ADDRESS][DOMAIN_NAME]" at bounding box center [292, 355] width 528 height 19
copy p "[EMAIL_ADDRESS][DOMAIN_NAME]"
click at [505, 56] on link "Calendar" at bounding box center [513, 46] width 84 height 64
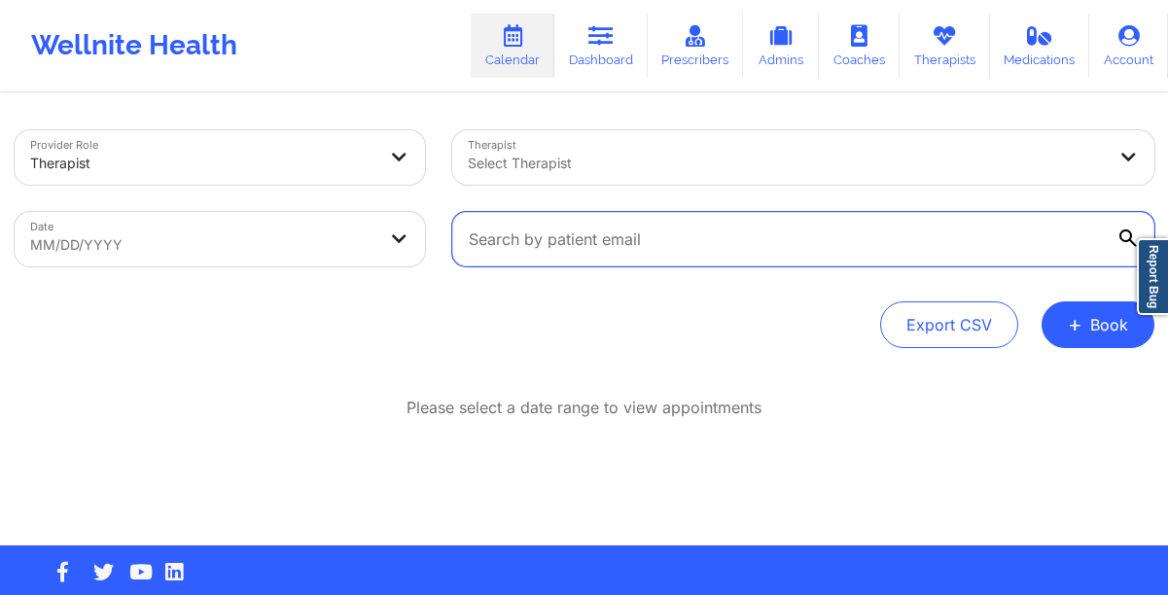
click at [558, 255] on input "text" at bounding box center [803, 239] width 702 height 54
paste input "[EMAIL_ADDRESS][DOMAIN_NAME]"
type input "[EMAIL_ADDRESS][DOMAIN_NAME]"
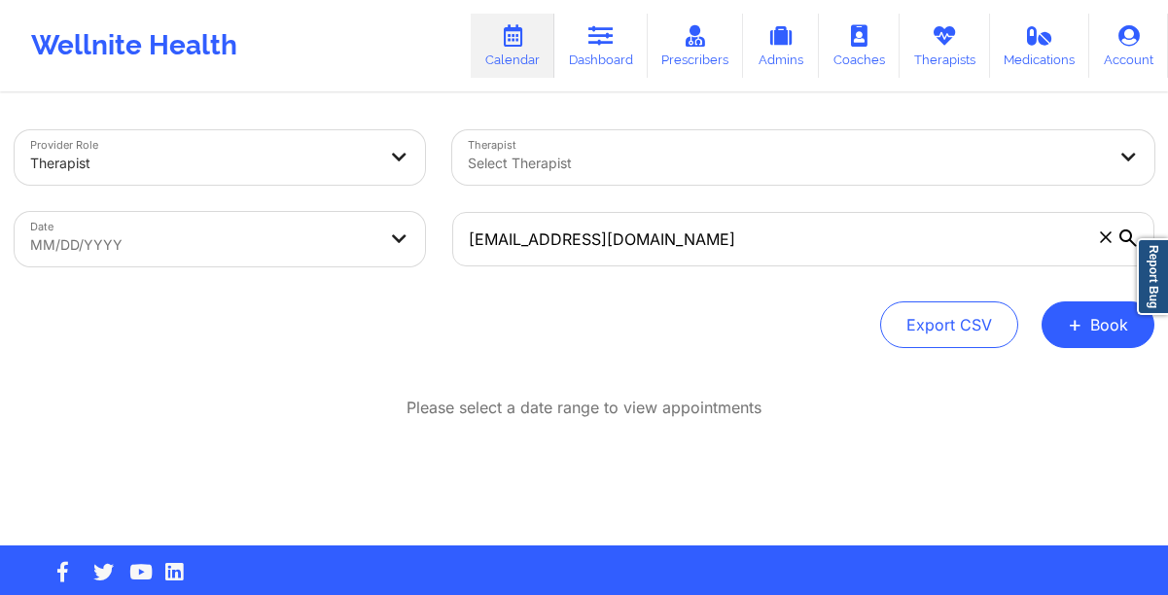
select select "2025-7"
select select "2025-8"
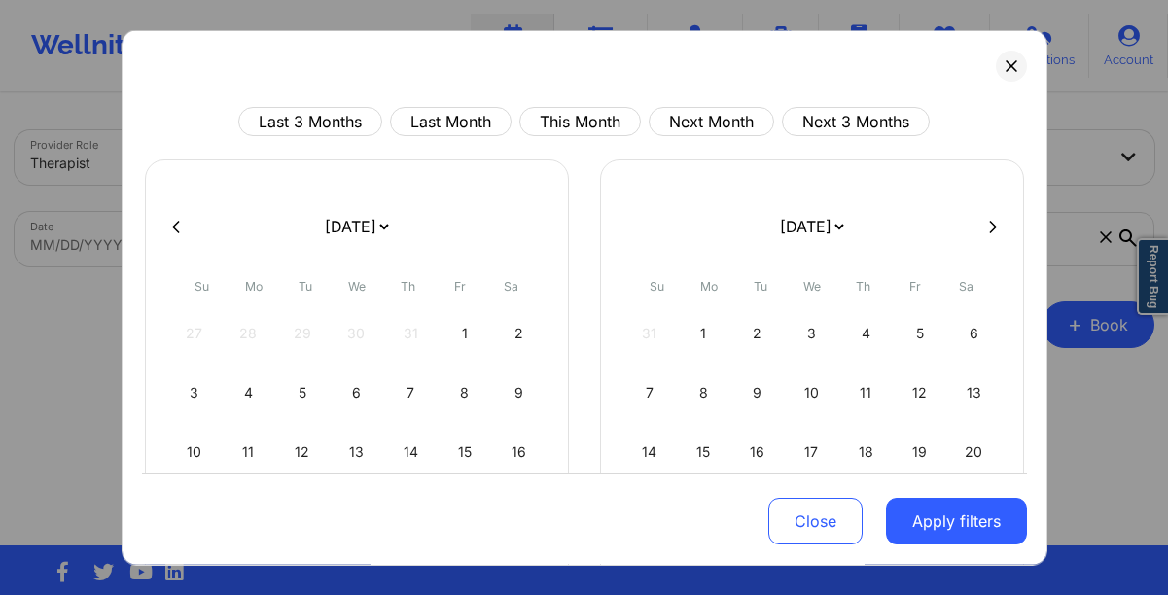
click at [989, 232] on button at bounding box center [992, 226] width 19 height 17
select select "2025-8"
select select "2025-9"
click at [801, 336] on div "1" at bounding box center [812, 333] width 50 height 54
select select "2025-9"
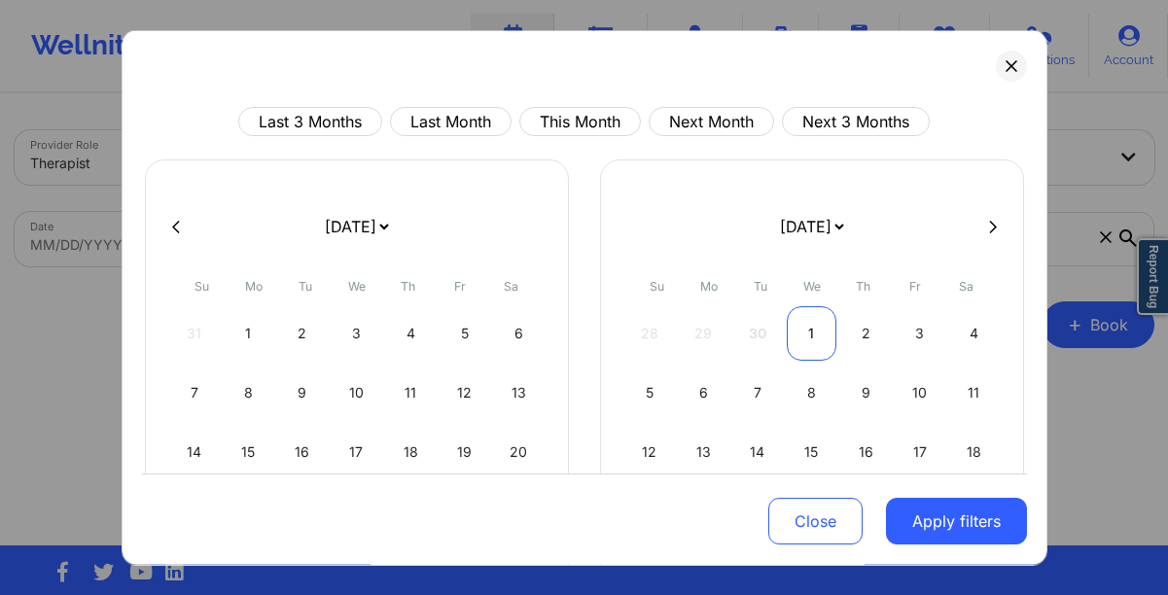
select select "2025-10"
click at [801, 336] on div "26 27 28 29 30 31 1" at bounding box center [811, 333] width 373 height 54
select select "2025-9"
select select "2025-10"
select select "2025-9"
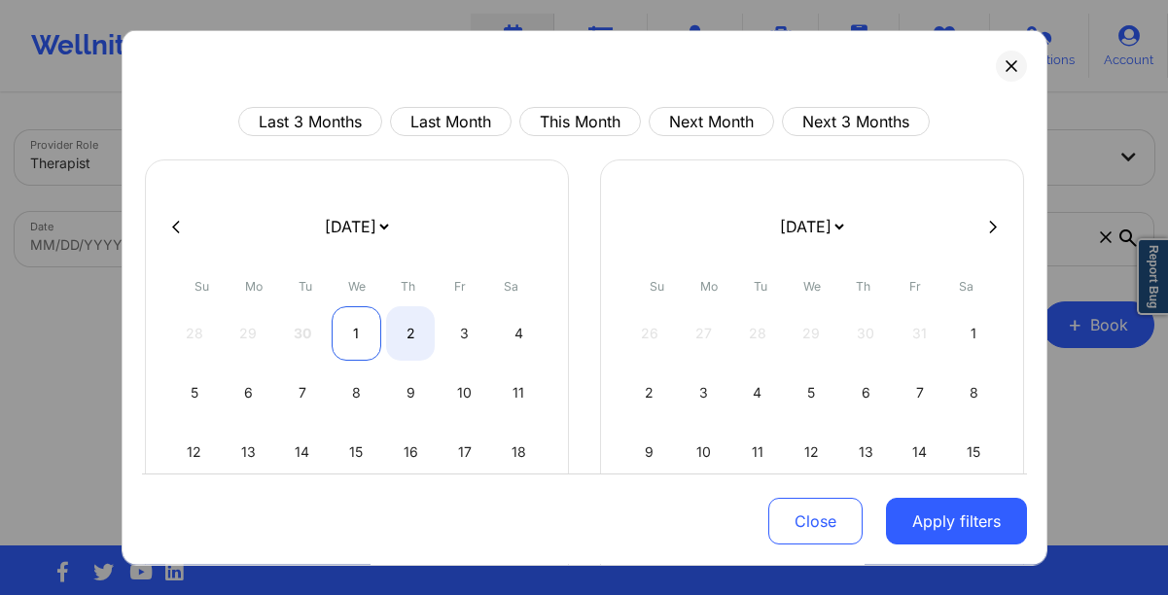
select select "2025-10"
select select "2025-9"
select select "2025-10"
select select "2025-9"
select select "2025-10"
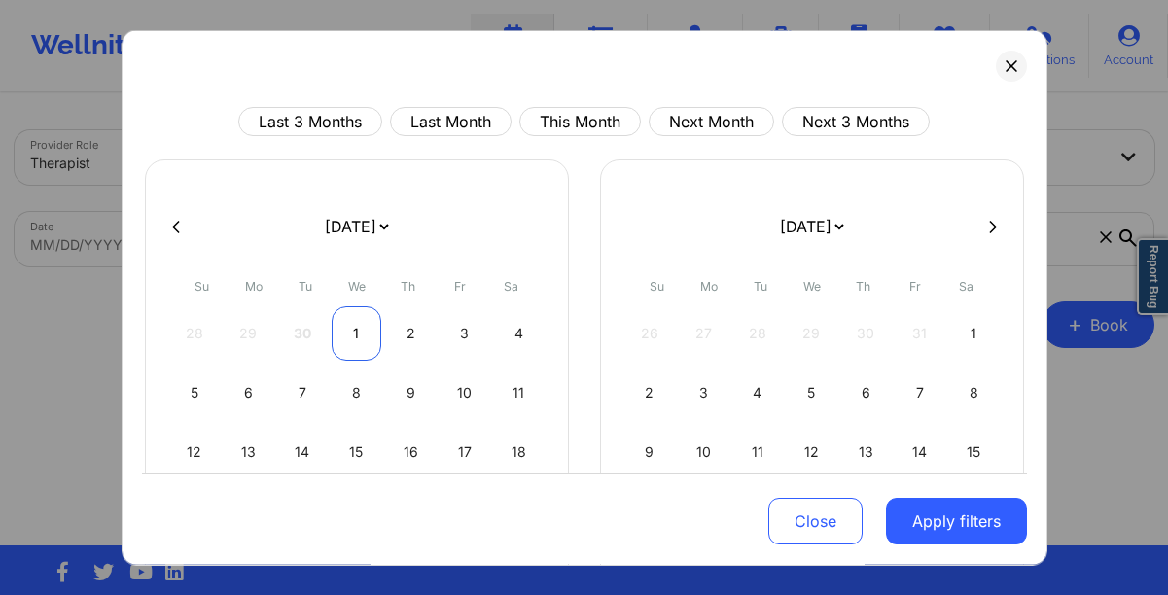
select select "2025-9"
select select "2025-10"
click at [338, 336] on div "1" at bounding box center [357, 333] width 50 height 54
select select "2025-9"
select select "2025-10"
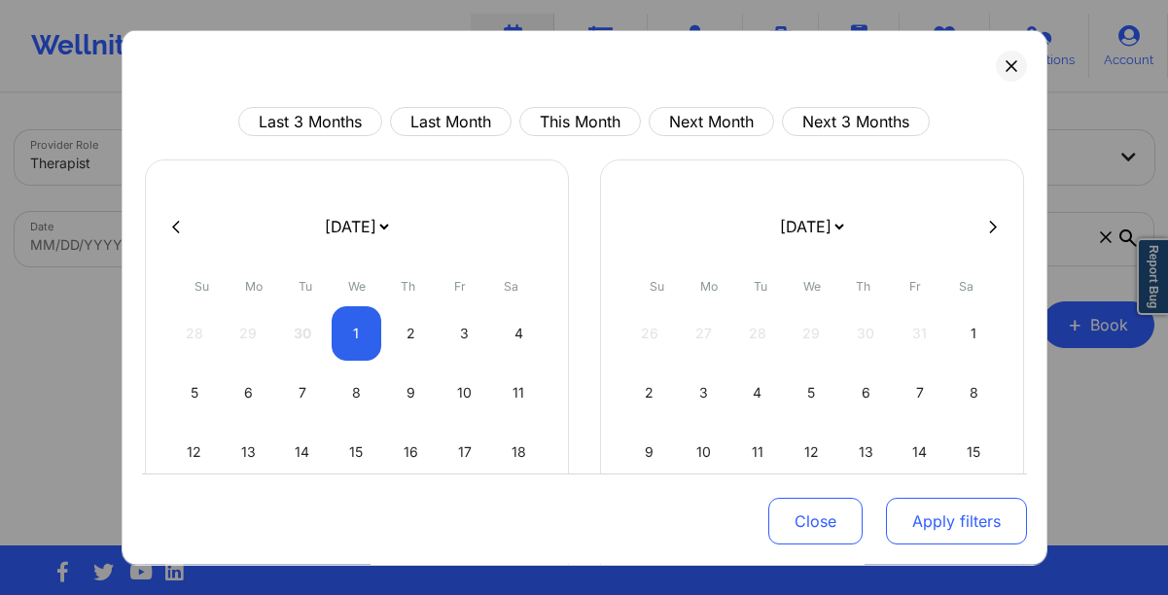
click at [895, 534] on button "Apply filters" at bounding box center [956, 521] width 141 height 47
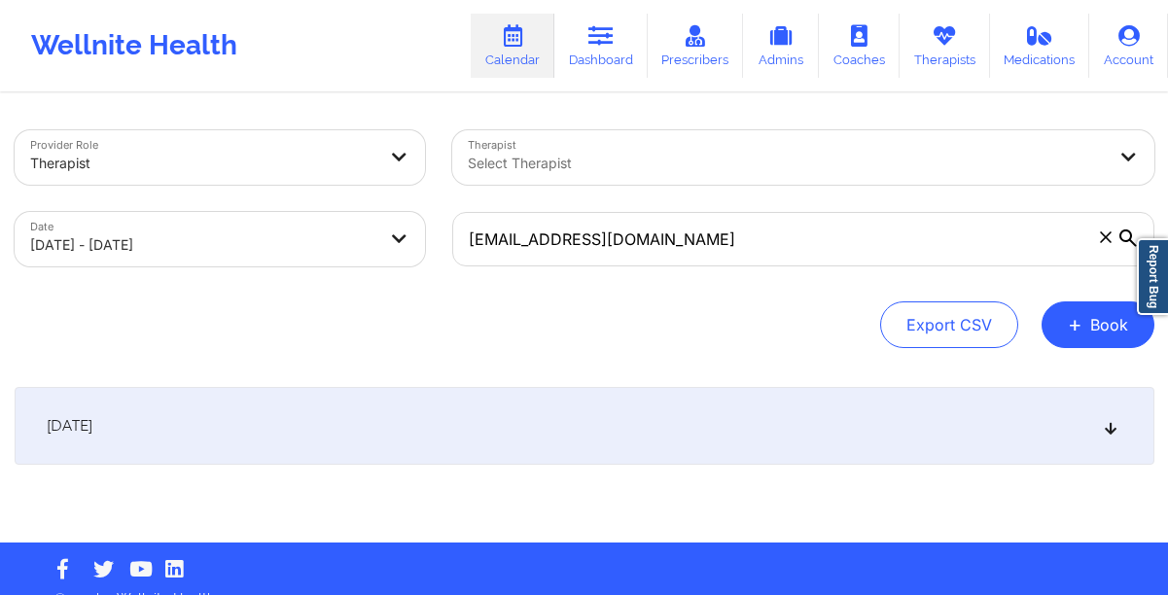
click at [514, 438] on div "[DATE]" at bounding box center [585, 426] width 1140 height 78
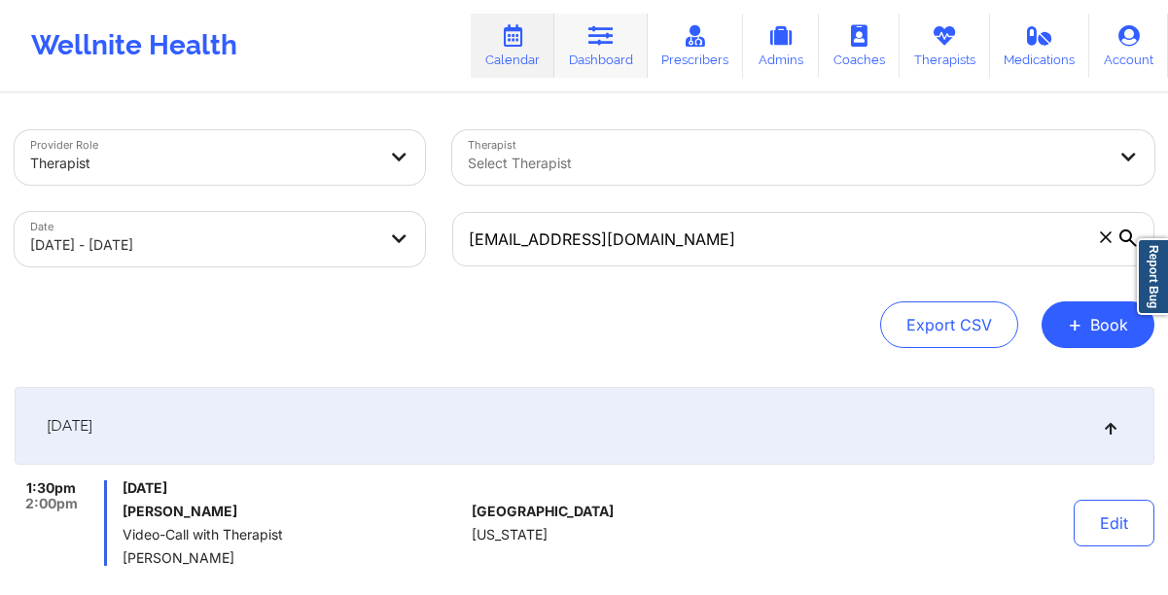
click at [602, 43] on icon at bounding box center [600, 35] width 25 height 21
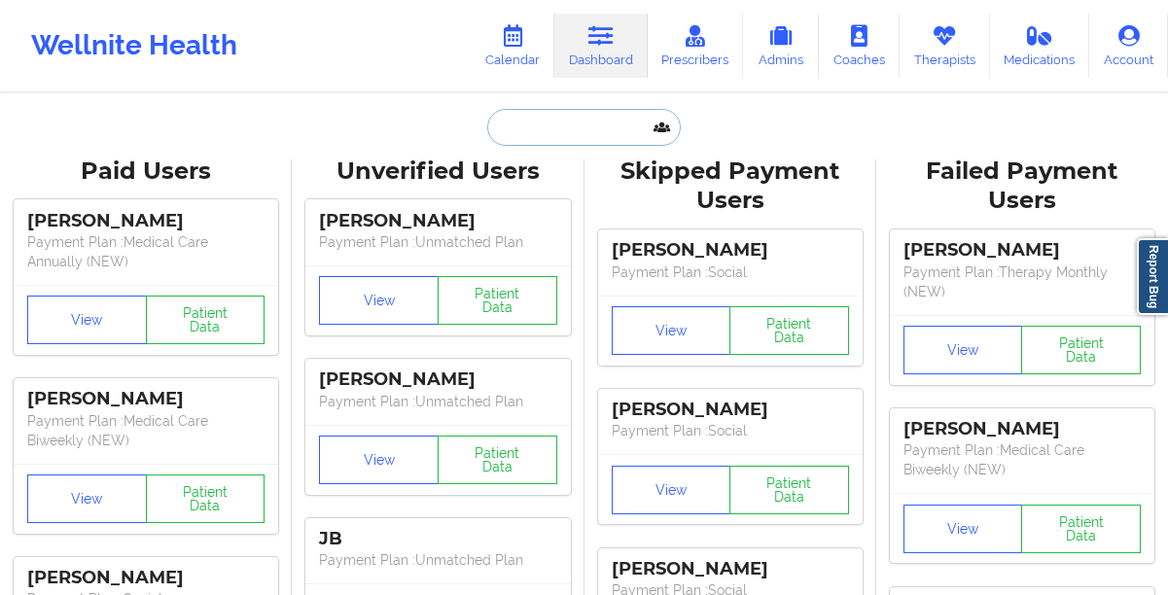
click at [555, 124] on input "text" at bounding box center [583, 127] width 193 height 37
paste input "[EMAIL_ADDRESS][DOMAIN_NAME]"
type input "[EMAIL_ADDRESS][DOMAIN_NAME]"
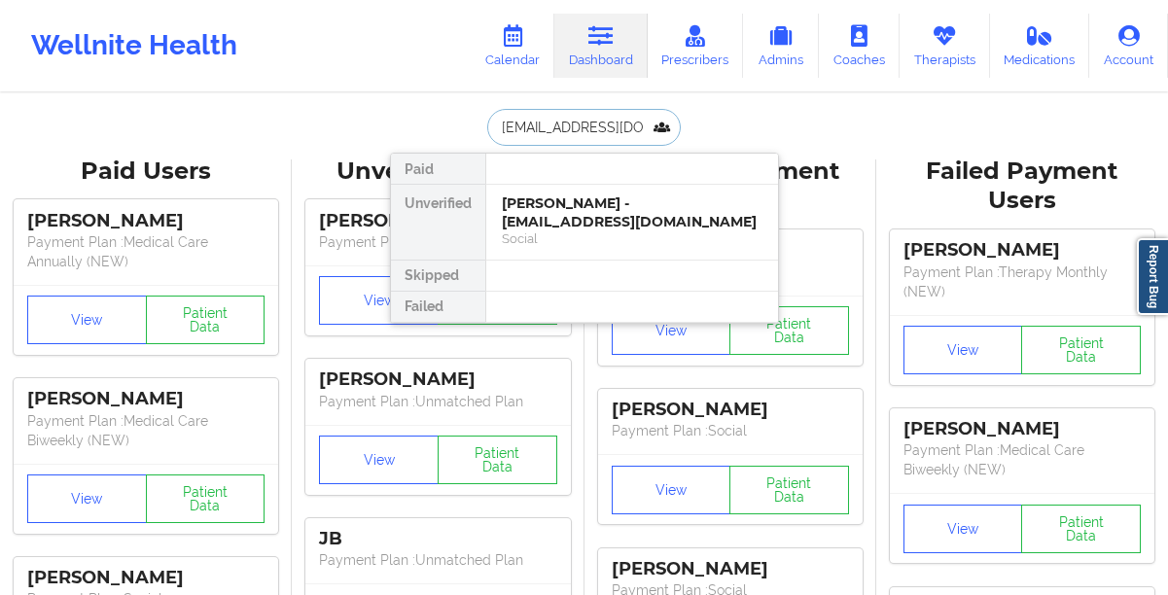
scroll to position [0, 18]
click at [538, 209] on div "[PERSON_NAME] - [EMAIL_ADDRESS][DOMAIN_NAME]" at bounding box center [632, 212] width 261 height 36
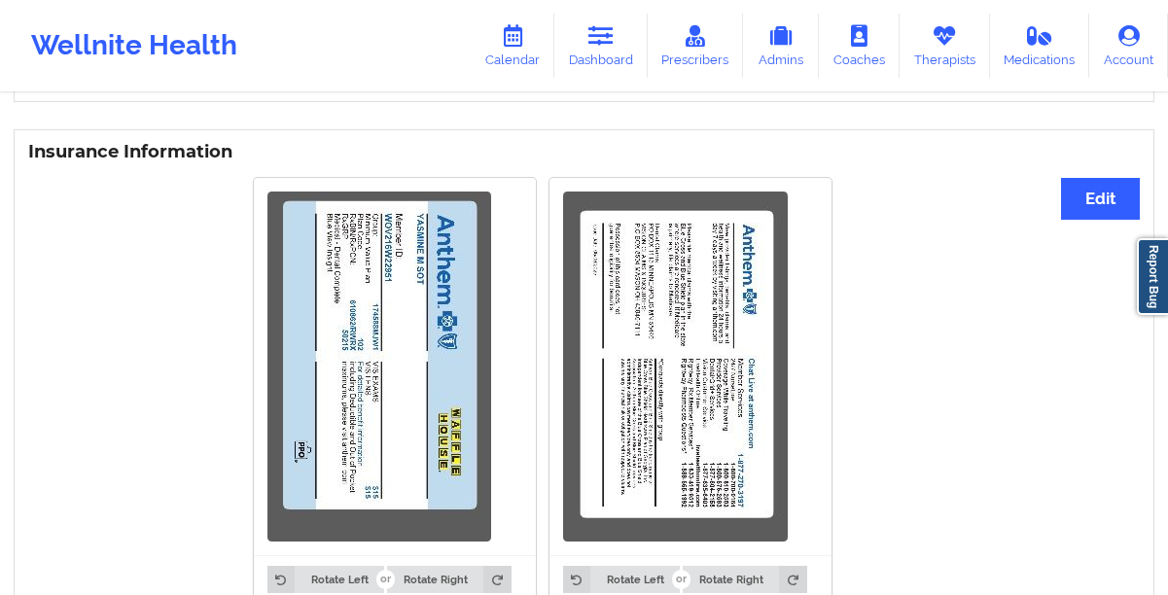
scroll to position [1418, 0]
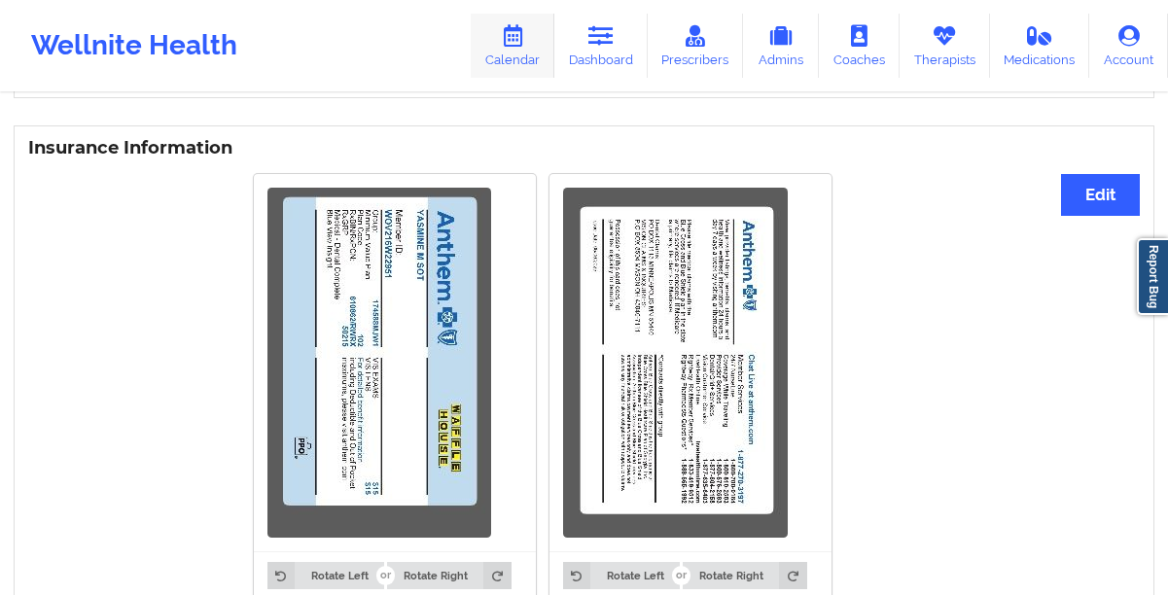
click at [502, 56] on link "Calendar" at bounding box center [513, 46] width 84 height 64
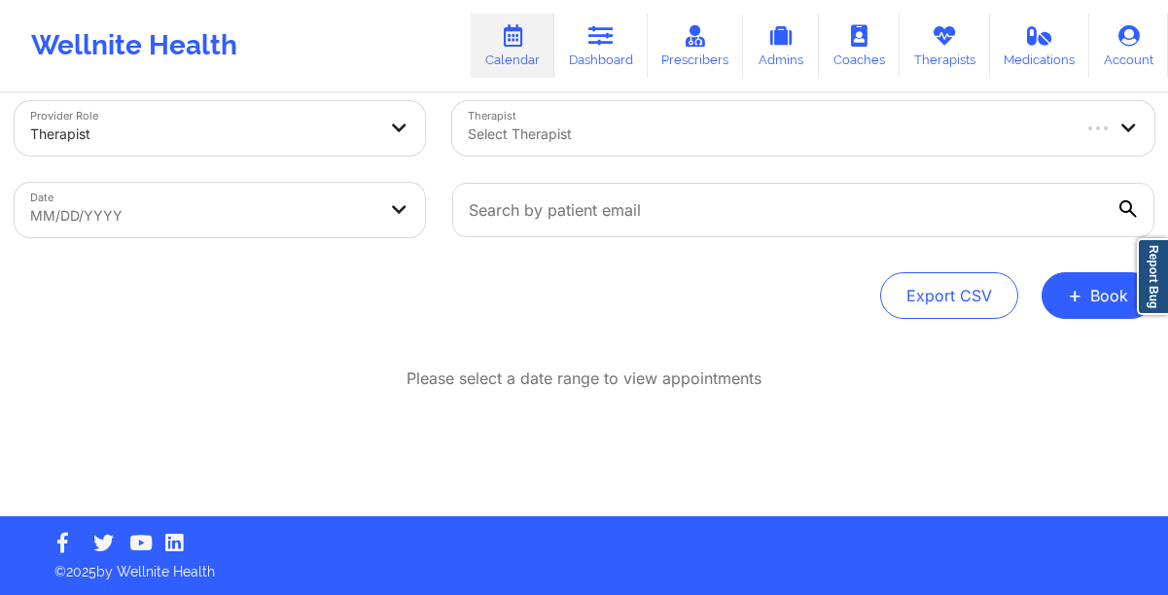
scroll to position [29, 0]
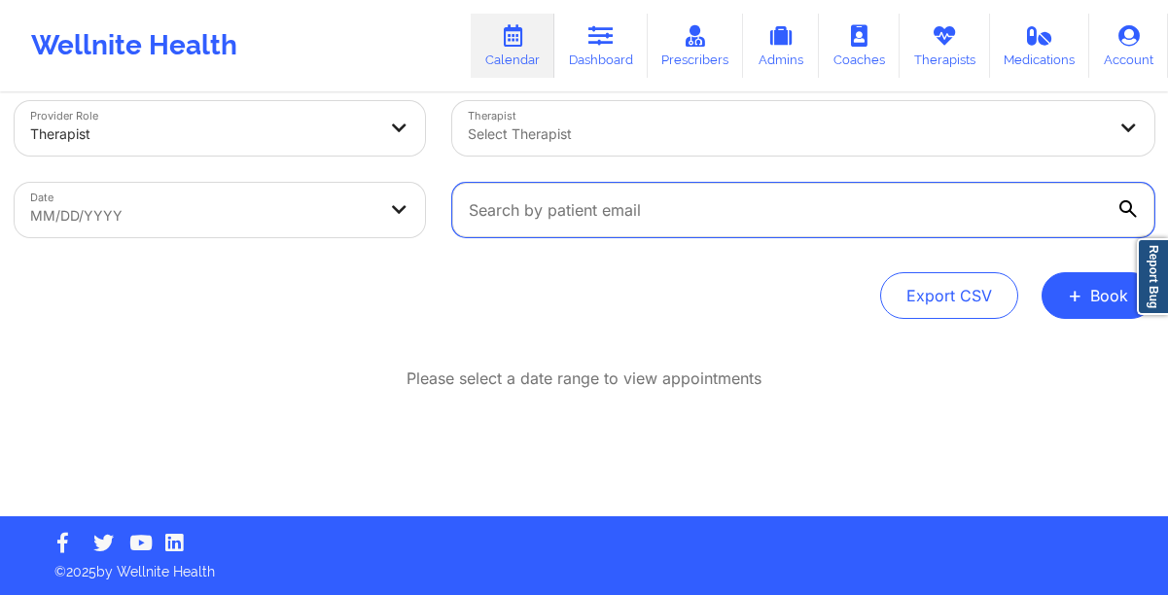
click at [510, 207] on input "text" at bounding box center [803, 210] width 702 height 54
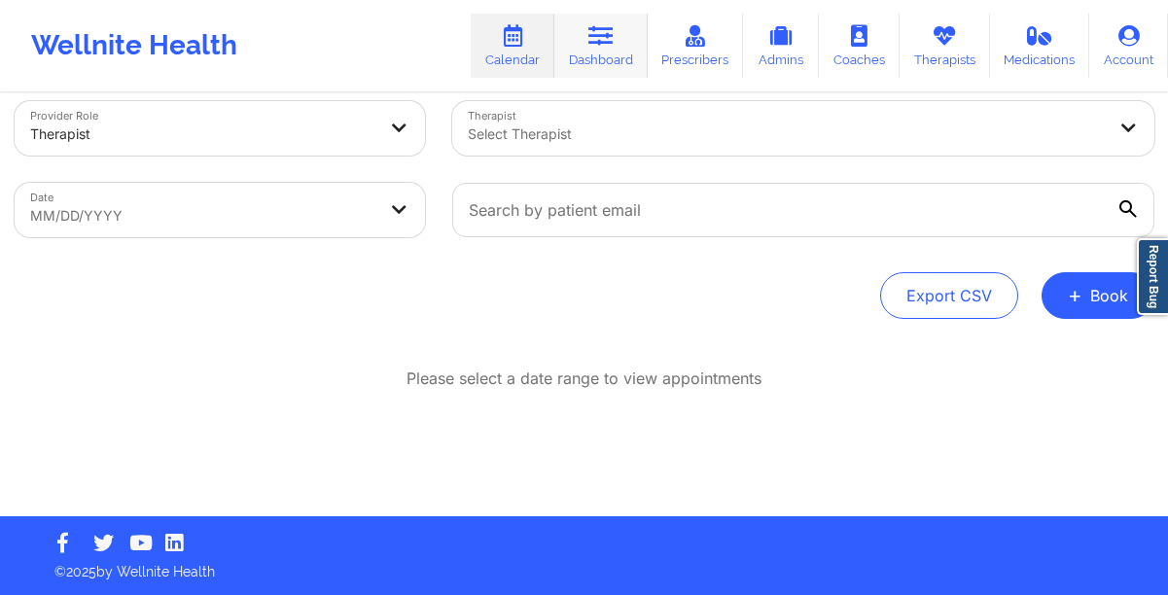
click at [594, 25] on icon at bounding box center [600, 35] width 25 height 21
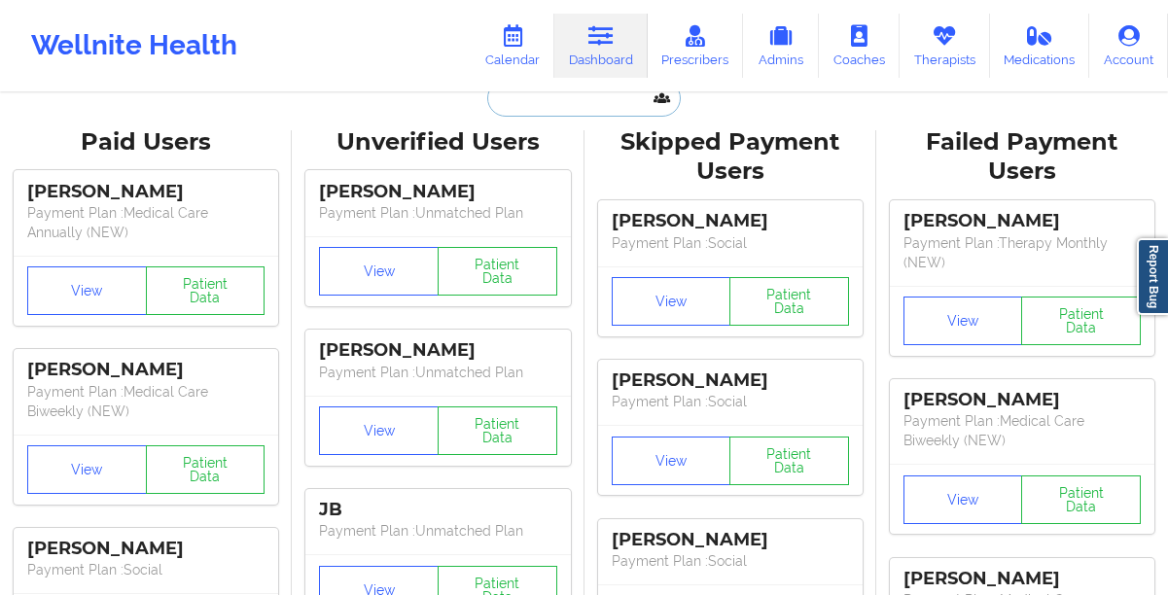
click at [550, 109] on input "text" at bounding box center [583, 98] width 193 height 37
paste input "[EMAIL_ADDRESS][DOMAIN_NAME]"
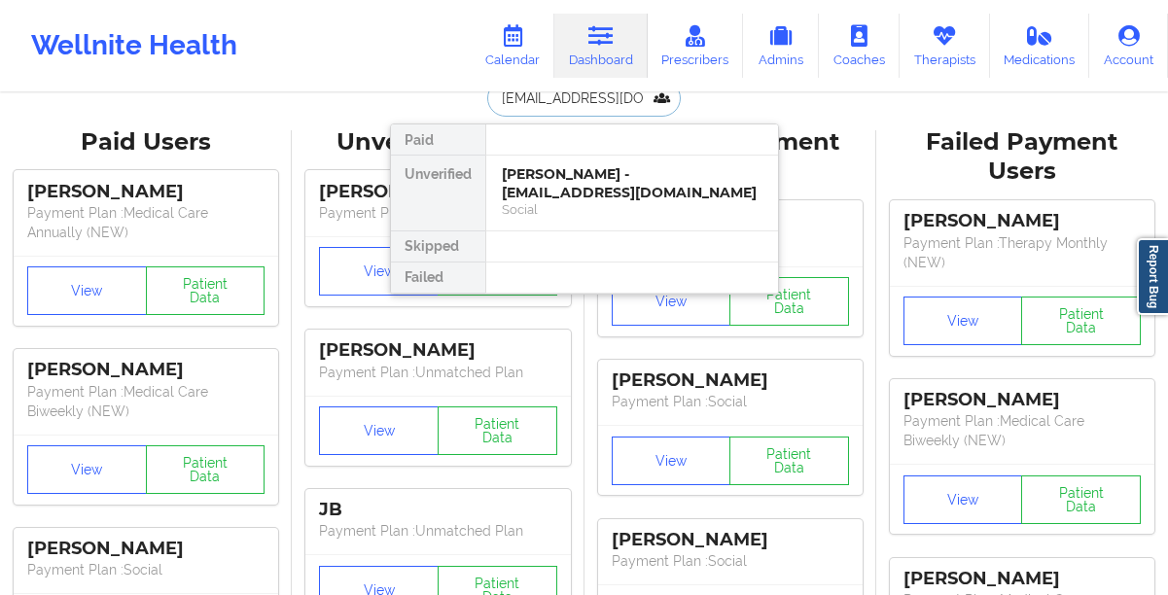
type input "[EMAIL_ADDRESS][DOMAIN_NAME]"
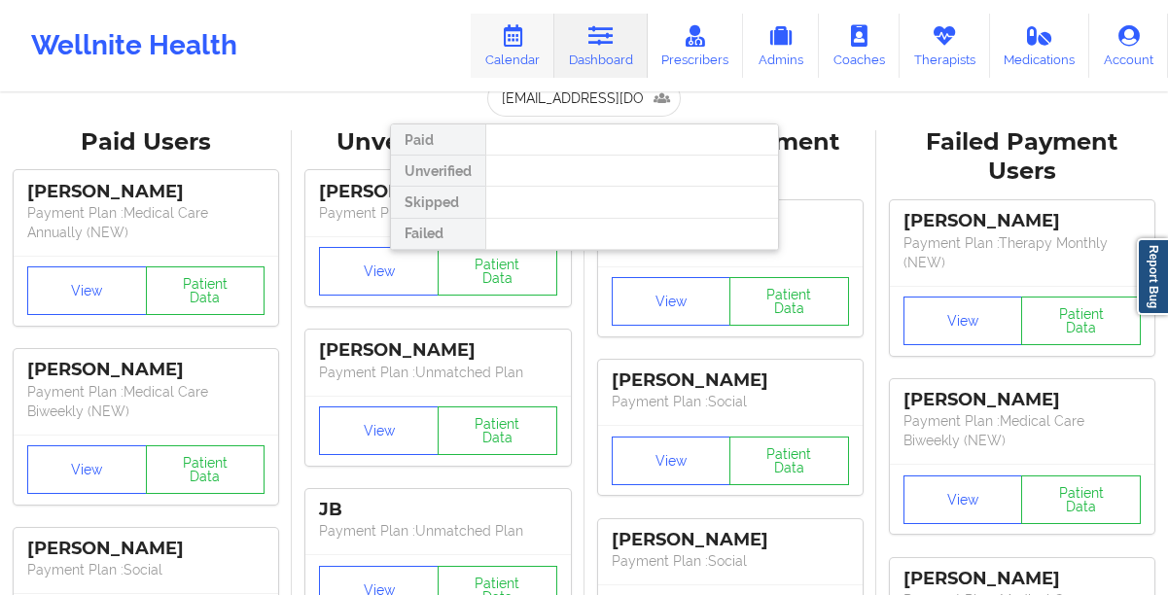
click at [502, 48] on link "Calendar" at bounding box center [513, 46] width 84 height 64
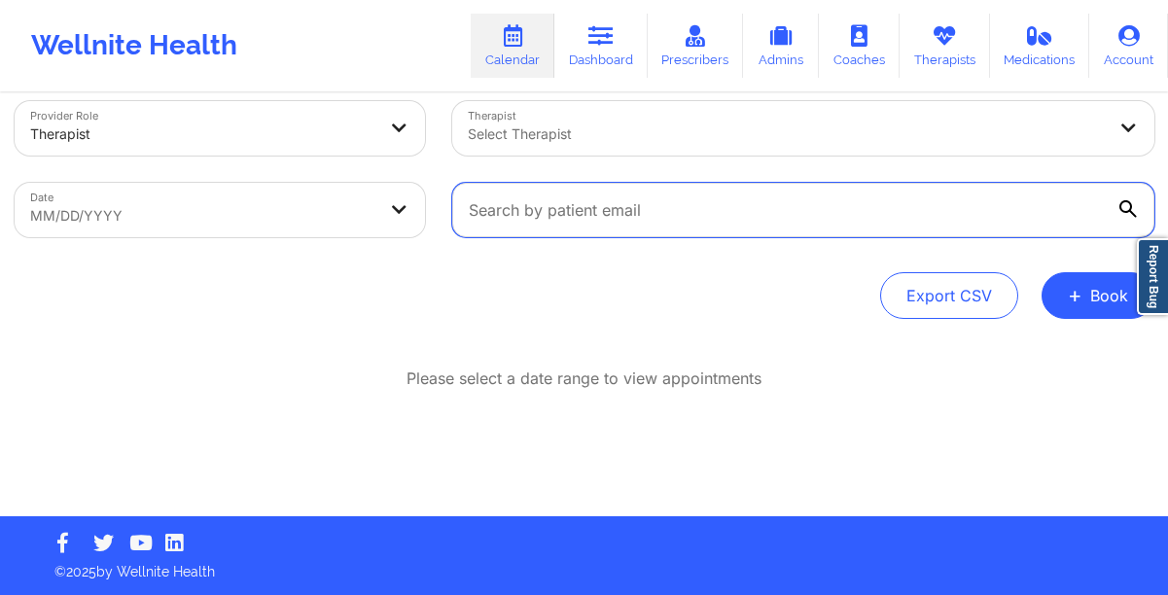
drag, startPoint x: 569, startPoint y: 207, endPoint x: 569, endPoint y: 191, distance: 16.5
click at [569, 207] on input "text" at bounding box center [803, 210] width 702 height 54
paste input "[EMAIL_ADDRESS][DOMAIN_NAME]"
type input "[EMAIL_ADDRESS][DOMAIN_NAME]"
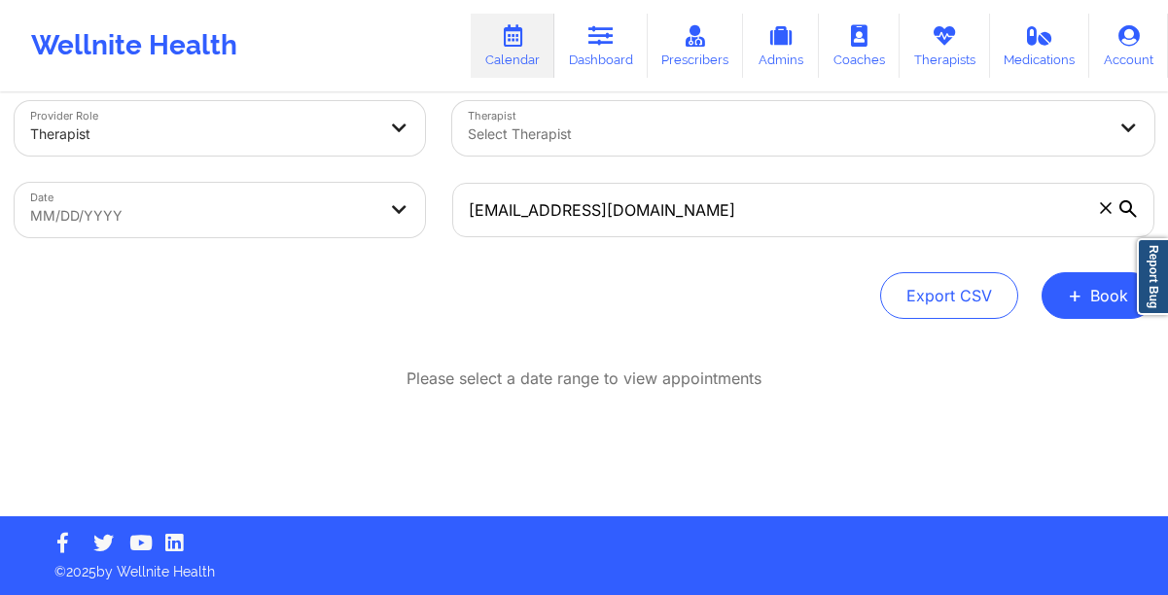
select select "2025-7"
select select "2025-8"
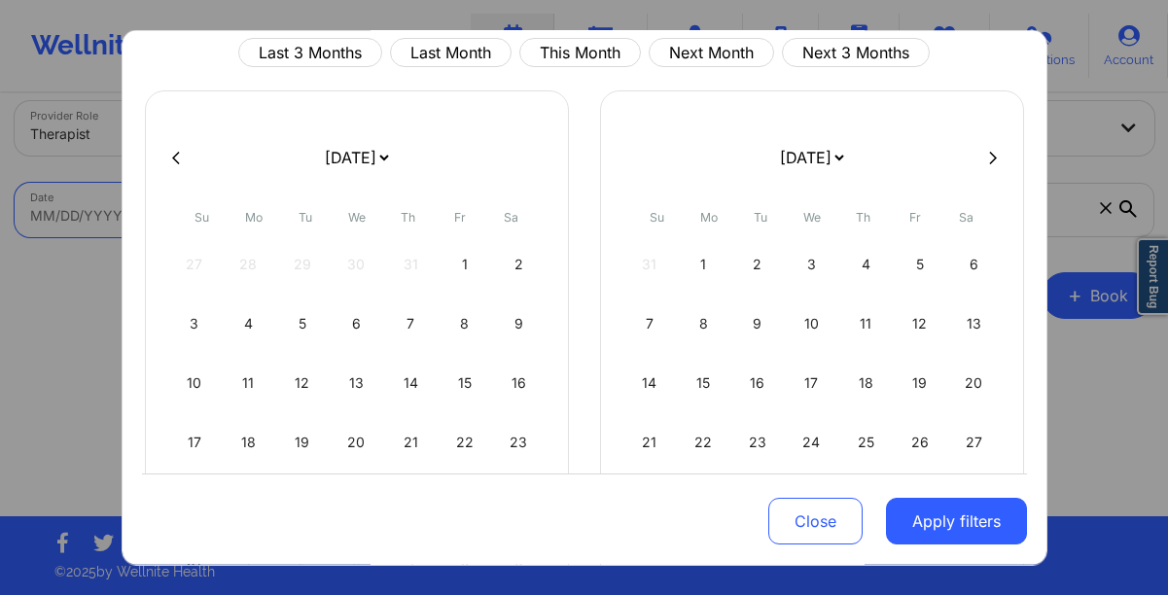
scroll to position [29, 0]
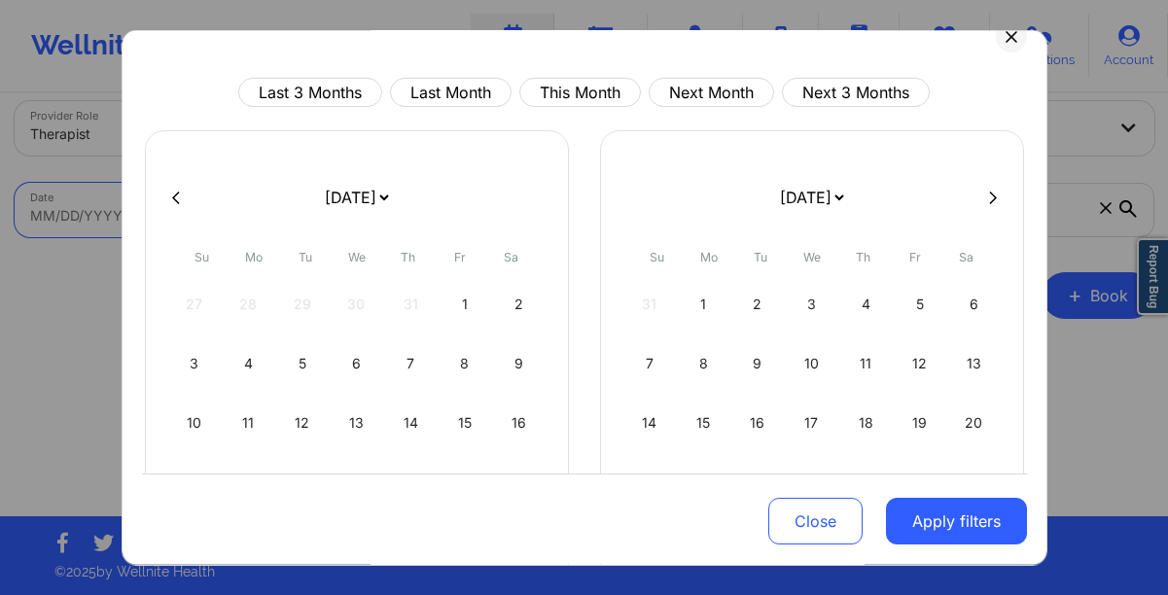
click at [989, 194] on icon at bounding box center [993, 197] width 8 height 15
select select "2025-8"
select select "2025-9"
click at [797, 301] on div "1" at bounding box center [812, 304] width 50 height 54
select select "2025-9"
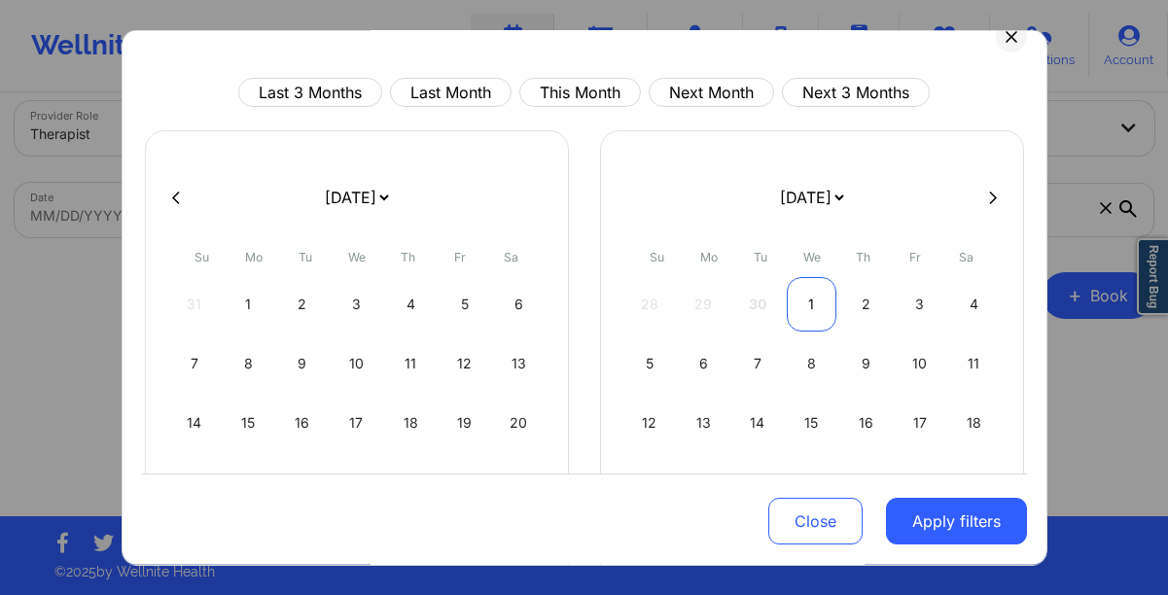
select select "2025-10"
select select "2025-9"
select select "2025-10"
click at [392, 307] on div "2" at bounding box center [411, 304] width 50 height 54
select select "2025-9"
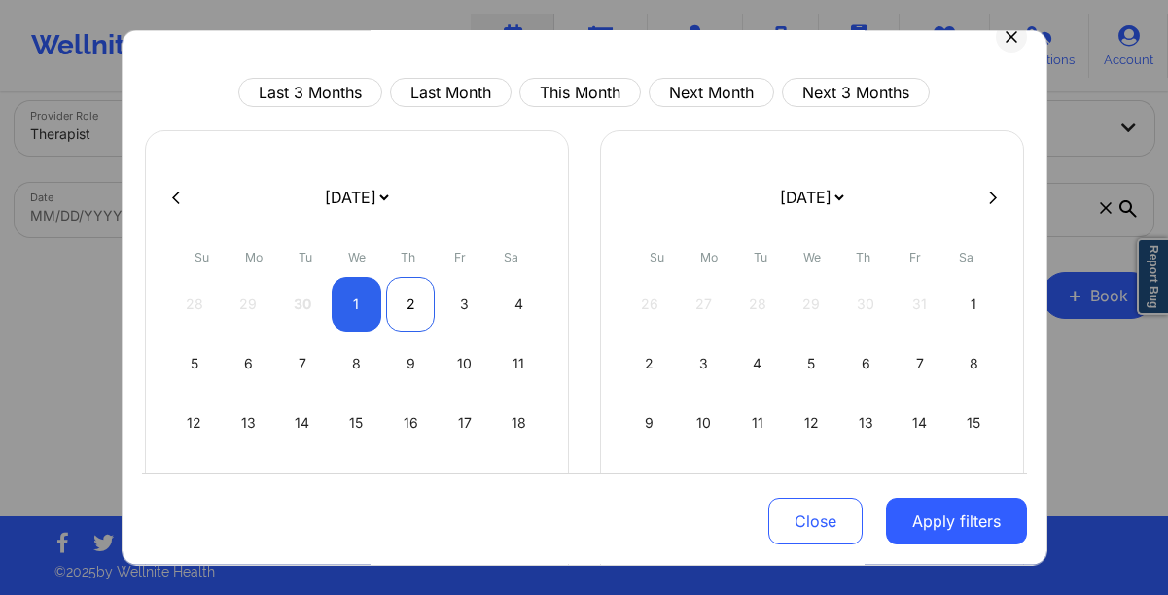
select select "2025-10"
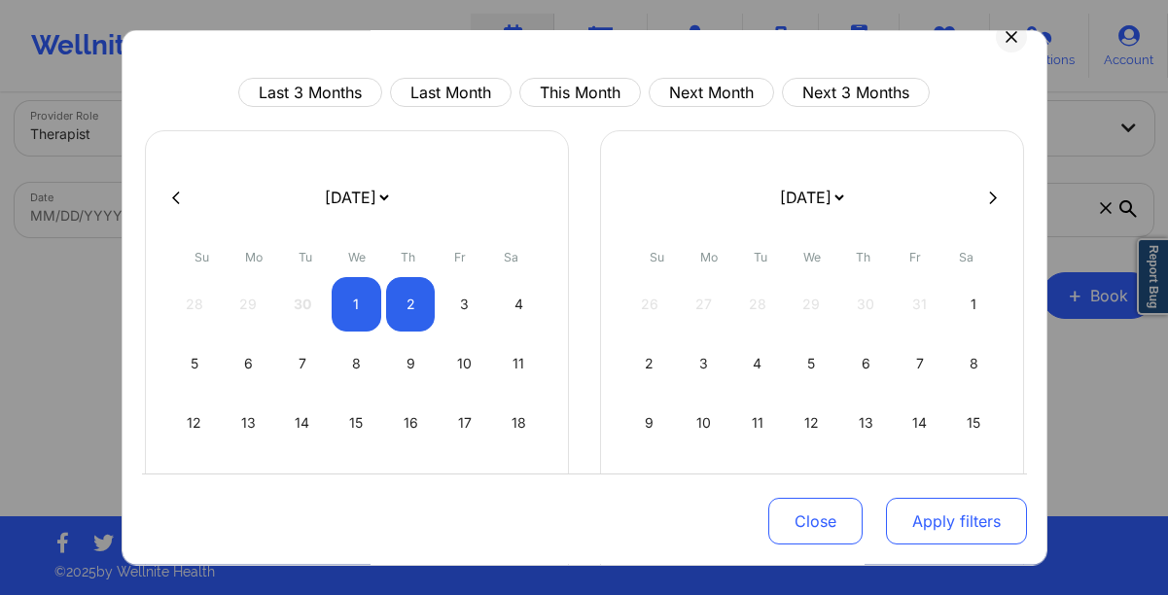
click at [907, 513] on button "Apply filters" at bounding box center [956, 521] width 141 height 47
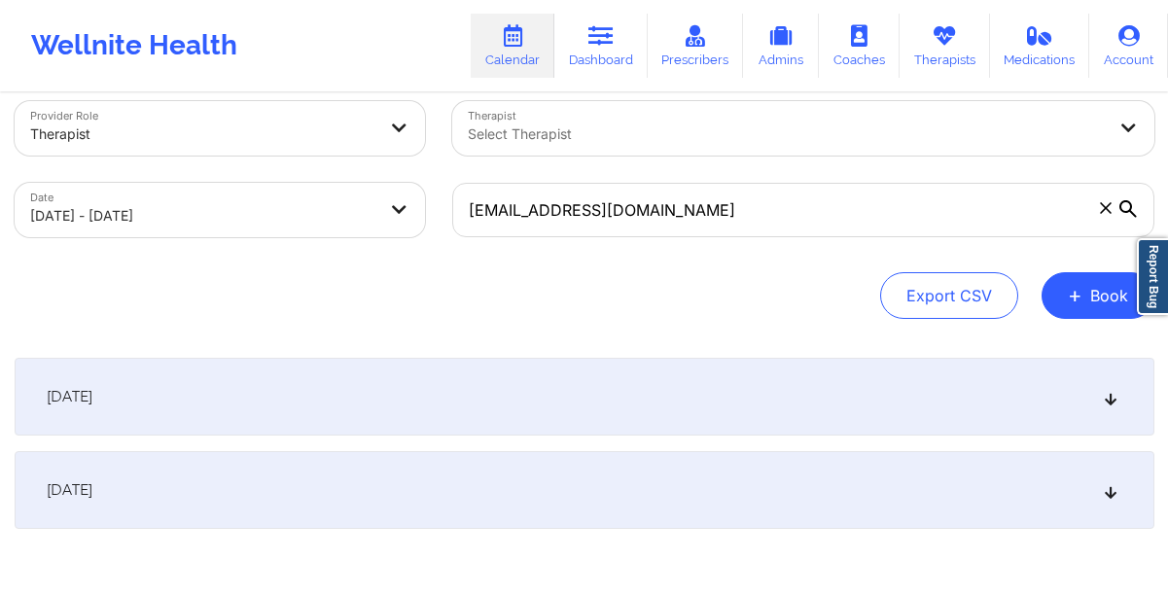
click at [576, 404] on div "[DATE]" at bounding box center [585, 397] width 1140 height 78
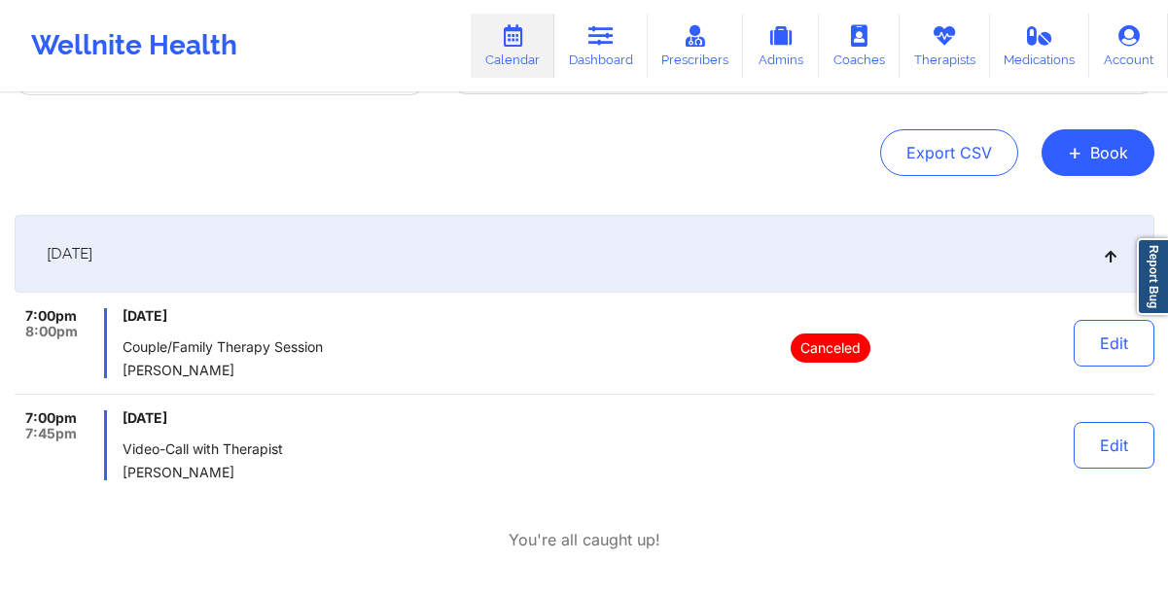
scroll to position [170, 0]
click at [611, 42] on icon at bounding box center [600, 35] width 25 height 21
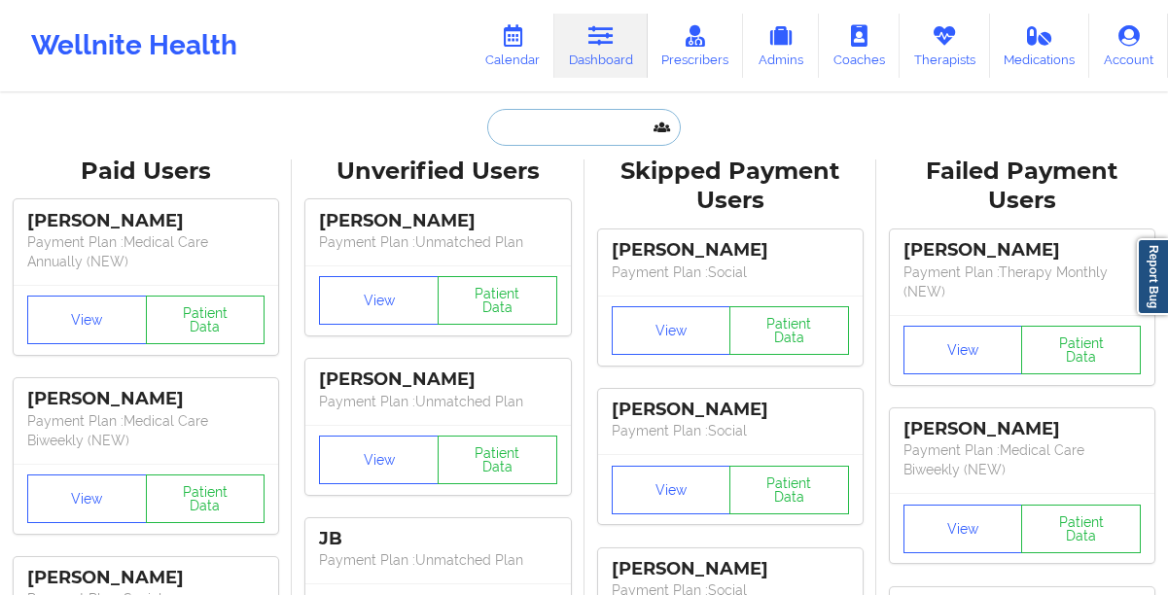
click at [596, 123] on input "text" at bounding box center [583, 127] width 193 height 37
paste input "[EMAIL_ADDRESS][DOMAIN_NAME]"
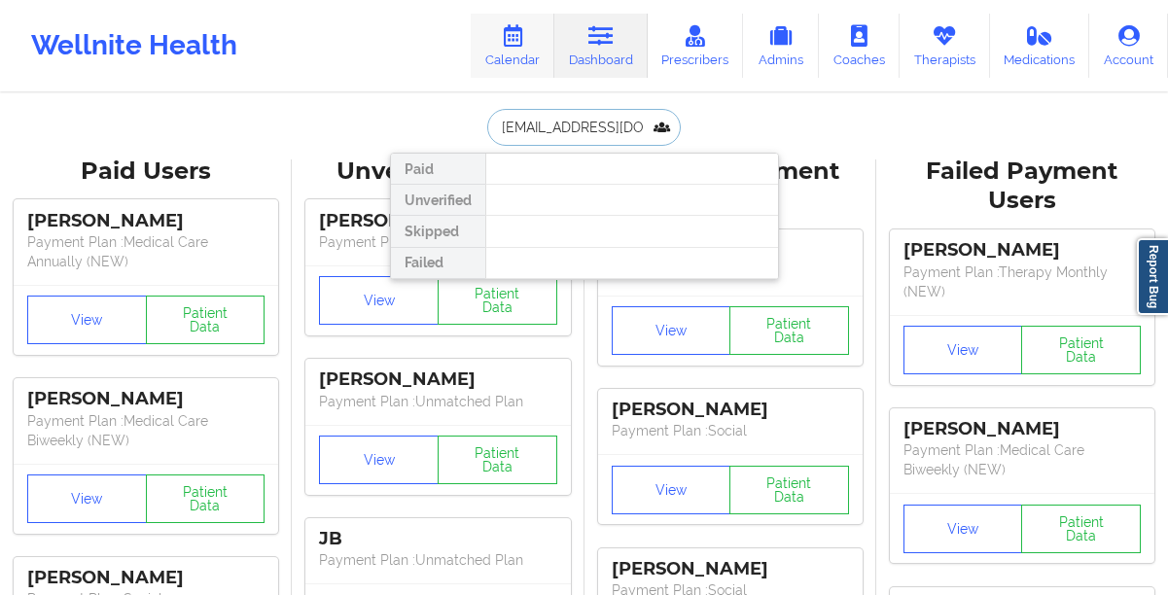
type input "[EMAIL_ADDRESS][DOMAIN_NAME]"
click at [523, 46] on icon at bounding box center [512, 35] width 25 height 21
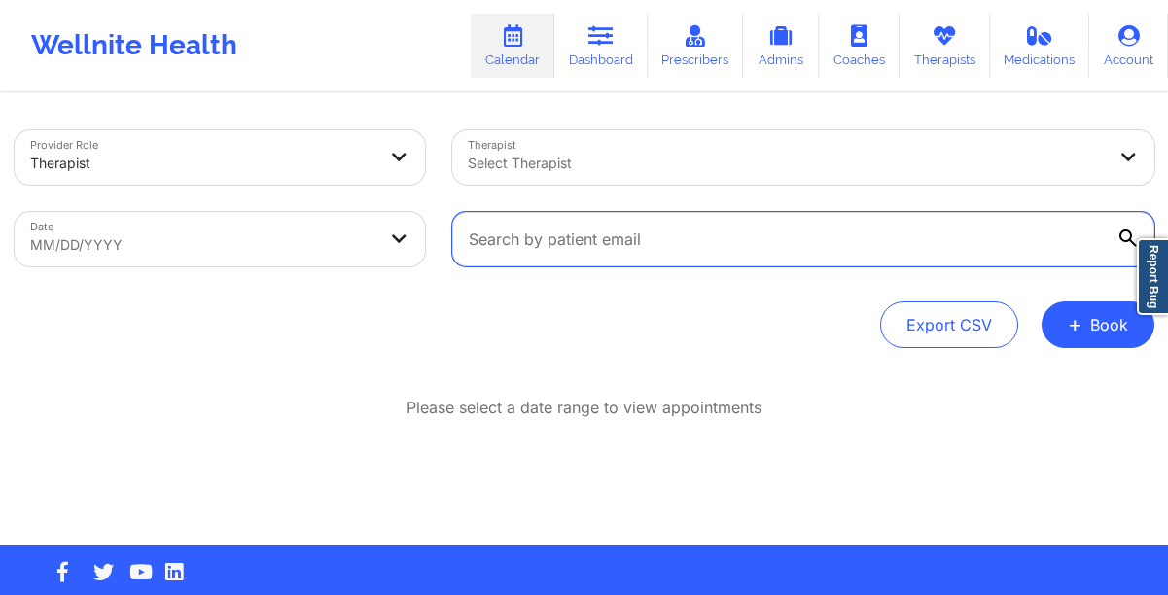
click at [613, 235] on input "text" at bounding box center [803, 239] width 702 height 54
paste input "[EMAIL_ADDRESS][DOMAIN_NAME]"
type input "[EMAIL_ADDRESS][DOMAIN_NAME]"
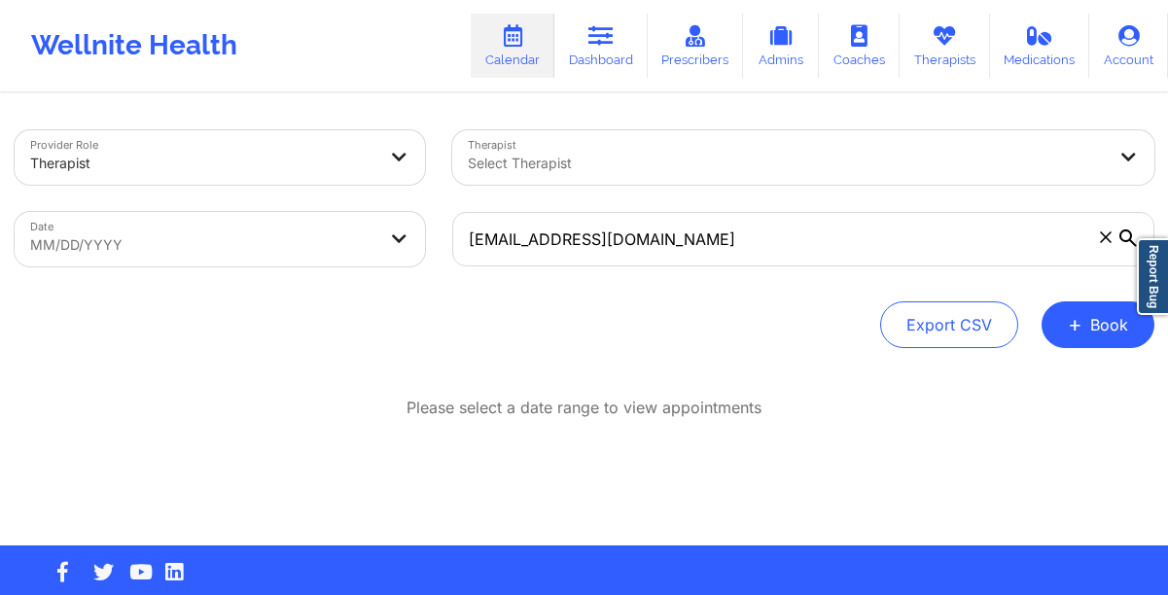
click at [265, 234] on body "Wellnite Health Calendar Dashboard Prescribers Admins Coaches Therapists Medica…" at bounding box center [584, 297] width 1168 height 595
select select "2025-7"
select select "2025-8"
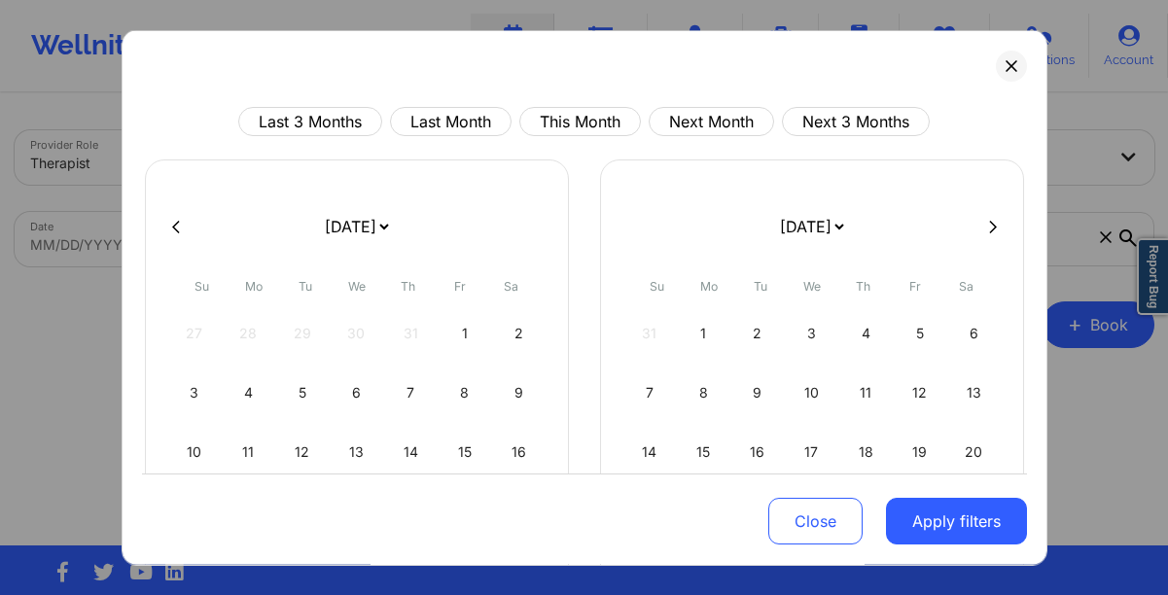
click at [989, 228] on icon at bounding box center [993, 226] width 8 height 13
select select "2025-8"
select select "2025-9"
click at [801, 337] on div "1" at bounding box center [812, 333] width 50 height 54
select select "2025-9"
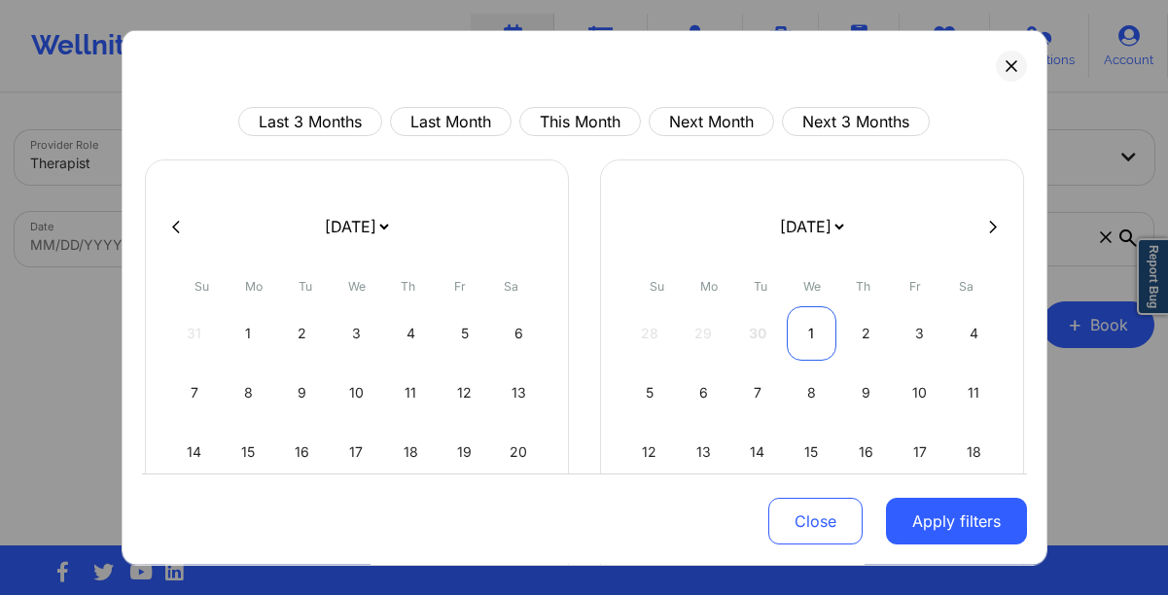
select select "2025-10"
click at [801, 337] on div "26 27 28 29 30 31 1" at bounding box center [811, 333] width 373 height 54
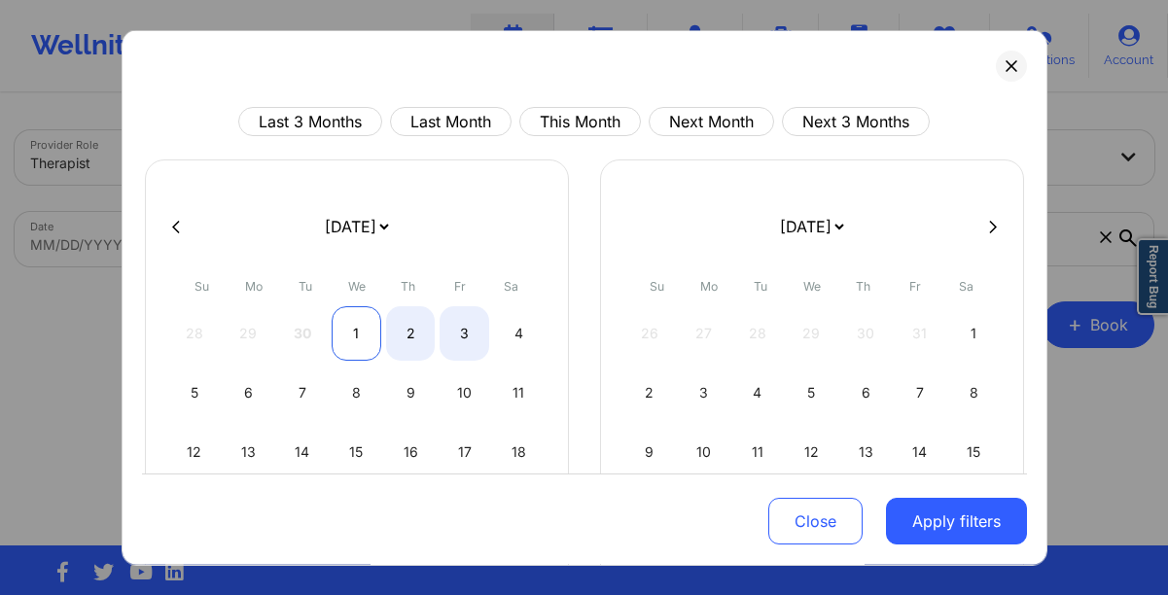
select select "2025-9"
select select "2025-10"
click at [343, 341] on div "1" at bounding box center [357, 333] width 50 height 54
select select "2025-9"
select select "2025-10"
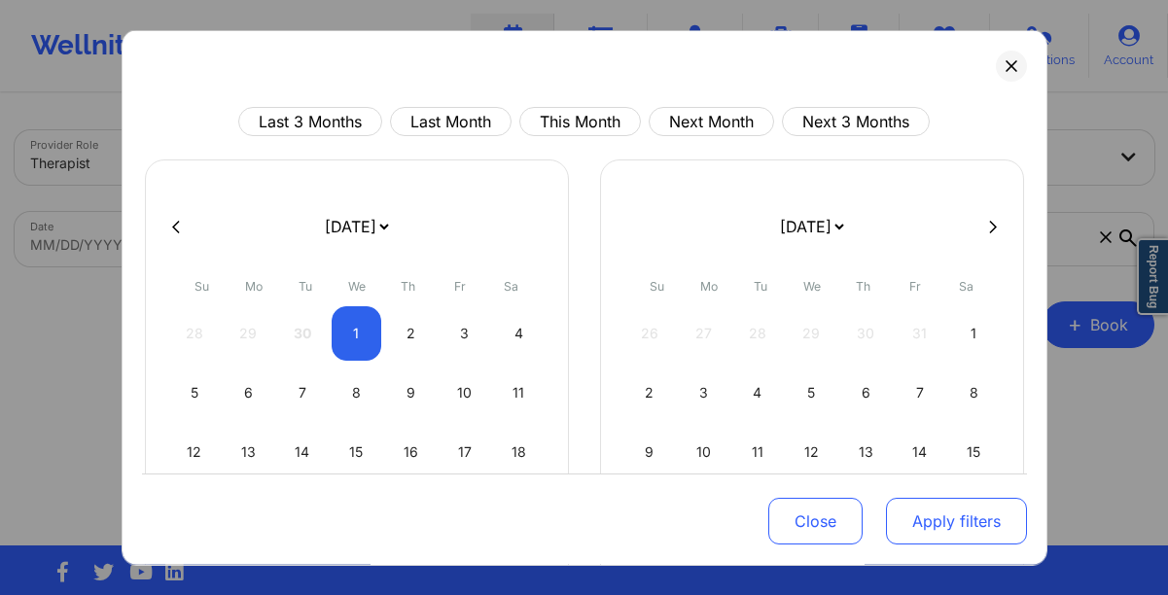
click at [926, 543] on button "Apply filters" at bounding box center [956, 521] width 141 height 47
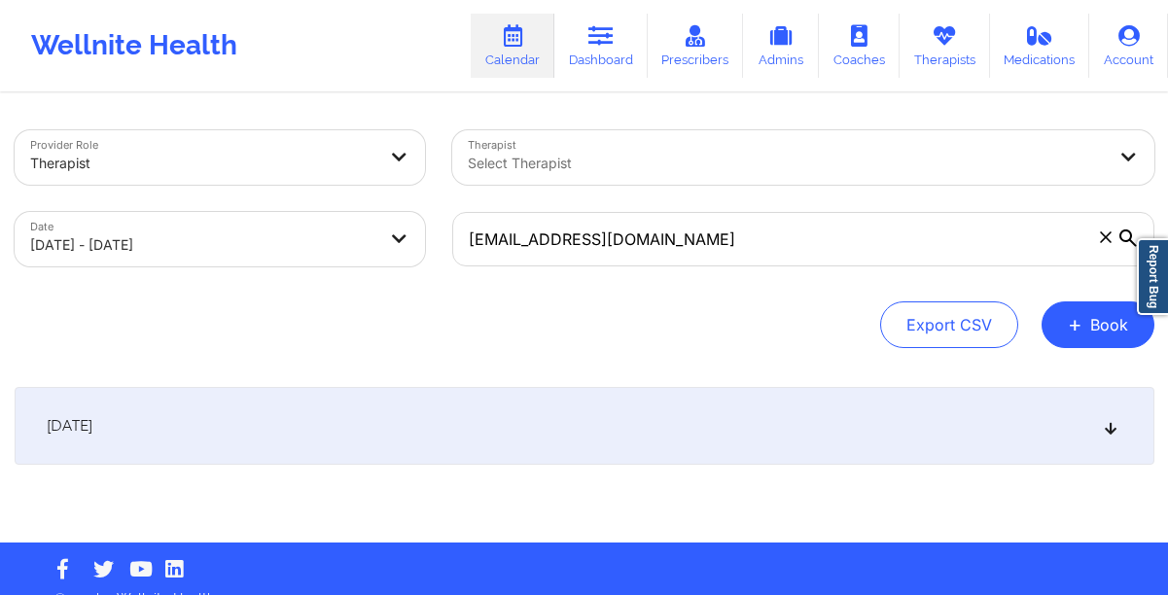
click at [397, 436] on div "[DATE]" at bounding box center [585, 426] width 1140 height 78
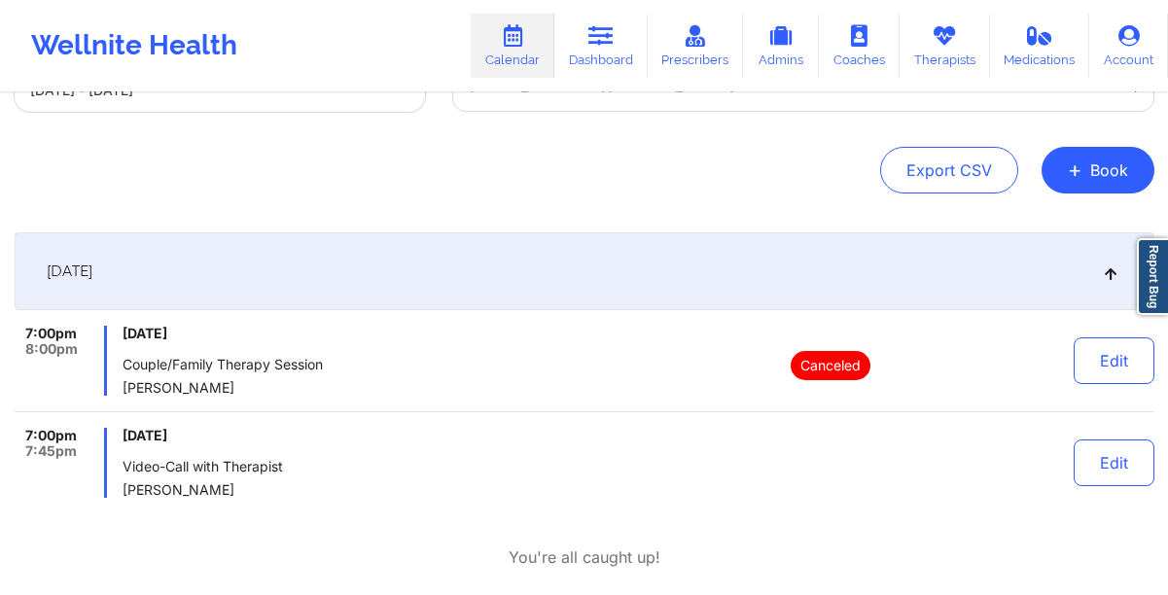
scroll to position [159, 0]
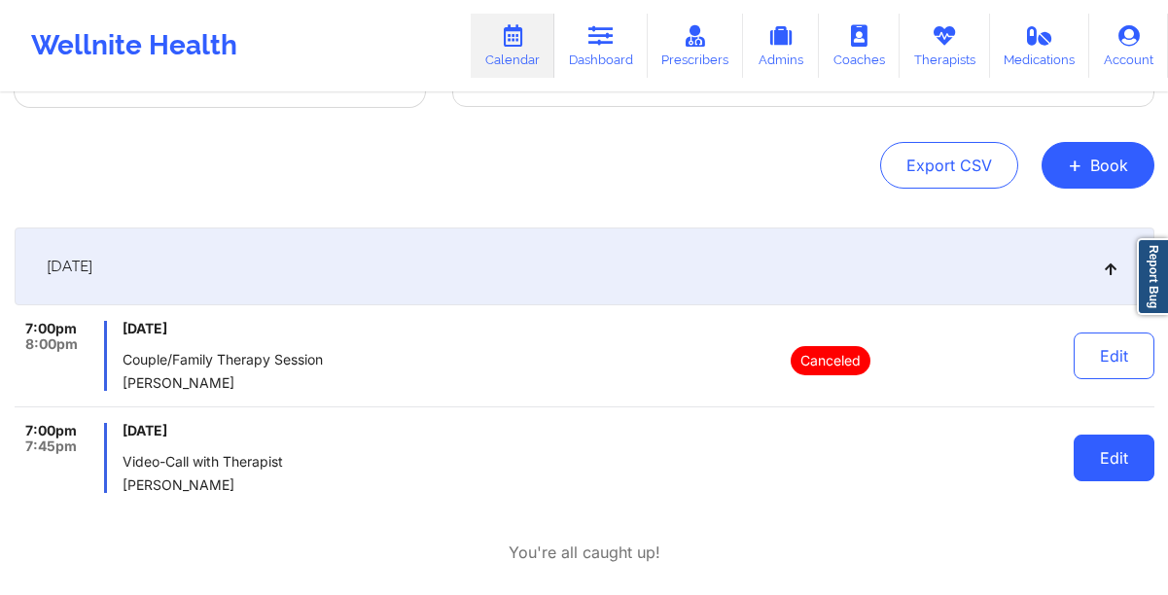
click at [1084, 474] on button "Edit" at bounding box center [1114, 458] width 81 height 47
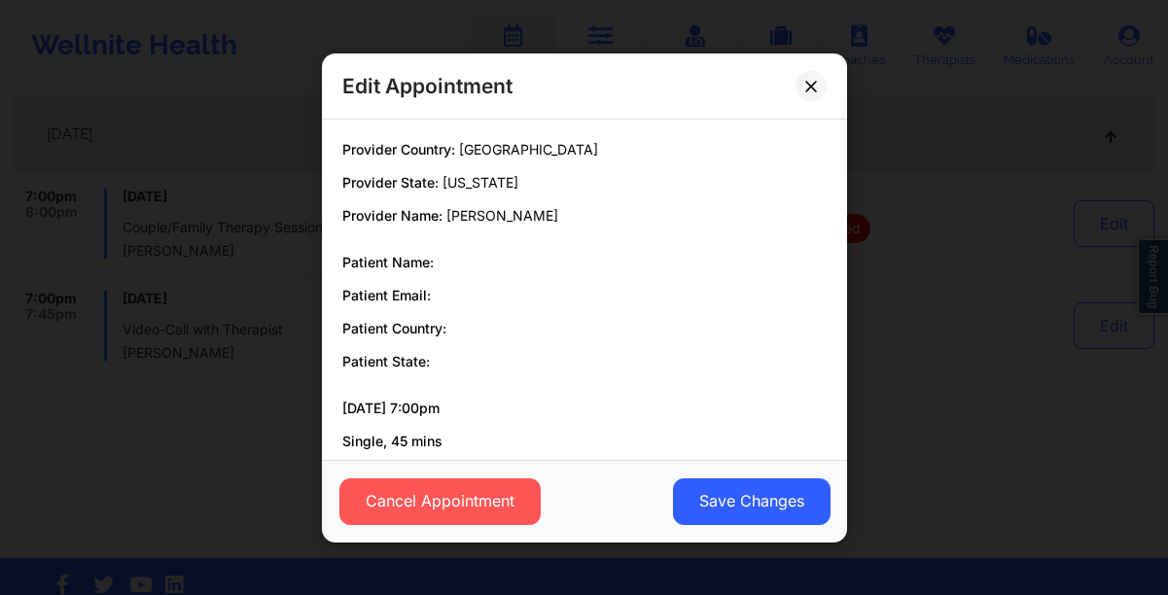
scroll to position [266, 0]
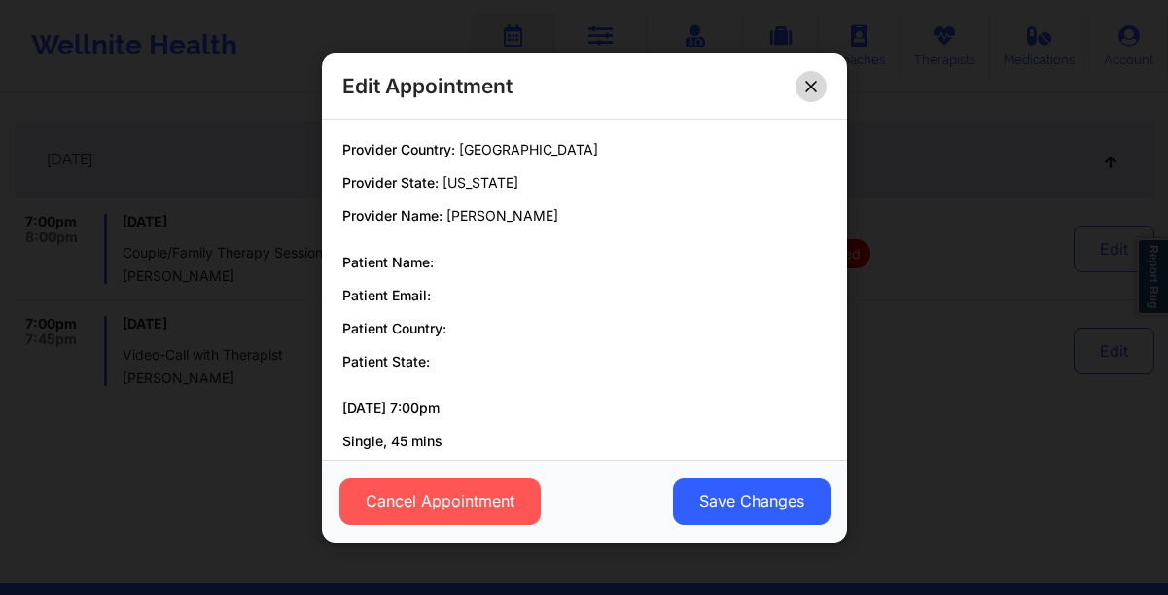
click at [807, 88] on icon at bounding box center [810, 86] width 11 height 11
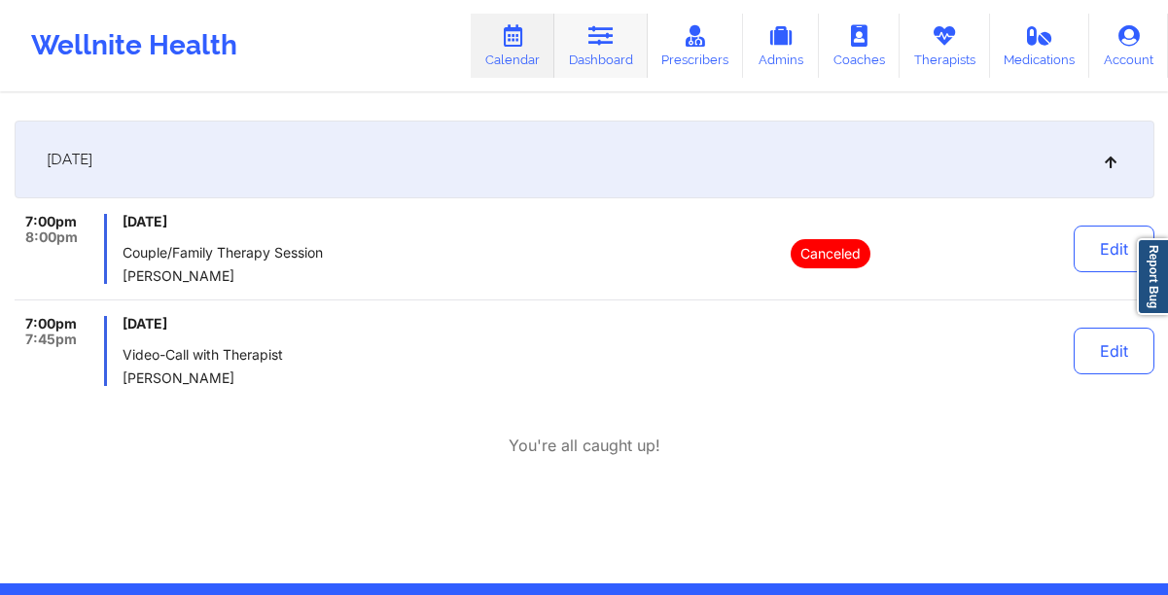
click at [613, 57] on link "Dashboard" at bounding box center [600, 46] width 93 height 64
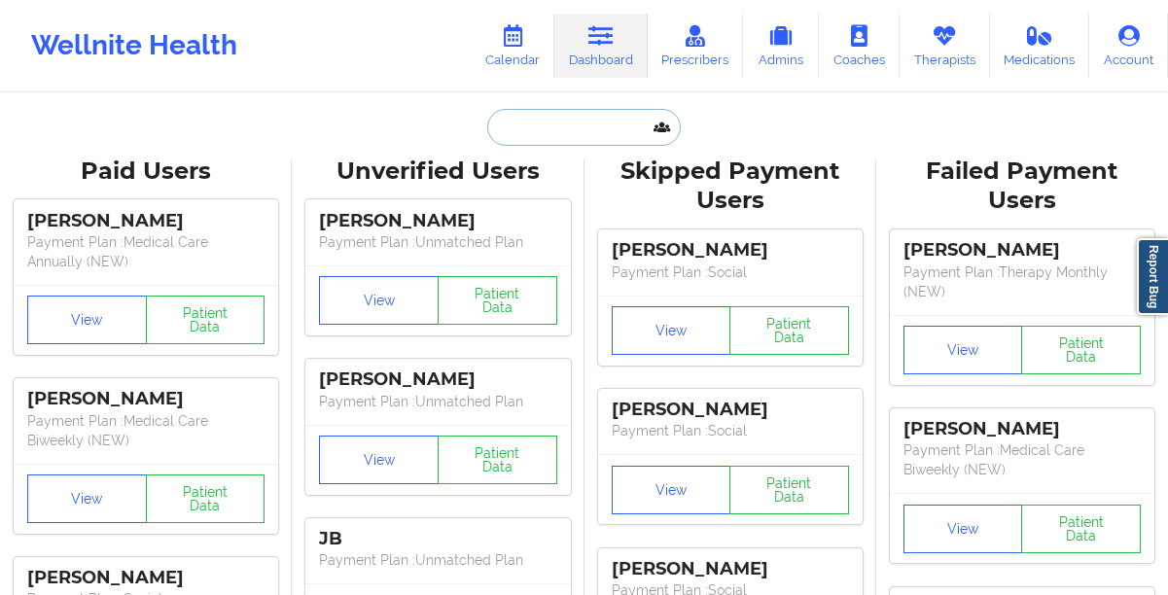
click at [546, 128] on input "text" at bounding box center [583, 127] width 193 height 37
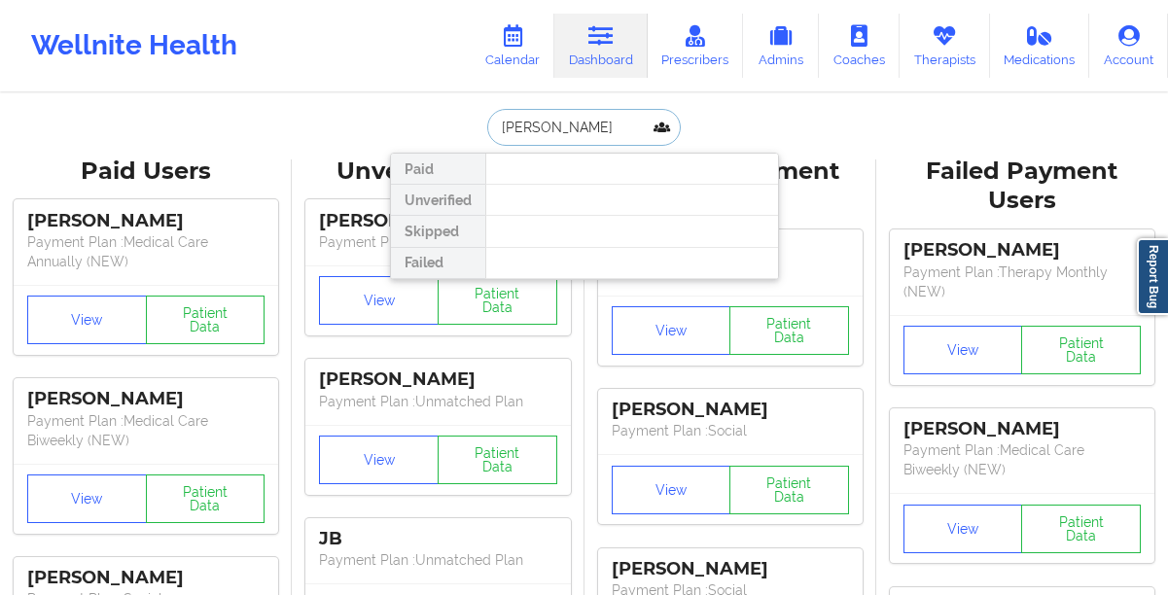
paste input "[EMAIL_ADDRESS][DOMAIN_NAME]"
type input "[EMAIL_ADDRESS][DOMAIN_NAME]"
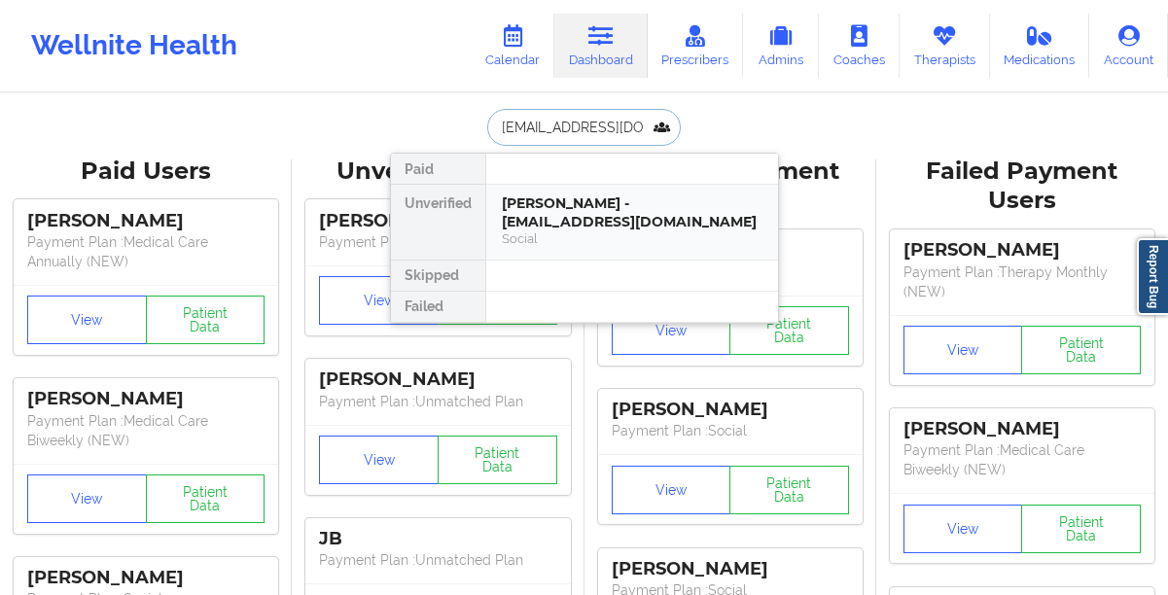
click at [532, 220] on div "[PERSON_NAME] - [EMAIL_ADDRESS][DOMAIN_NAME]" at bounding box center [632, 212] width 261 height 36
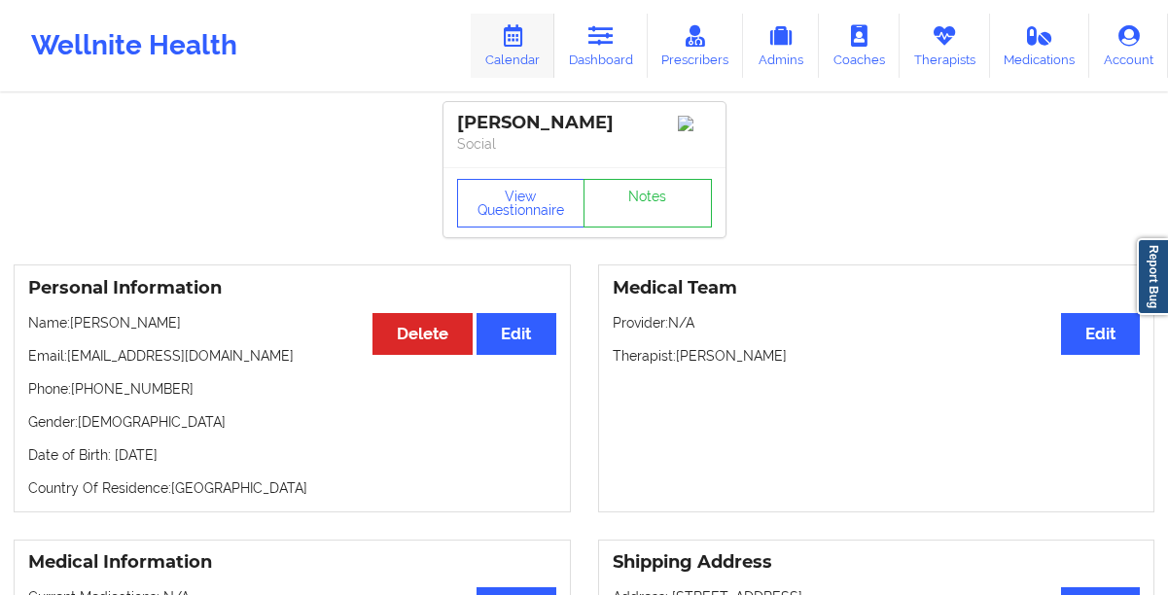
click at [529, 77] on link "Calendar" at bounding box center [513, 46] width 84 height 64
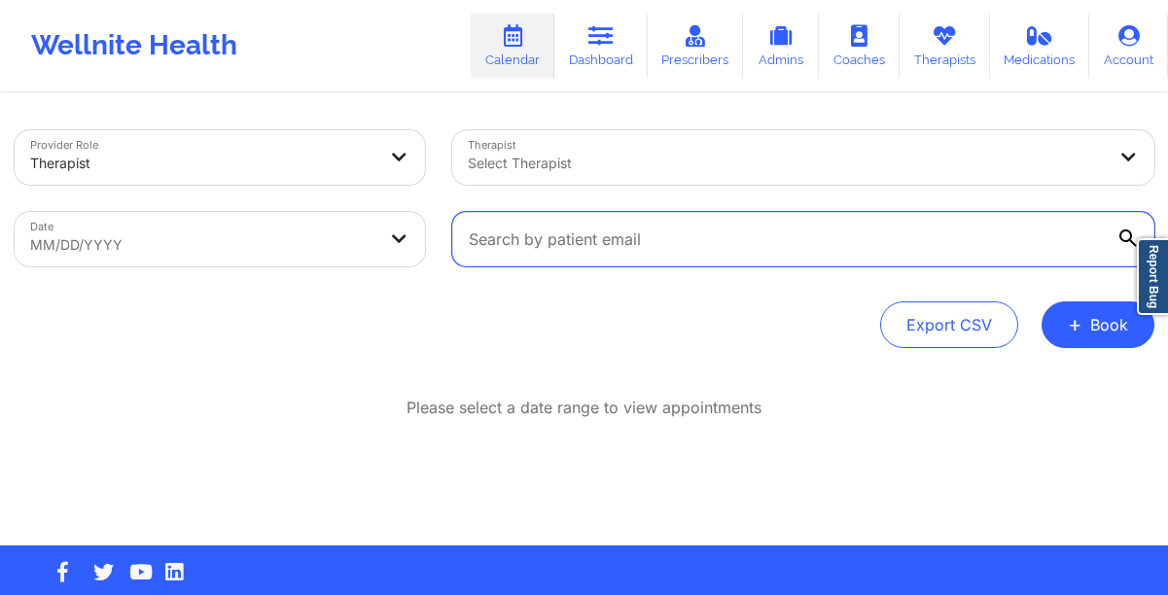
click at [529, 236] on input "text" at bounding box center [803, 239] width 702 height 54
paste input "[EMAIL_ADDRESS][DOMAIN_NAME]"
type input "[EMAIL_ADDRESS][DOMAIN_NAME]"
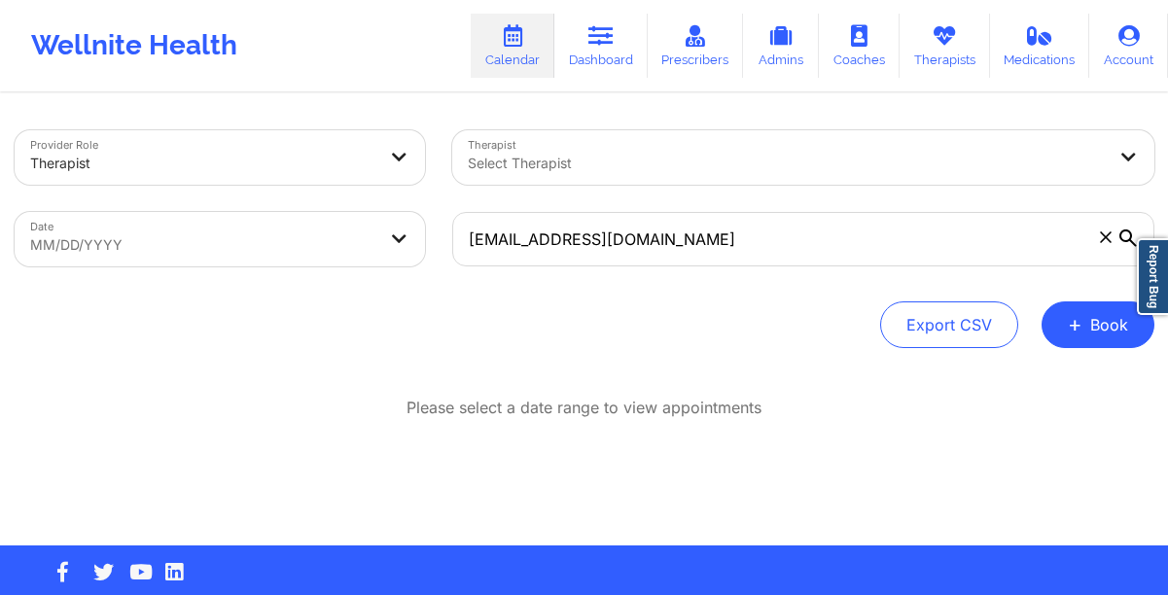
select select "2025-7"
select select "2025-8"
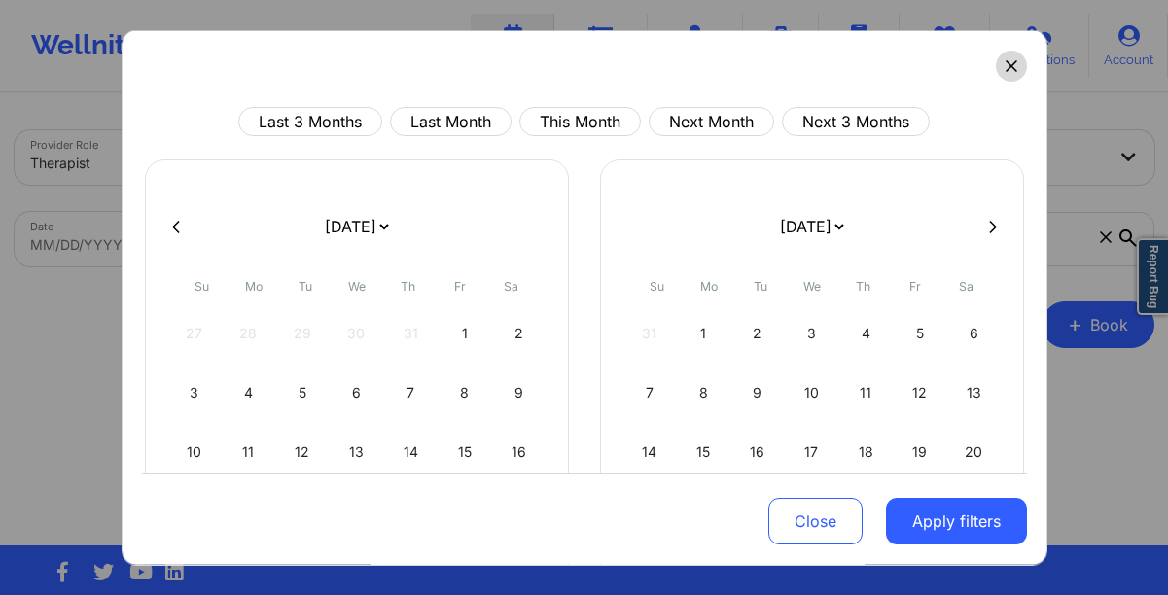
click at [1005, 68] on icon at bounding box center [1011, 66] width 12 height 12
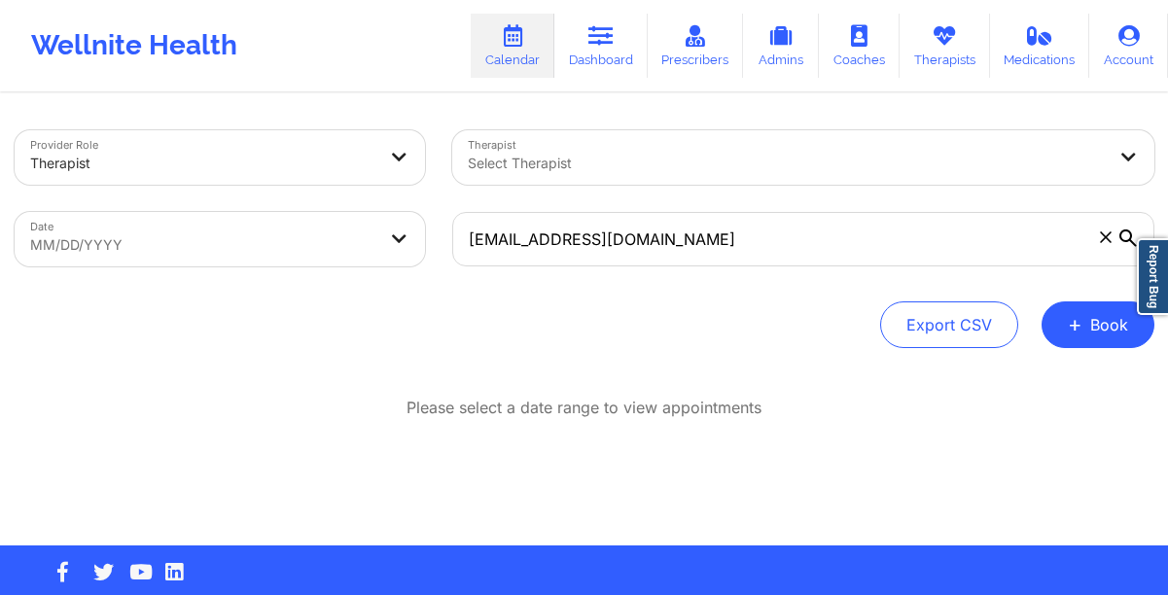
select select "2025-7"
select select "2025-8"
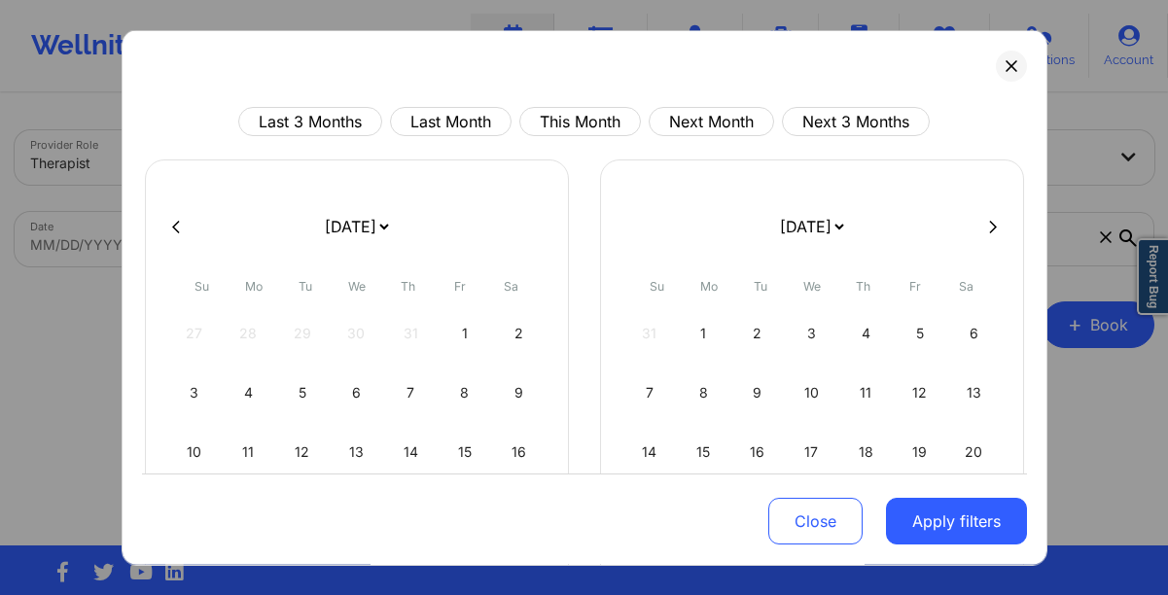
click at [983, 229] on button at bounding box center [992, 226] width 19 height 17
select select "2025-8"
select select "2025-9"
click at [804, 330] on div "1" at bounding box center [812, 333] width 50 height 54
select select "2025-9"
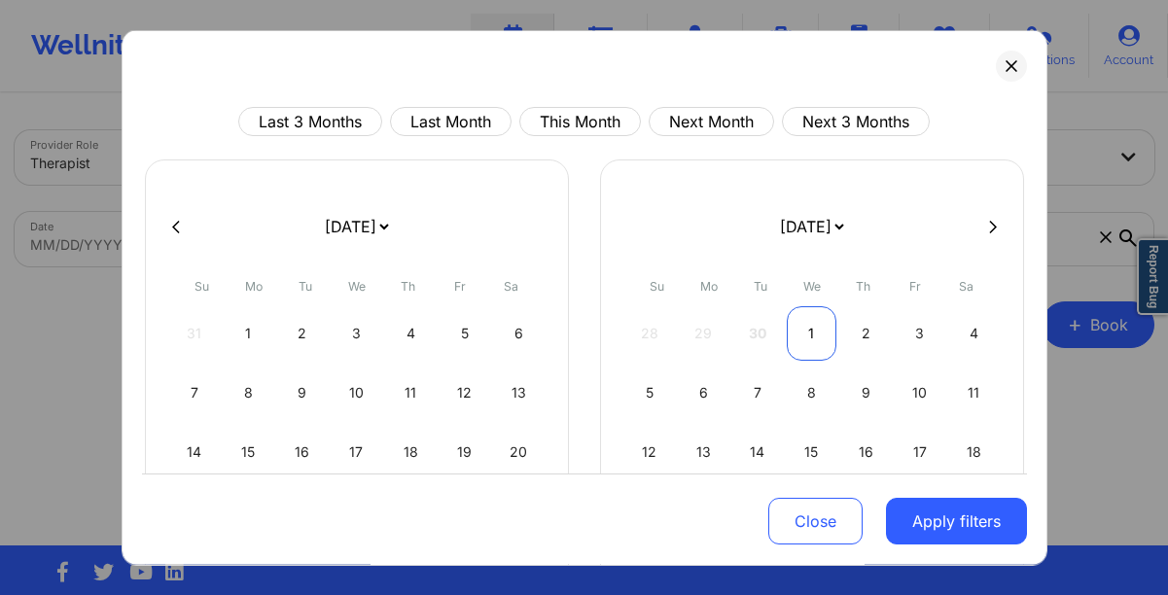
select select "2025-10"
select select "2025-9"
select select "2025-10"
select select "2025-9"
select select "2025-10"
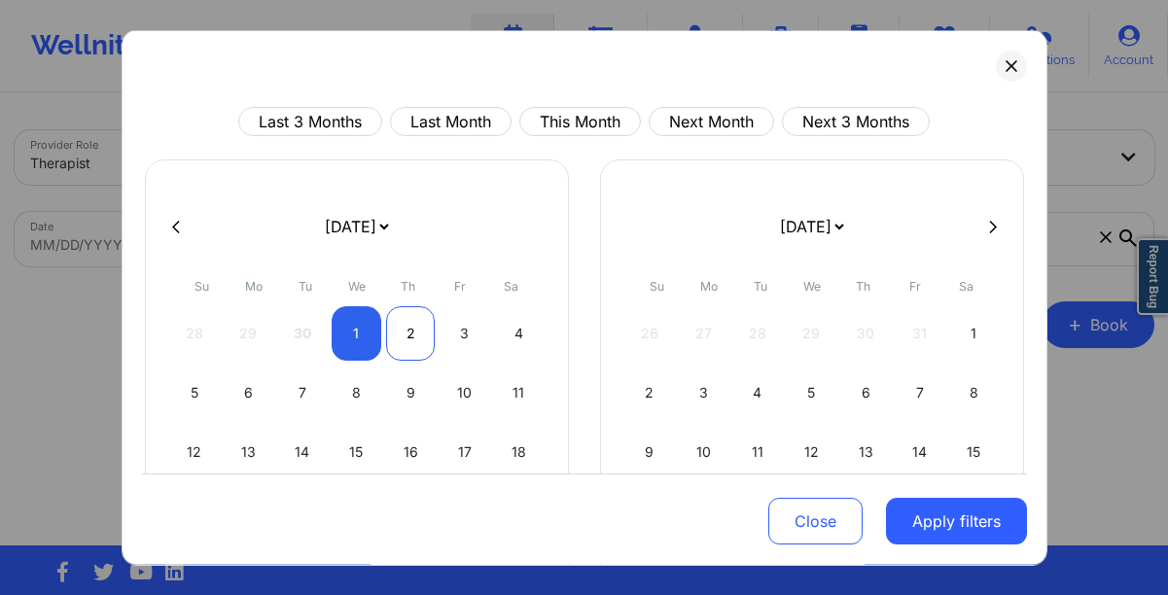
click at [400, 337] on div "2" at bounding box center [411, 333] width 50 height 54
select select "2025-9"
select select "2025-10"
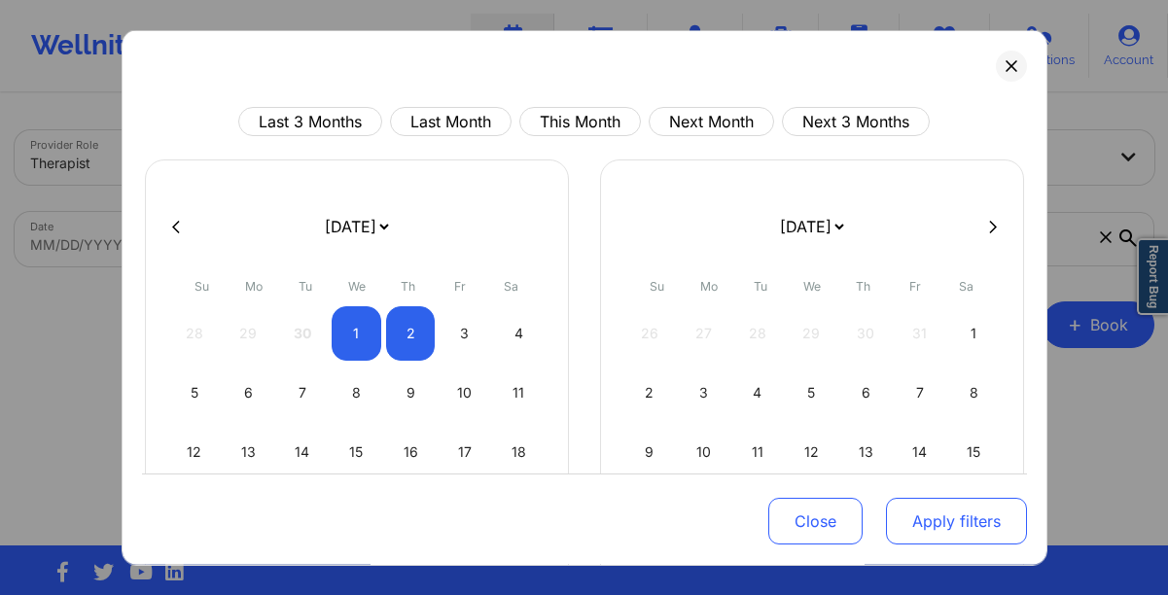
click at [909, 519] on button "Apply filters" at bounding box center [956, 521] width 141 height 47
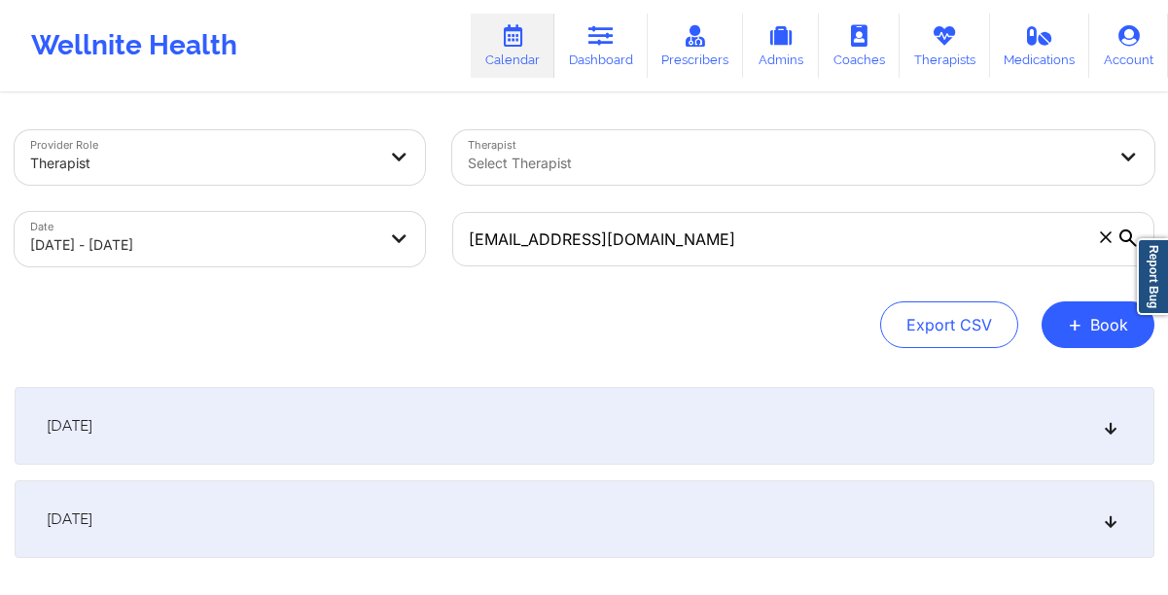
click at [376, 437] on div "[DATE]" at bounding box center [585, 426] width 1140 height 78
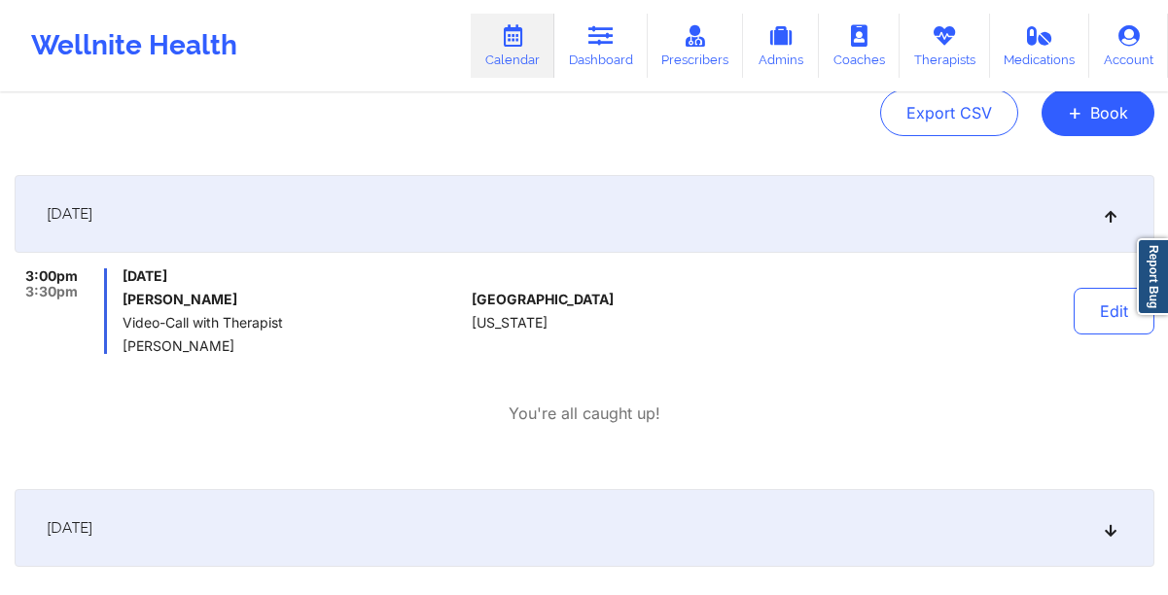
scroll to position [213, 0]
click at [296, 542] on div "[DATE]" at bounding box center [585, 527] width 1140 height 78
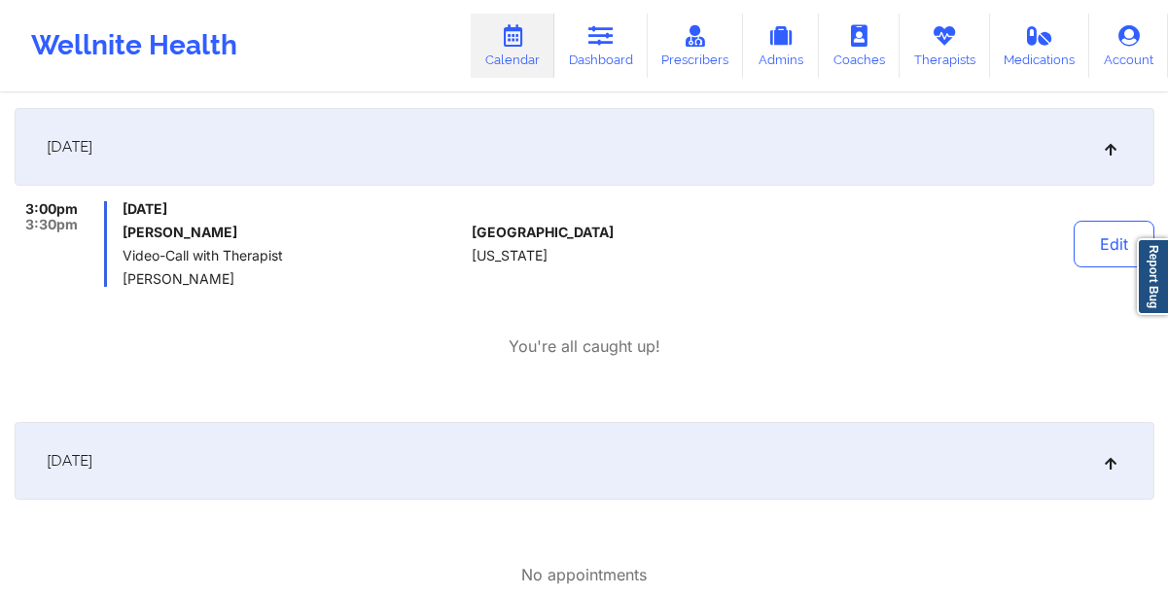
scroll to position [276, 0]
drag, startPoint x: 257, startPoint y: 284, endPoint x: 124, endPoint y: 286, distance: 132.3
click at [124, 286] on span "[PERSON_NAME]" at bounding box center [293, 282] width 341 height 16
copy span "[PERSON_NAME]"
click at [249, 282] on span "[PERSON_NAME]" at bounding box center [293, 282] width 341 height 16
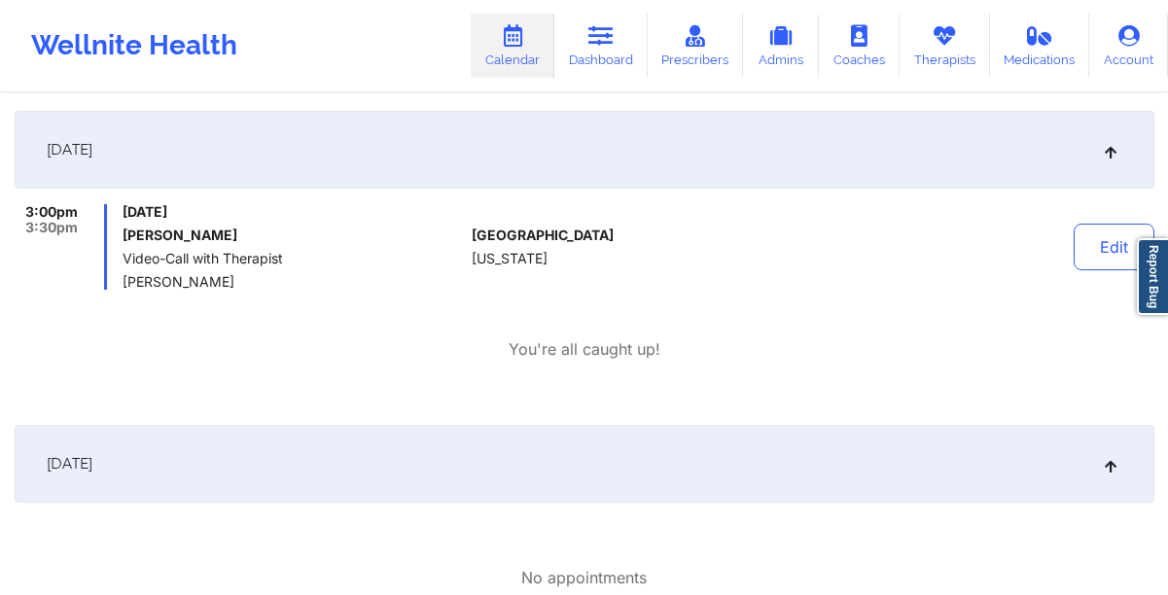
drag, startPoint x: 249, startPoint y: 282, endPoint x: 178, endPoint y: 278, distance: 71.1
click at [178, 278] on span "[PERSON_NAME]" at bounding box center [293, 282] width 341 height 16
drag, startPoint x: 322, startPoint y: 210, endPoint x: 37, endPoint y: 201, distance: 285.1
click at [37, 201] on div "[DATE] 3:00pm 3:30pm [DATE] [PERSON_NAME] Video-Call with Therapist [PERSON_NAM…" at bounding box center [585, 260] width 1140 height 299
copy div "3:00pm 3:30pm [DATE]"
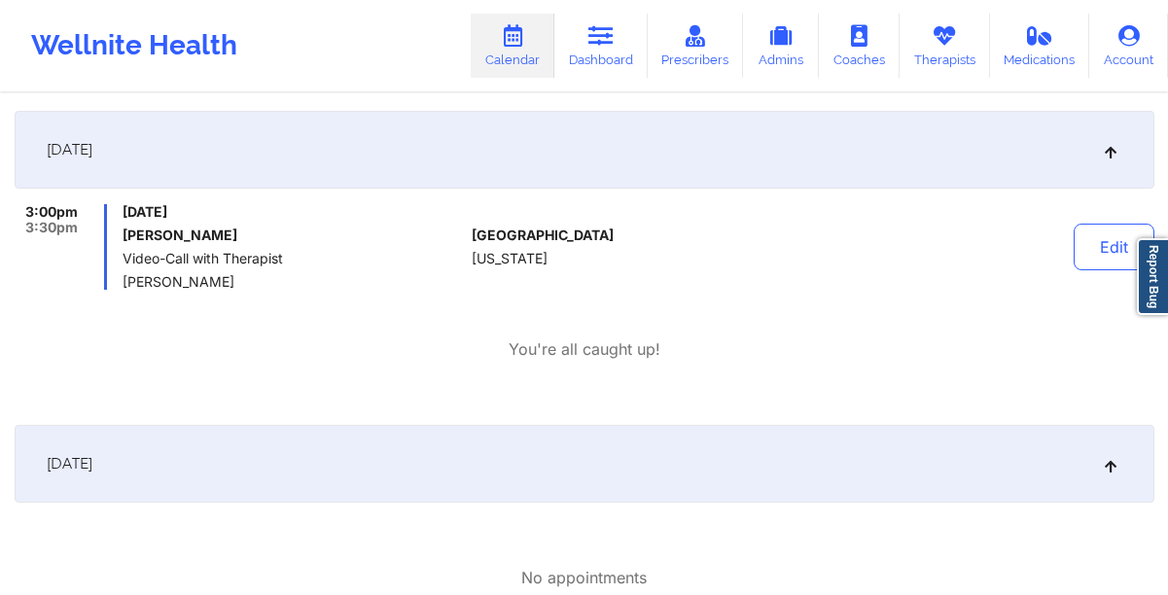
drag, startPoint x: 230, startPoint y: 283, endPoint x: 123, endPoint y: 286, distance: 108.0
click at [123, 286] on span "[PERSON_NAME]" at bounding box center [293, 282] width 341 height 16
copy span "[PERSON_NAME]"
drag, startPoint x: 312, startPoint y: 216, endPoint x: 210, endPoint y: 217, distance: 102.1
click at [210, 217] on span "[DATE]" at bounding box center [293, 212] width 341 height 16
